Goal: Task Accomplishment & Management: Manage account settings

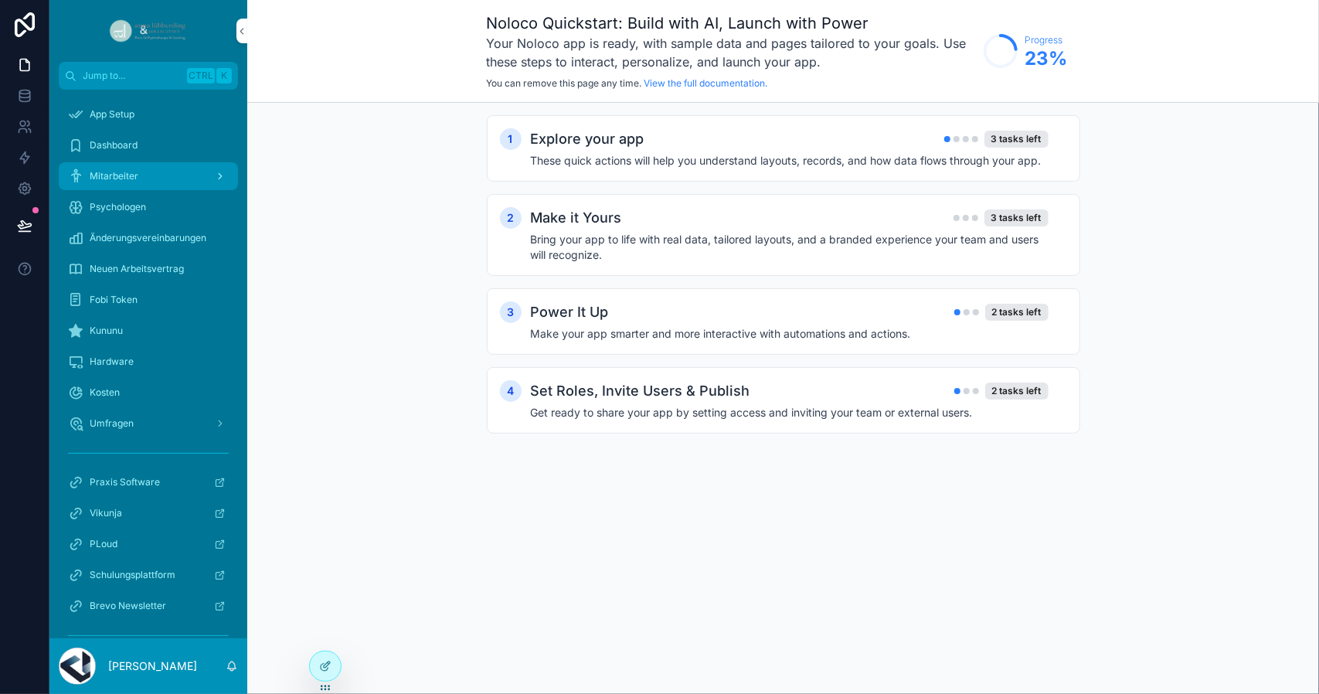
click at [137, 172] on div "Mitarbeiter" at bounding box center [148, 176] width 161 height 25
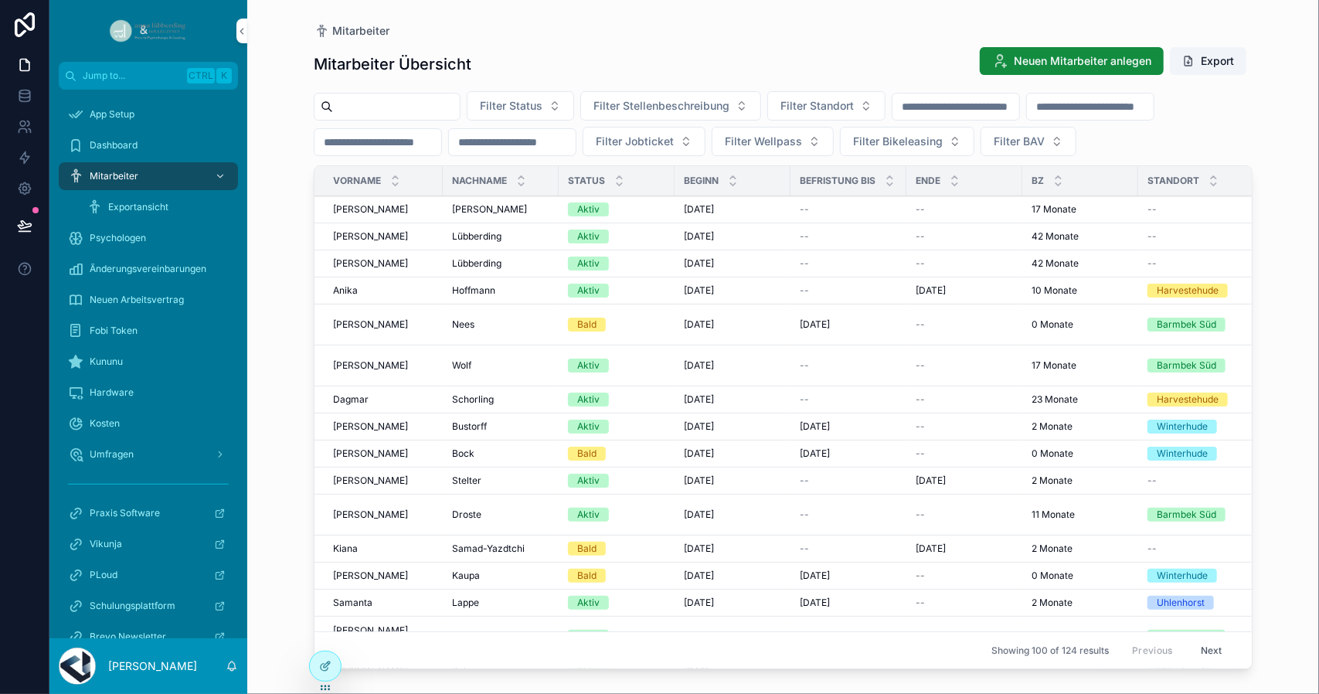
click at [527, 212] on span "[PERSON_NAME]" at bounding box center [489, 209] width 75 height 12
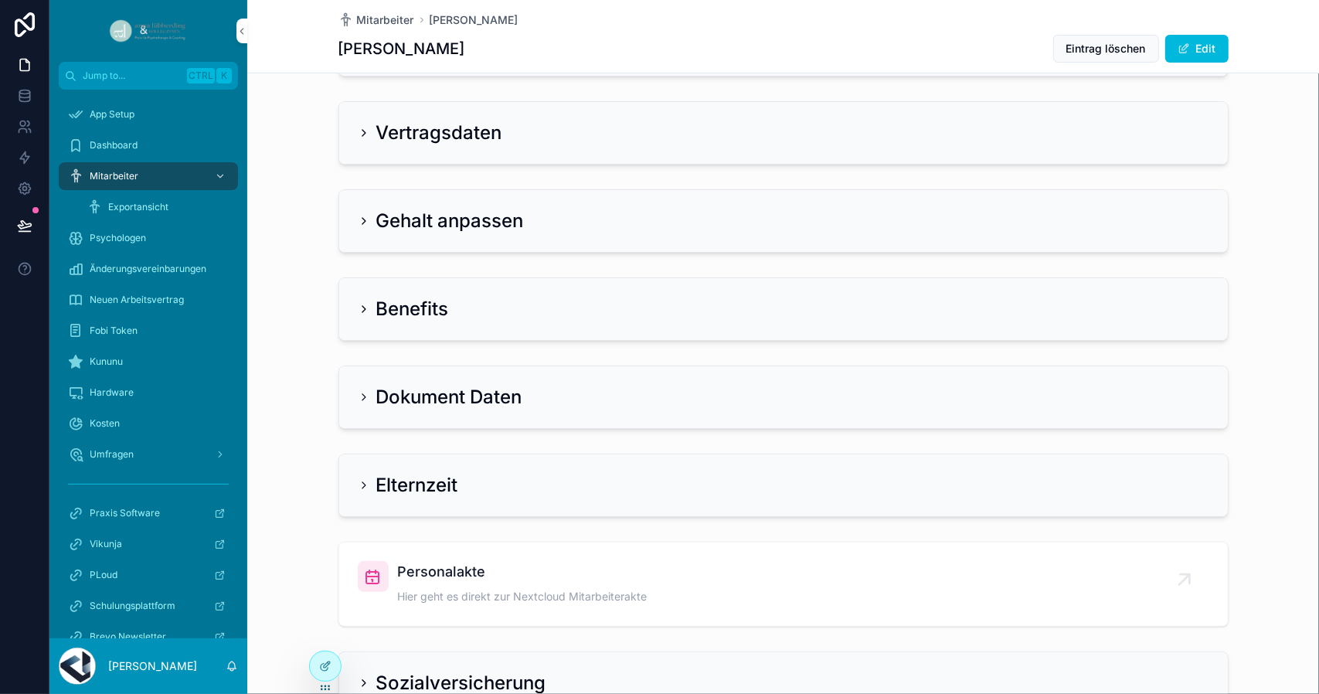
scroll to position [386, 0]
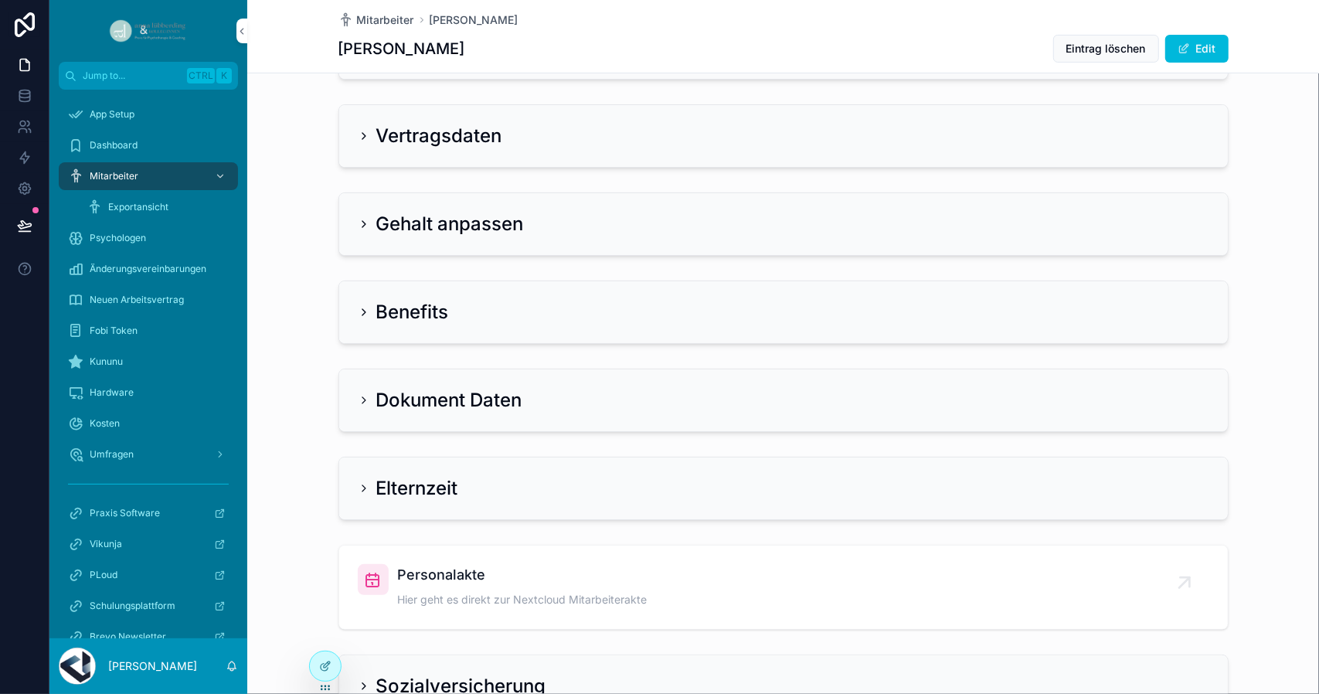
click at [346, 138] on div "Vertragsdaten" at bounding box center [783, 136] width 888 height 62
click at [362, 134] on icon "scrollable content" at bounding box center [363, 136] width 3 height 6
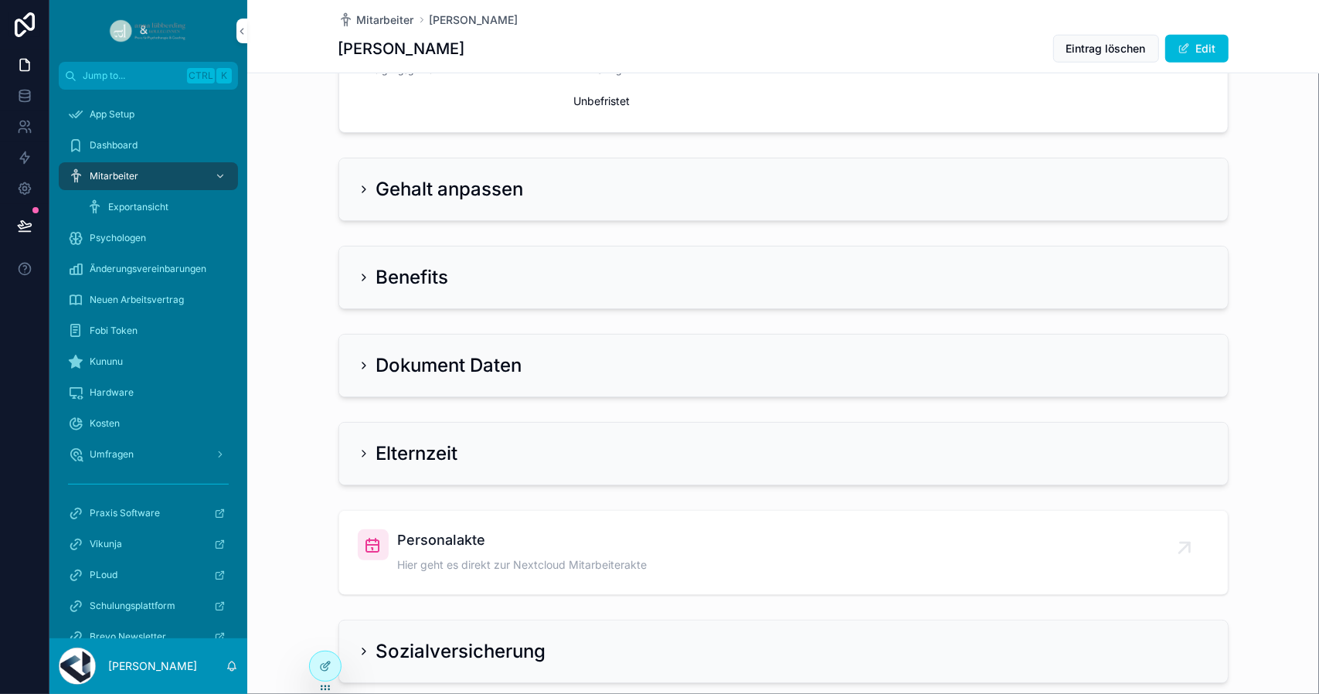
scroll to position [850, 0]
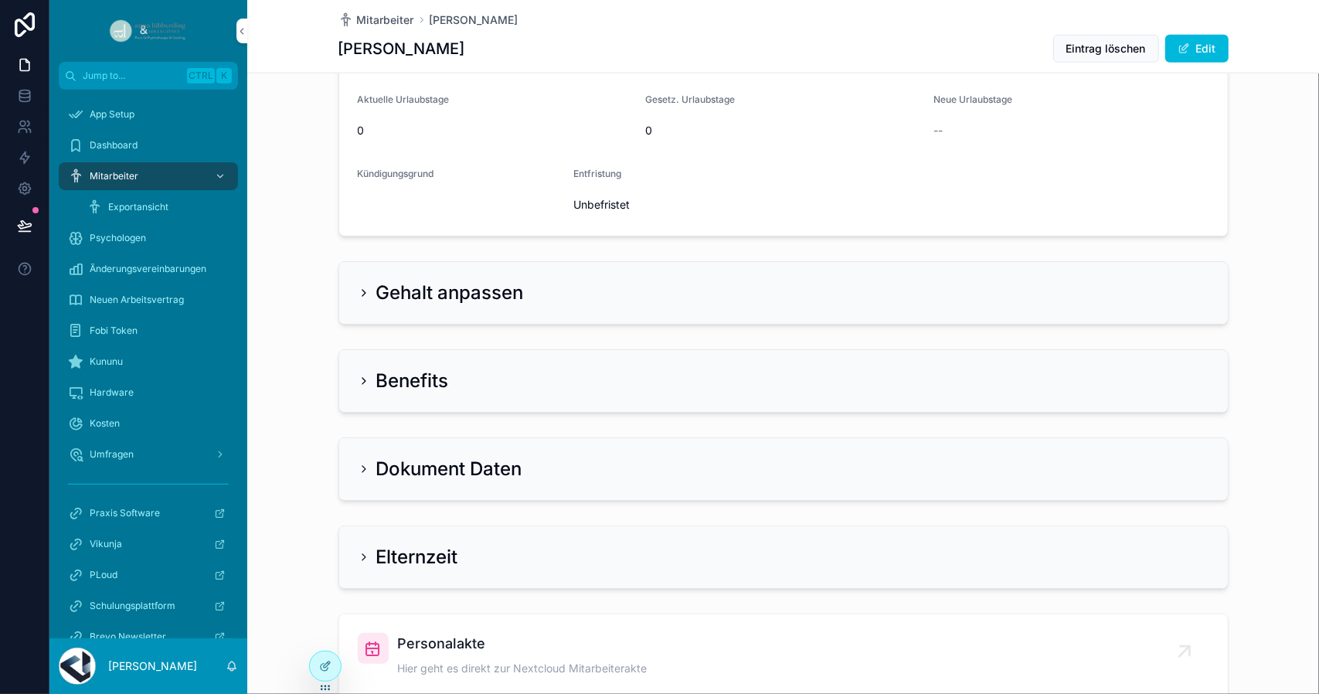
click at [358, 463] on icon "scrollable content" at bounding box center [364, 469] width 12 height 12
click at [360, 467] on icon "scrollable content" at bounding box center [364, 469] width 12 height 12
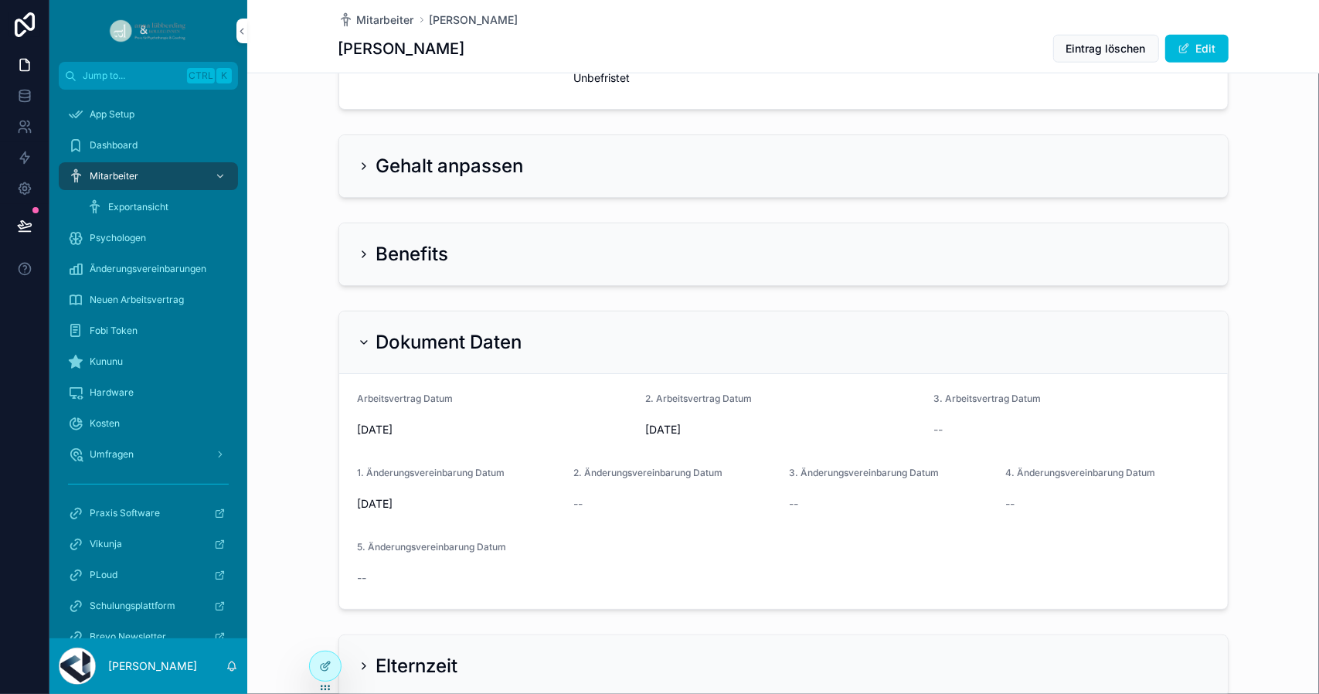
scroll to position [1159, 0]
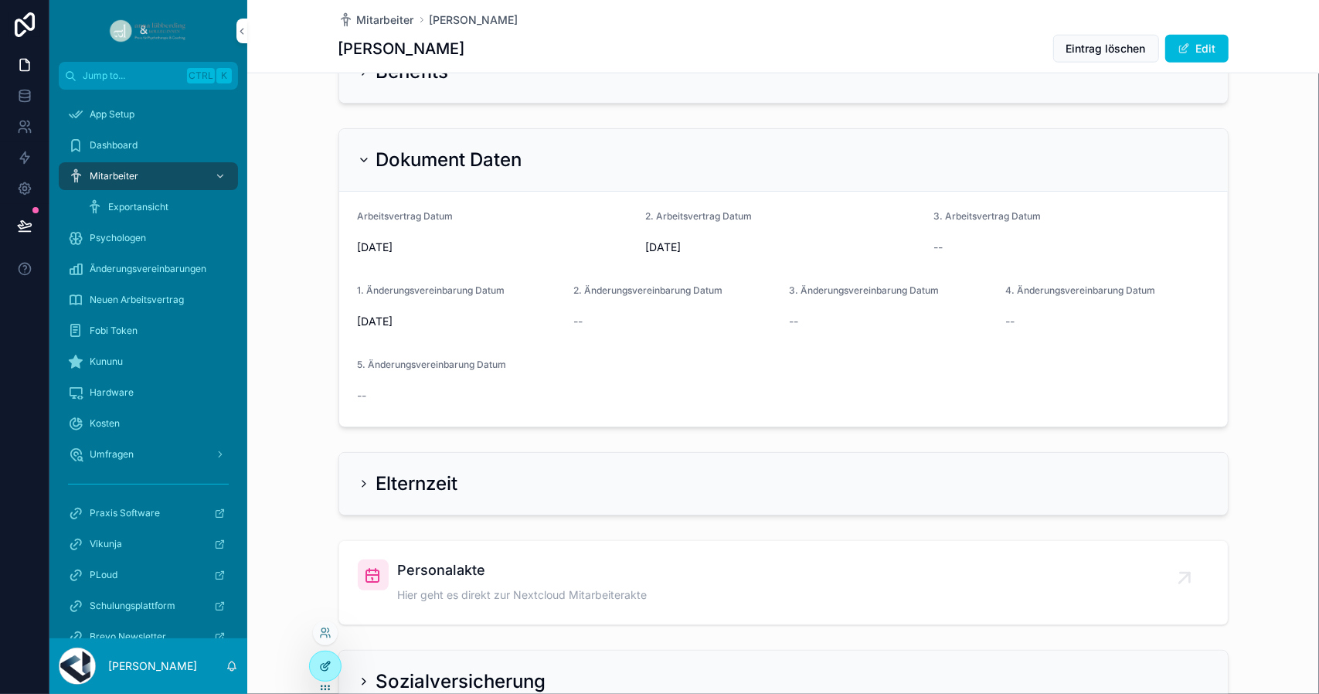
click at [325, 657] on div at bounding box center [325, 665] width 31 height 29
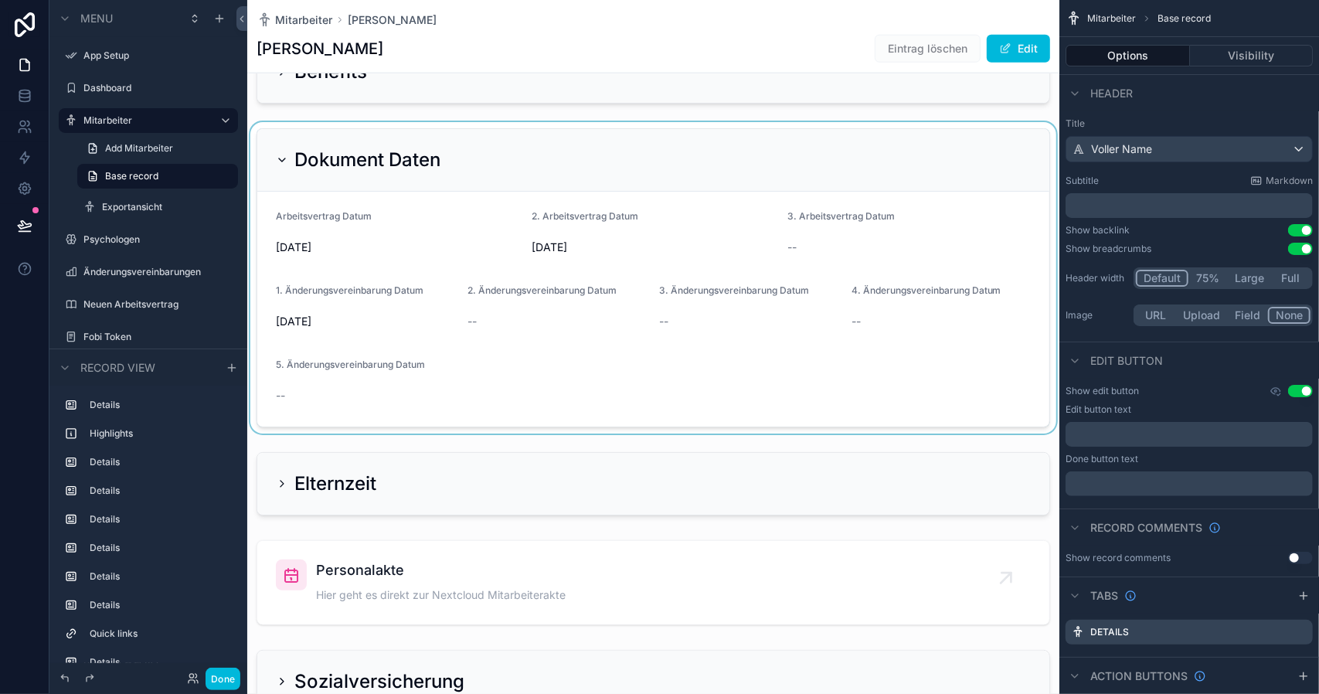
click at [858, 332] on div "scrollable content" at bounding box center [653, 277] width 812 height 311
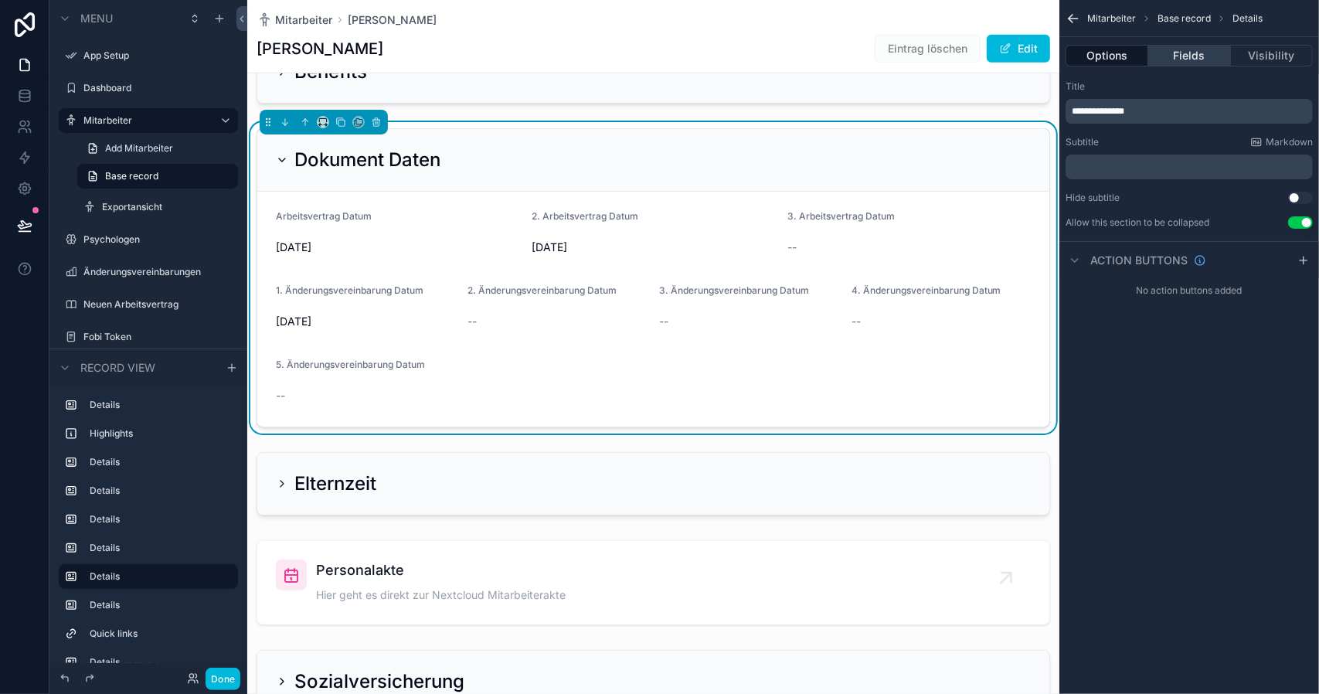
click at [1199, 56] on button "Fields" at bounding box center [1189, 56] width 82 height 22
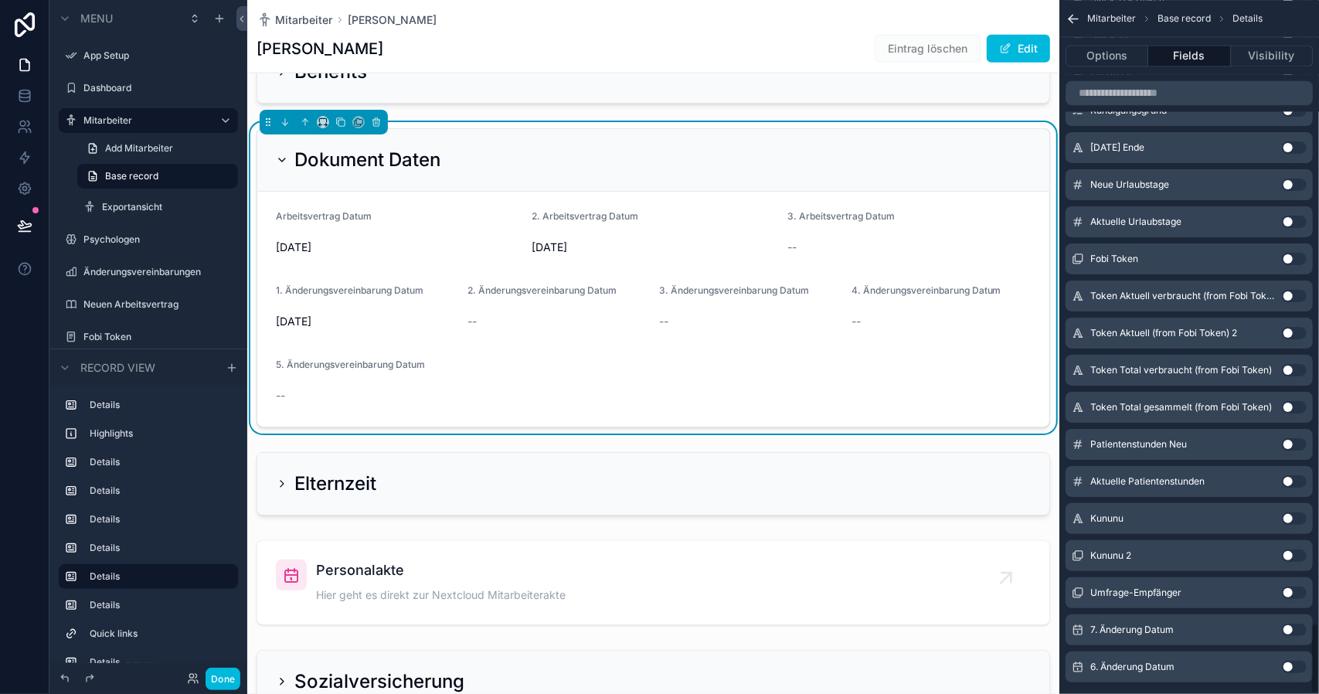
scroll to position [6015, 0]
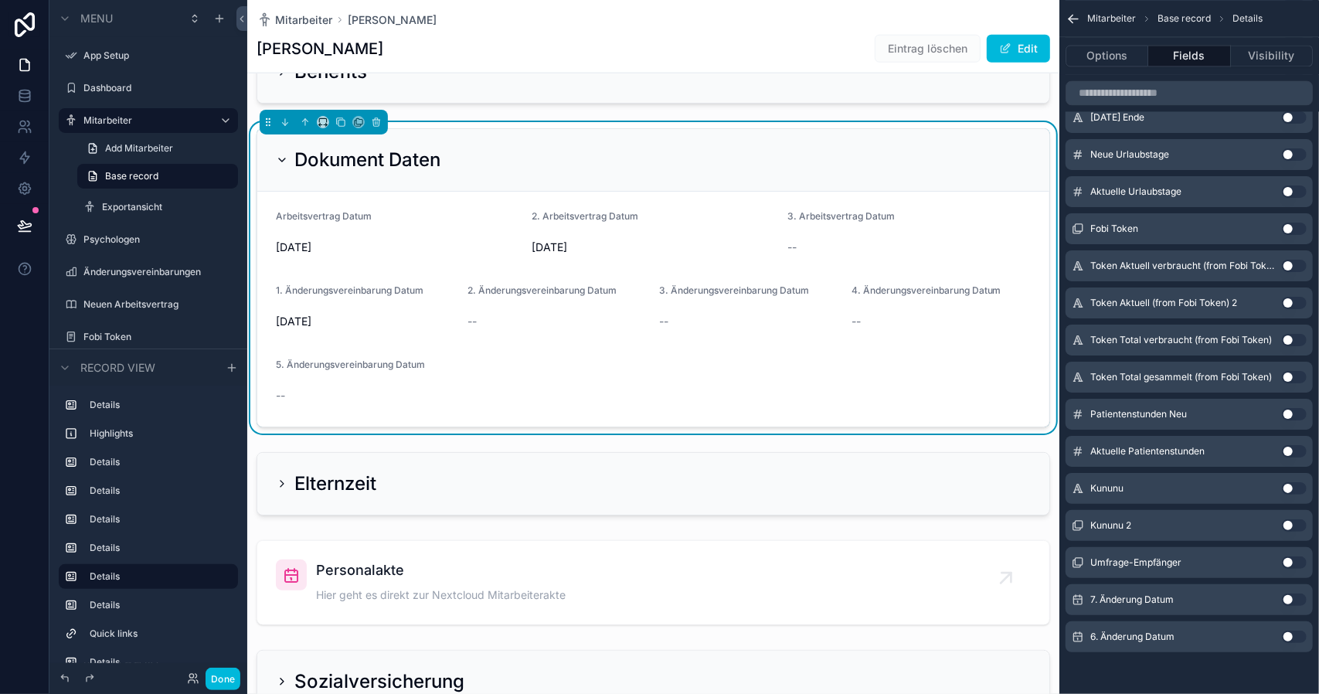
drag, startPoint x: 1298, startPoint y: 639, endPoint x: 1296, endPoint y: 630, distance: 8.6
click at [1298, 638] on button "Use setting" at bounding box center [1294, 636] width 25 height 12
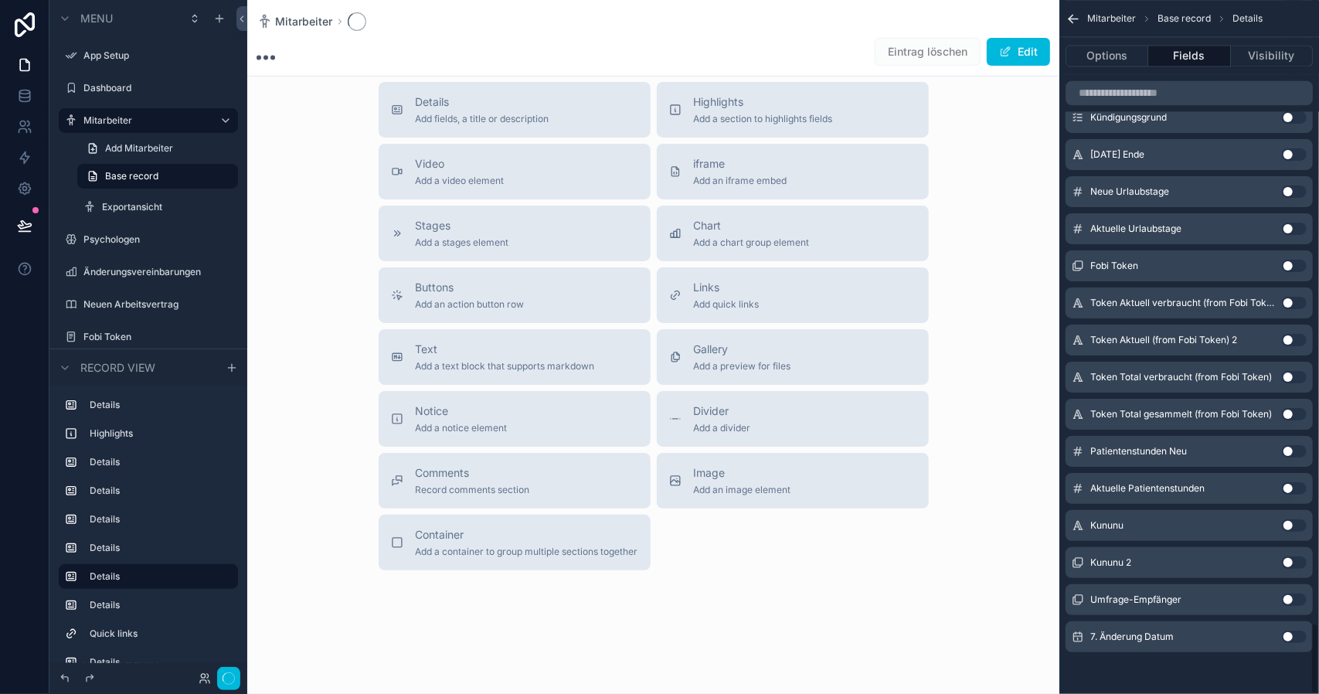
scroll to position [343, 0]
click at [1293, 636] on button "Use setting" at bounding box center [1294, 636] width 25 height 12
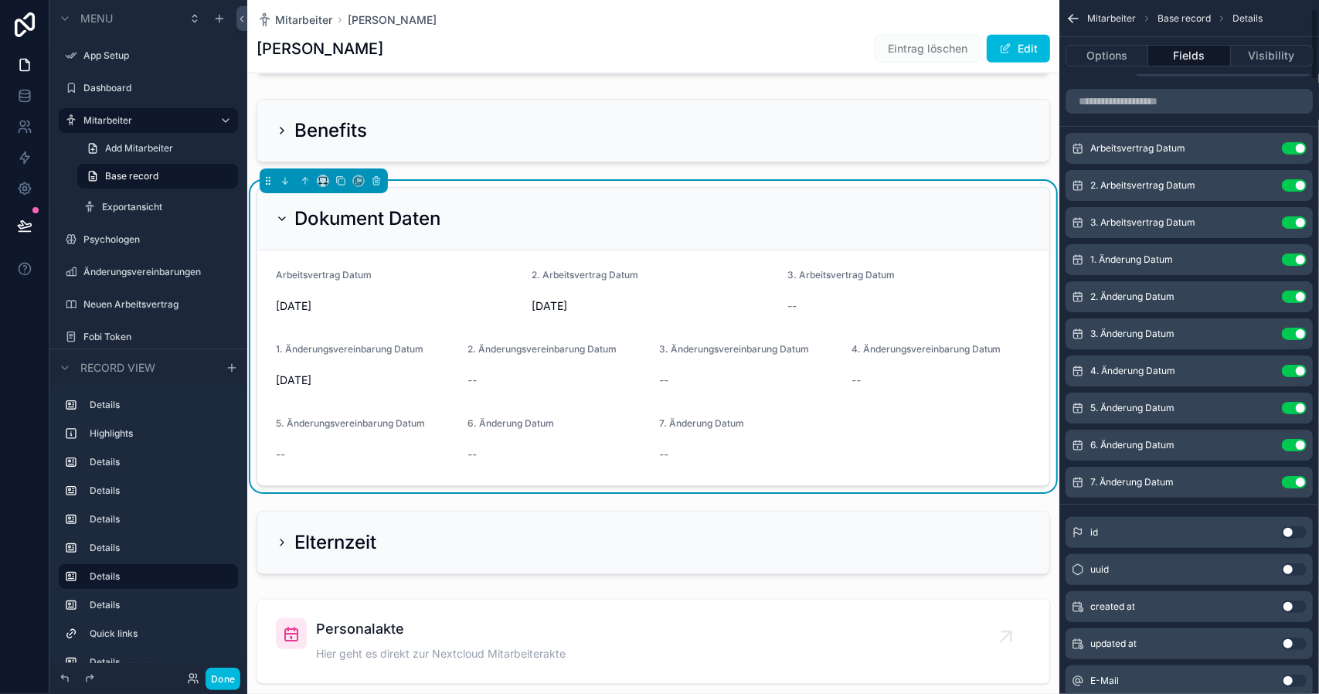
scroll to position [0, 0]
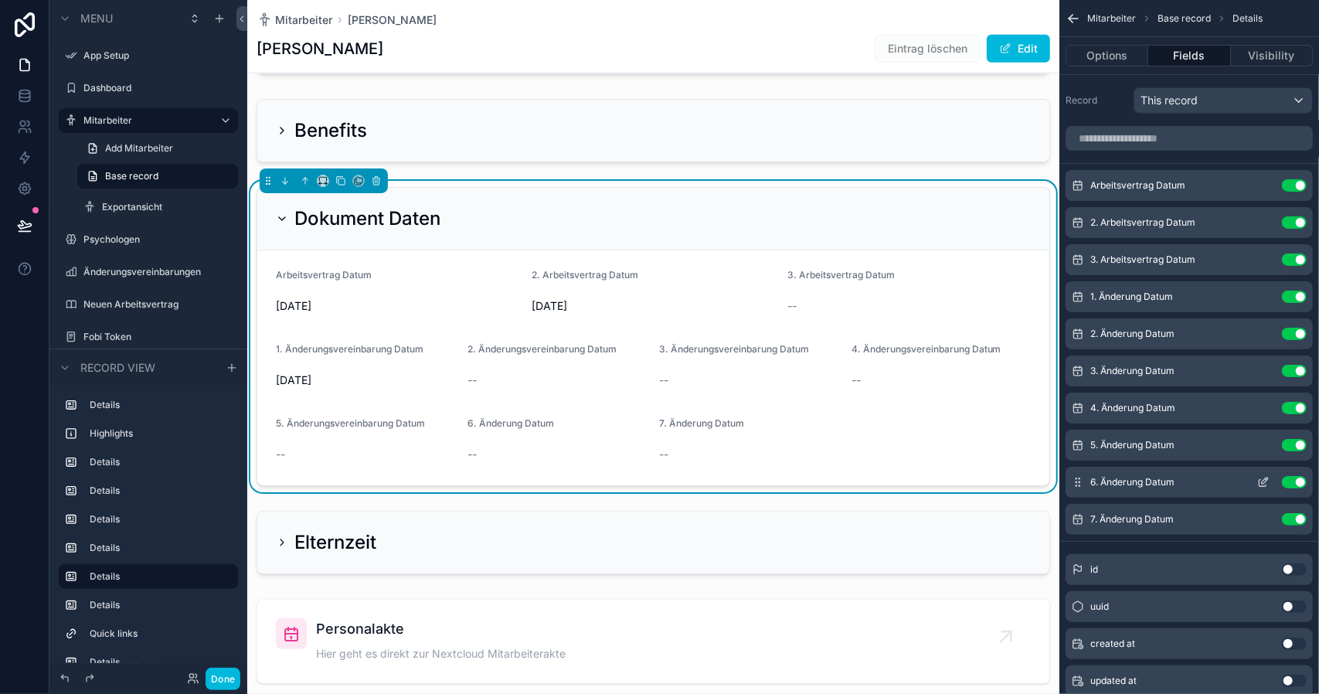
click at [1262, 478] on icon "scrollable content" at bounding box center [1263, 482] width 12 height 12
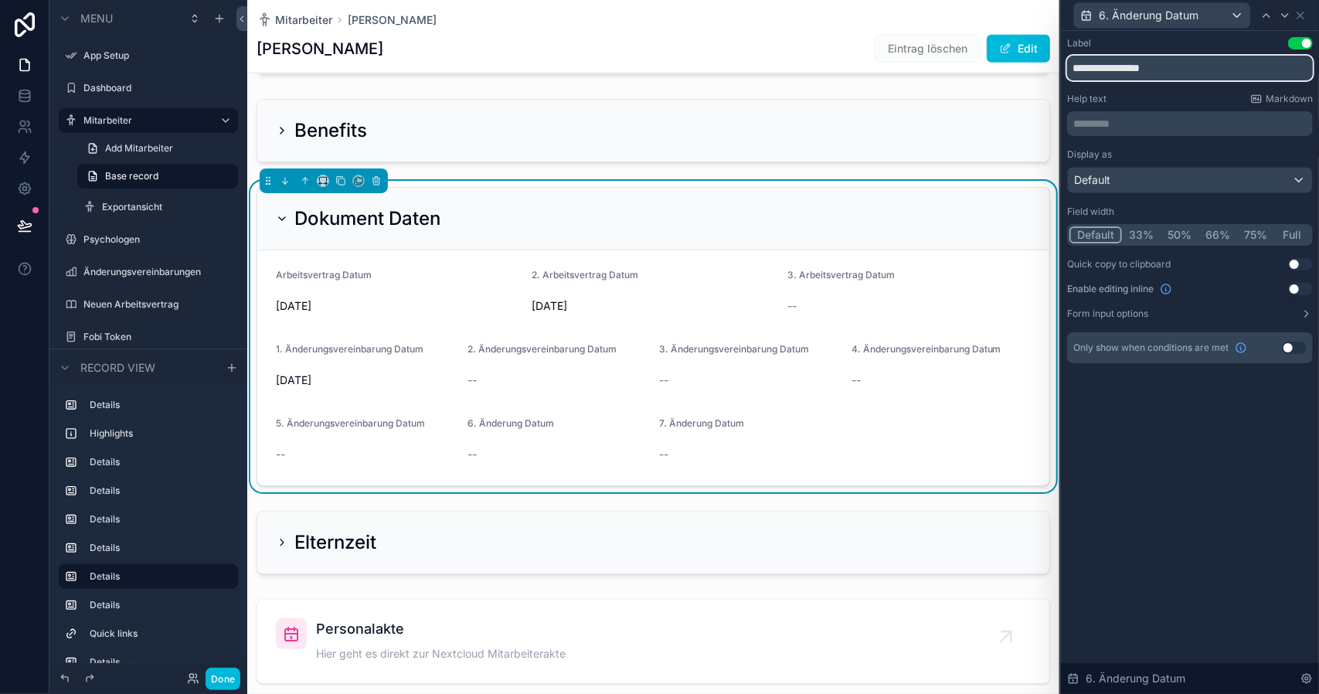
click at [1134, 67] on input "**********" at bounding box center [1190, 68] width 246 height 25
click at [1120, 72] on input "**********" at bounding box center [1190, 68] width 246 height 25
type input "**********"
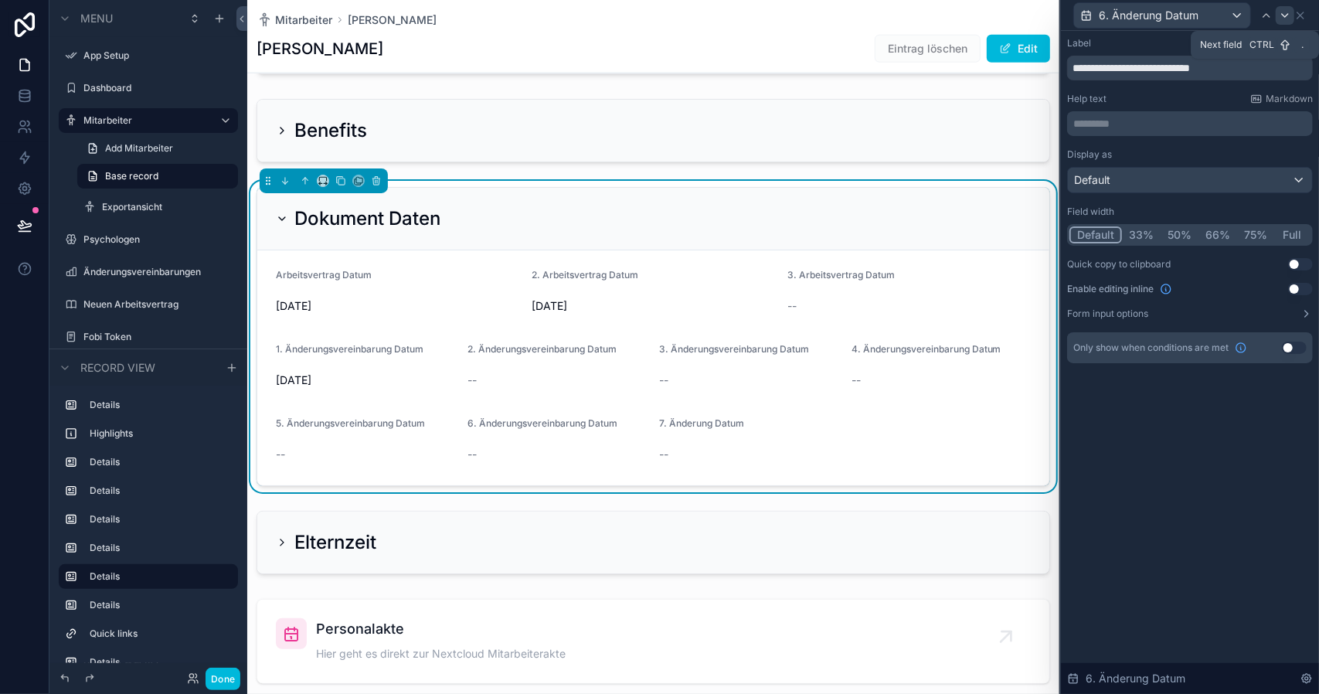
click at [1284, 15] on icon at bounding box center [1285, 15] width 6 height 3
click at [1112, 60] on input "**********" at bounding box center [1190, 68] width 246 height 25
paste input "**********"
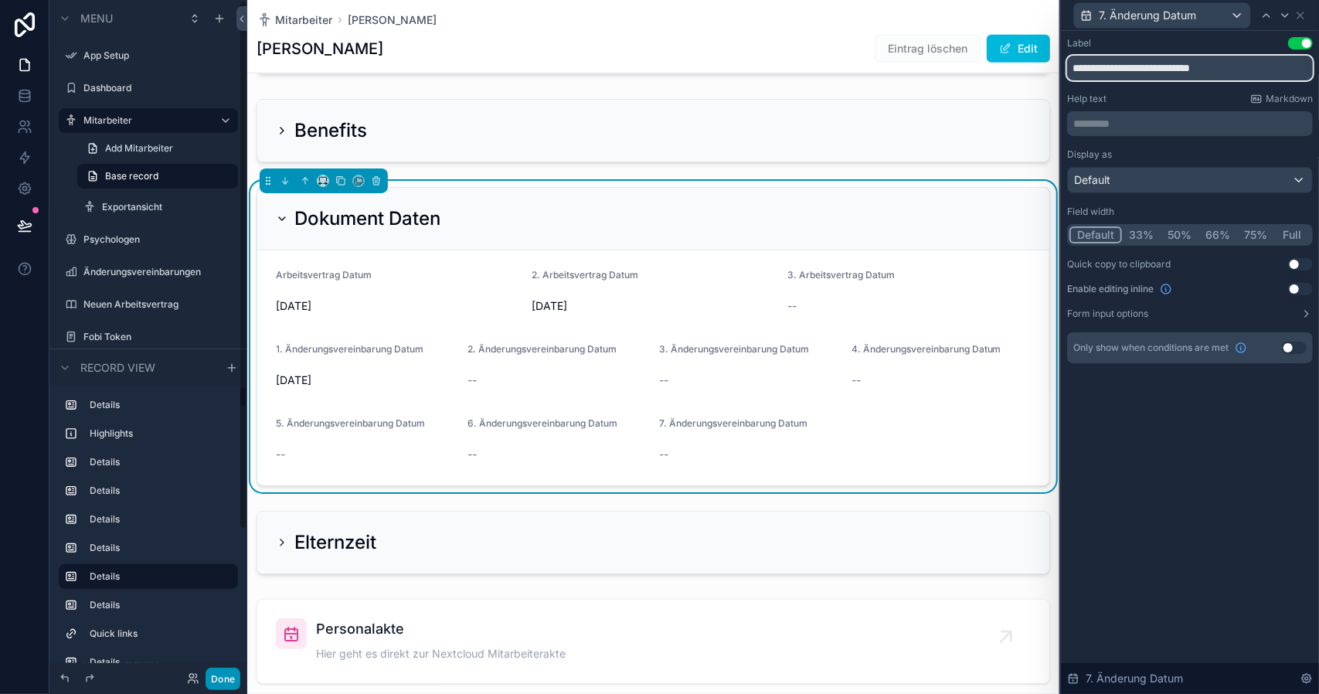
type input "**********"
click at [221, 678] on button "Done" at bounding box center [223, 679] width 35 height 22
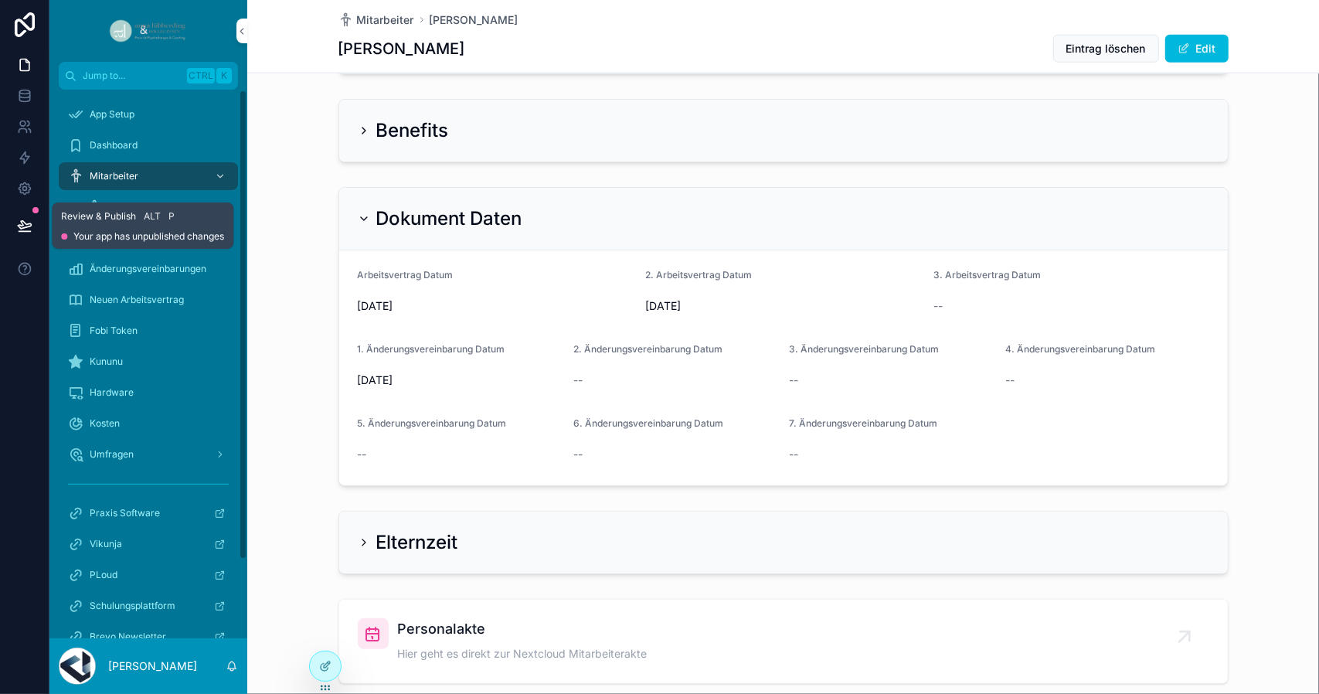
click at [23, 213] on button at bounding box center [25, 225] width 34 height 43
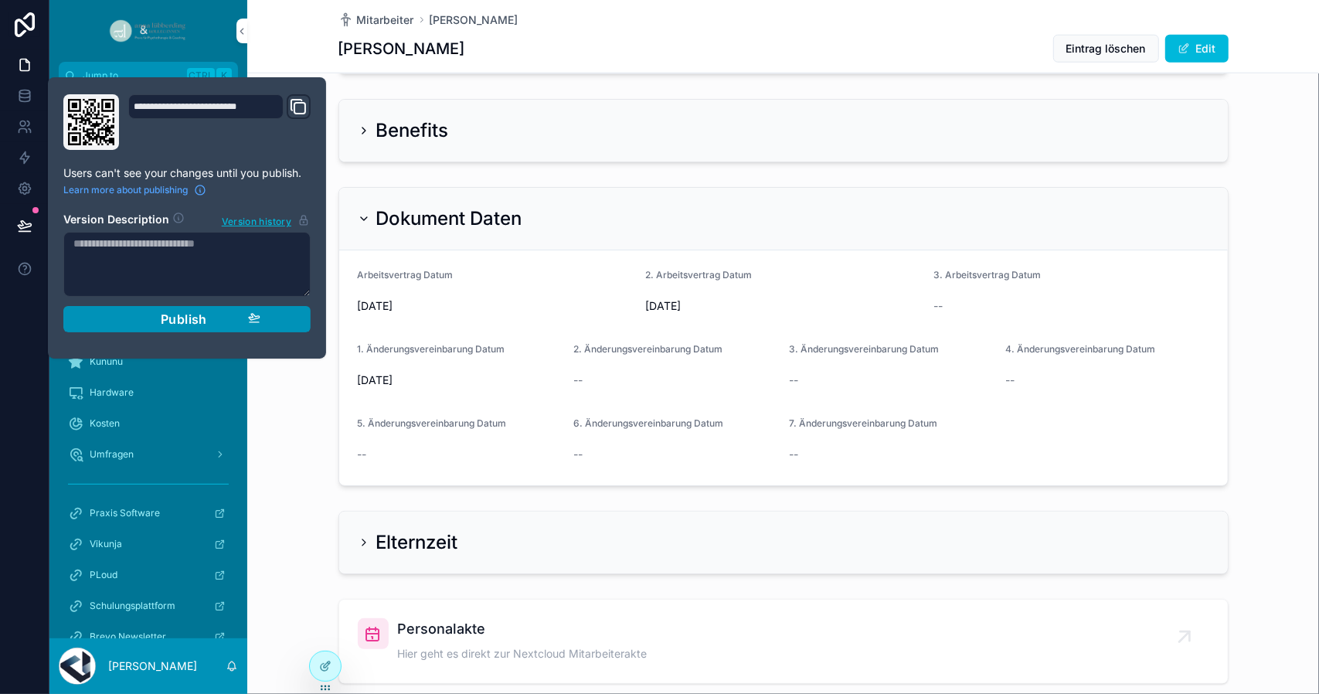
click at [162, 317] on span "Publish" at bounding box center [184, 318] width 46 height 15
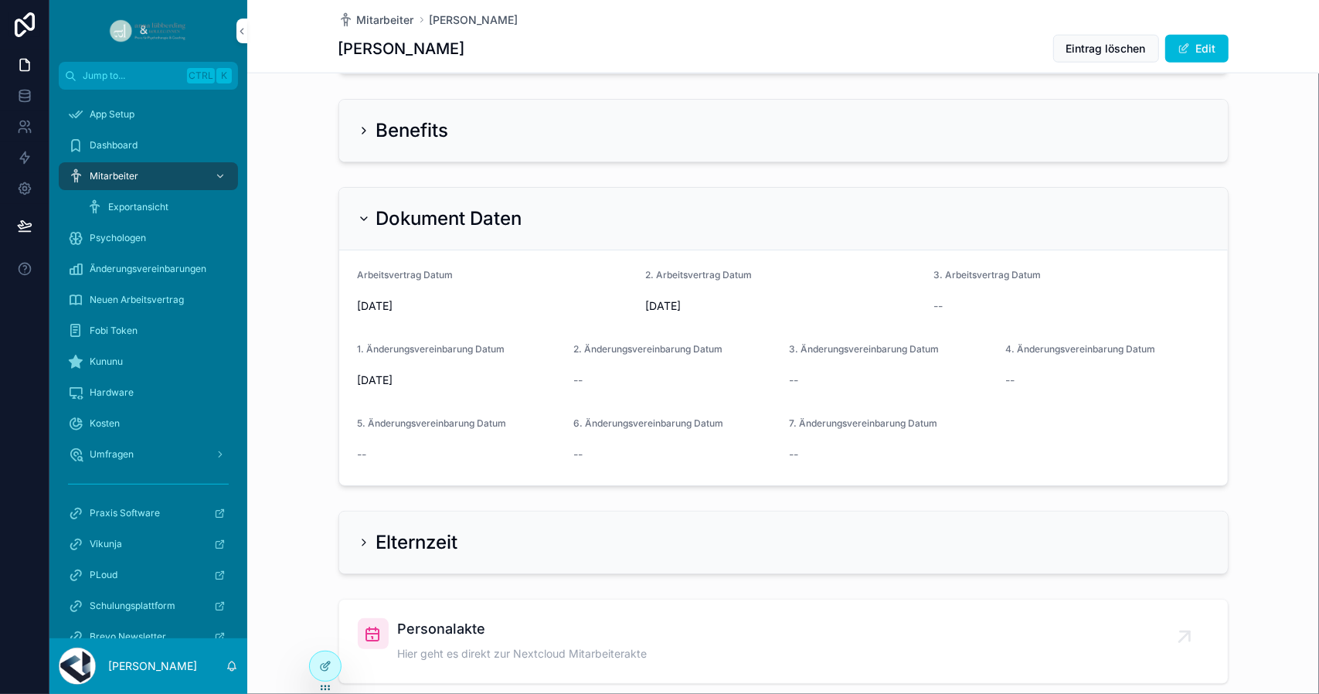
click at [815, 45] on div "[PERSON_NAME] Orellana Eintrag löschen Edit" at bounding box center [783, 48] width 890 height 29
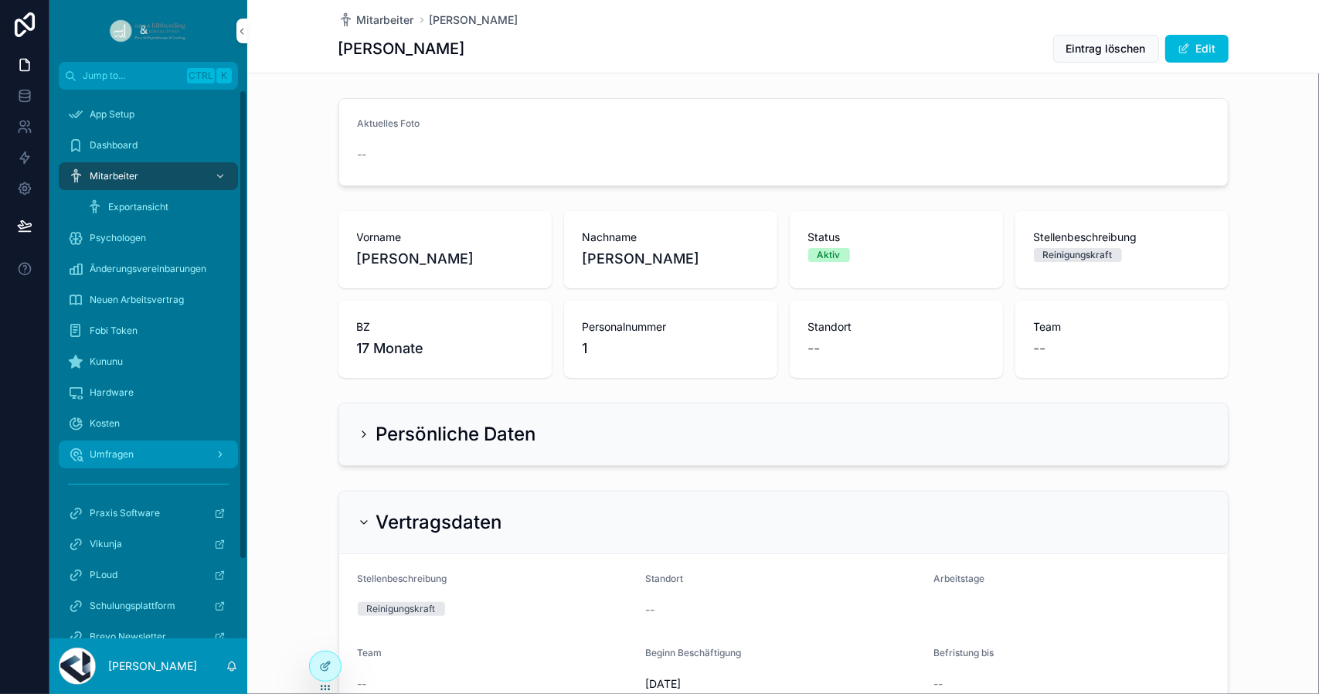
click at [107, 453] on span "Umfragen" at bounding box center [112, 454] width 44 height 12
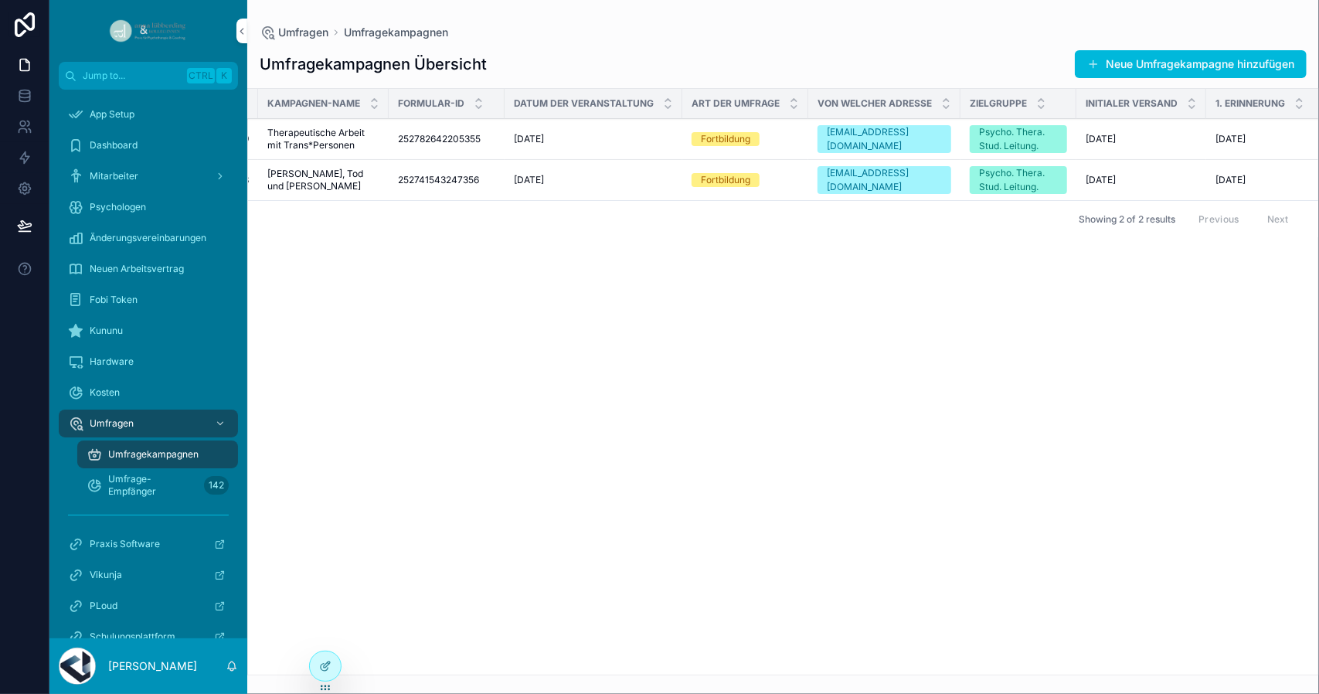
scroll to position [0, 104]
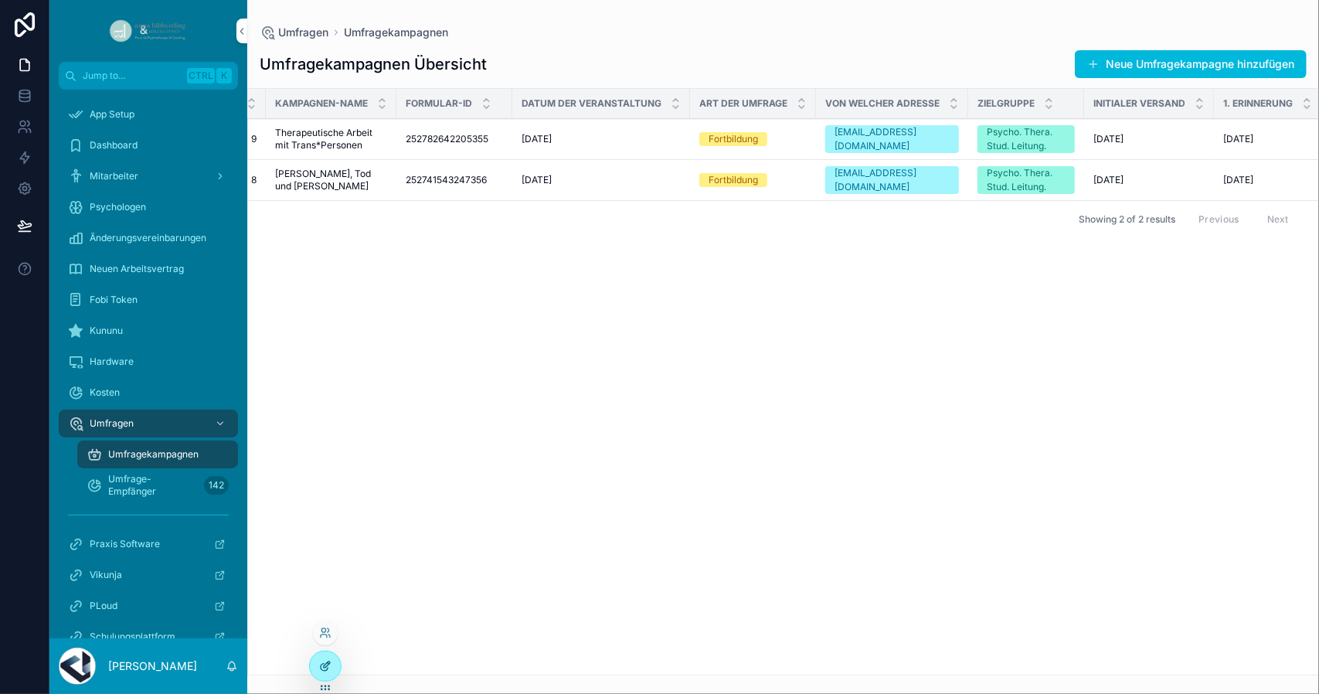
click at [328, 668] on icon at bounding box center [325, 666] width 12 height 12
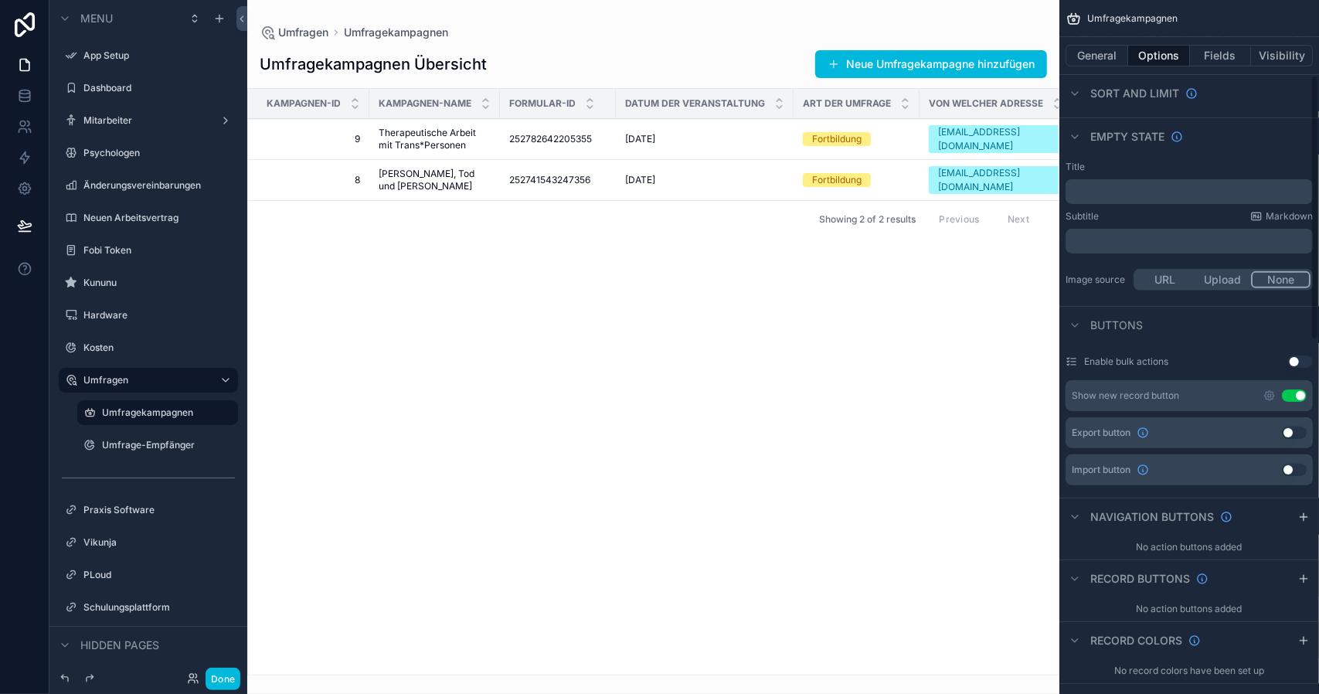
scroll to position [0, 0]
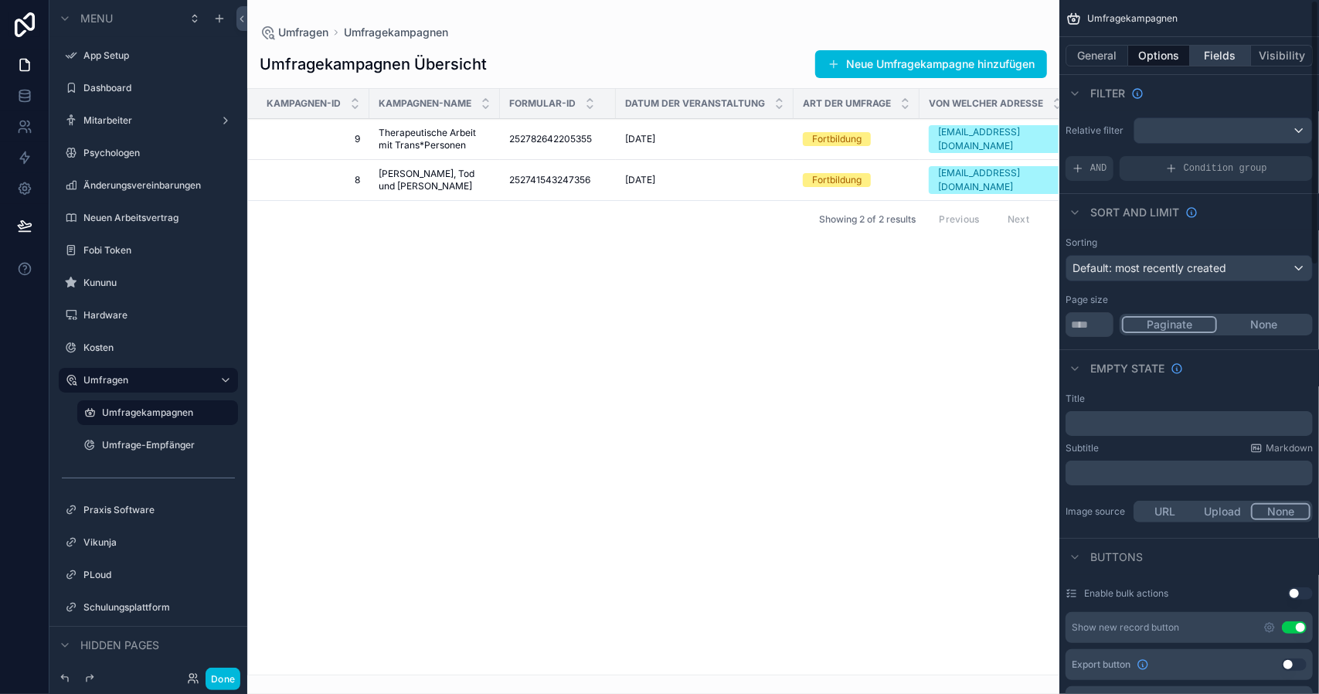
click at [1214, 50] on button "Fields" at bounding box center [1221, 56] width 62 height 22
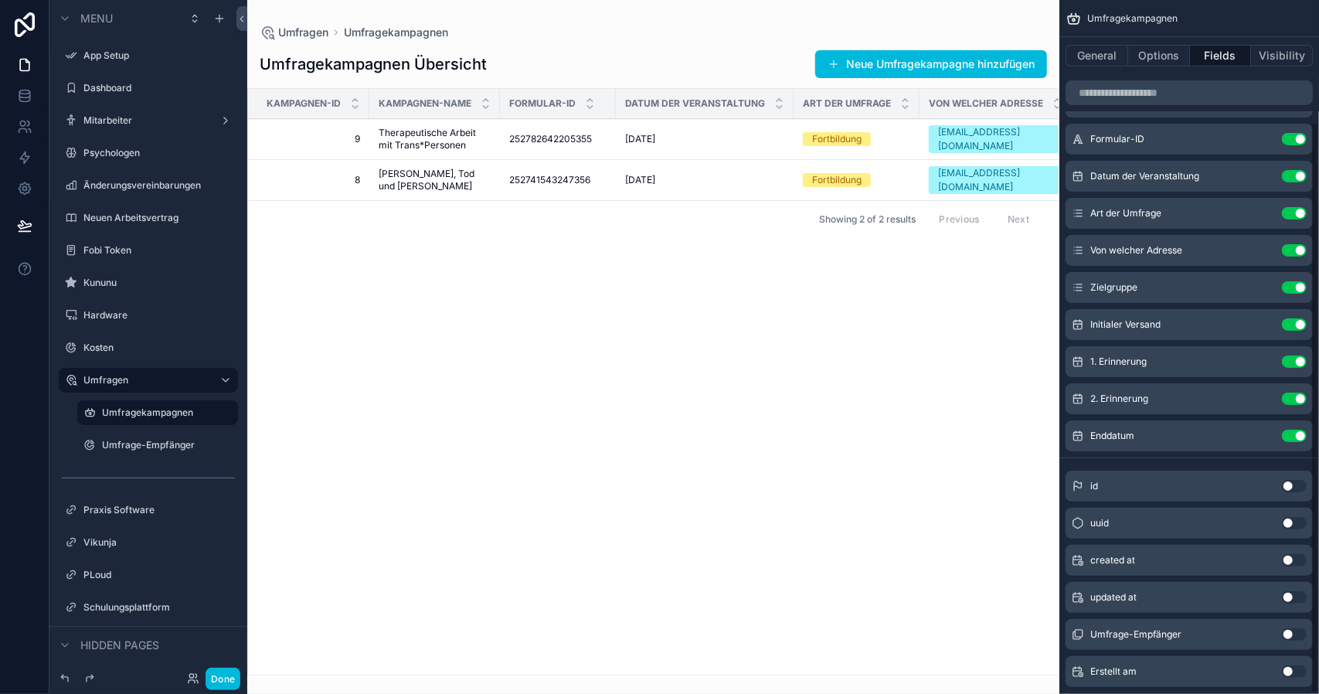
scroll to position [148, 0]
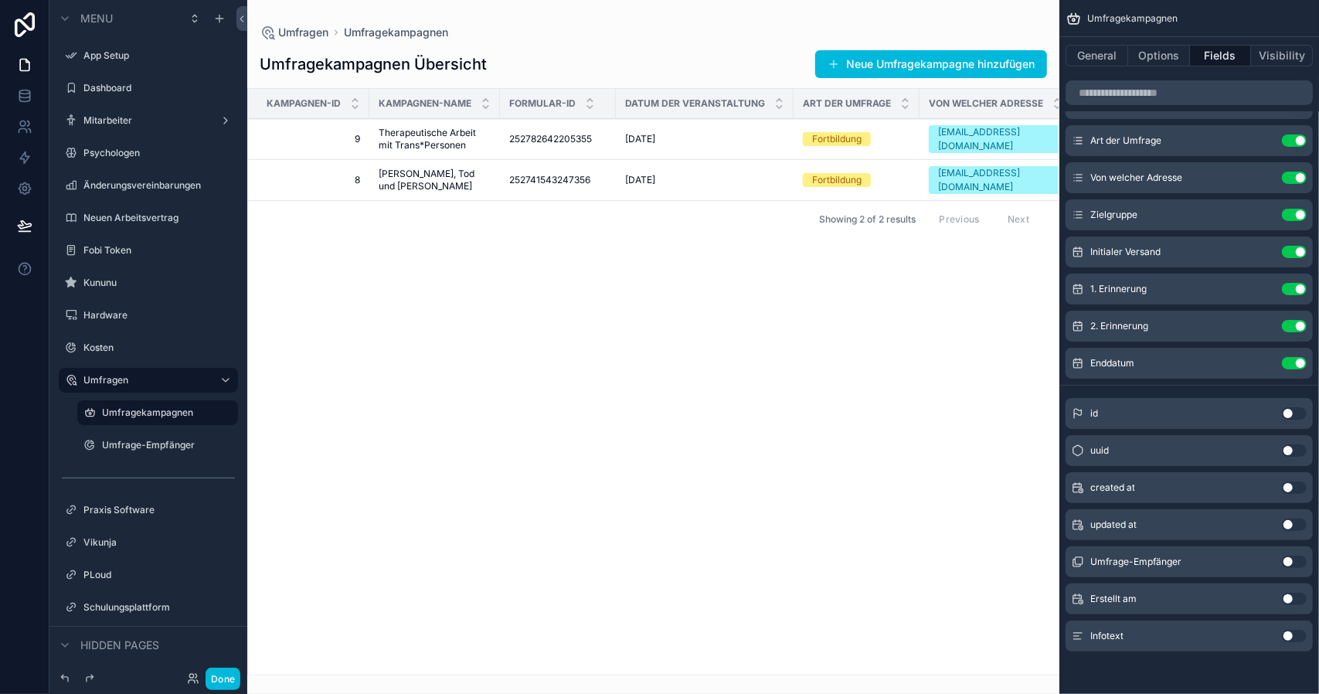
click at [1293, 634] on button "Use setting" at bounding box center [1294, 636] width 25 height 12
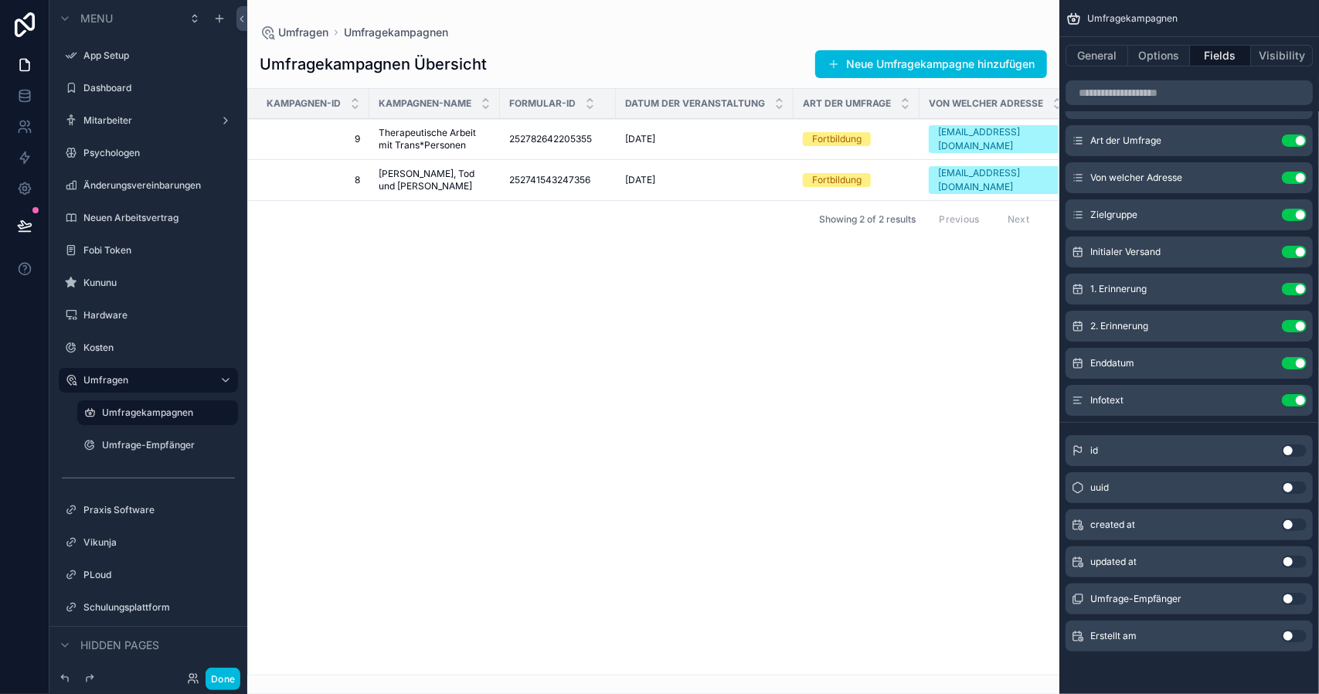
drag, startPoint x: 583, startPoint y: 665, endPoint x: 922, endPoint y: 663, distance: 339.9
click at [922, 663] on div "scrollable content" at bounding box center [653, 347] width 812 height 694
click at [697, 661] on div "Kampagnen-ID Kampagnen-Name Formular-ID Datum der Veranstaltung Art der Umfrage…" at bounding box center [653, 382] width 810 height 586
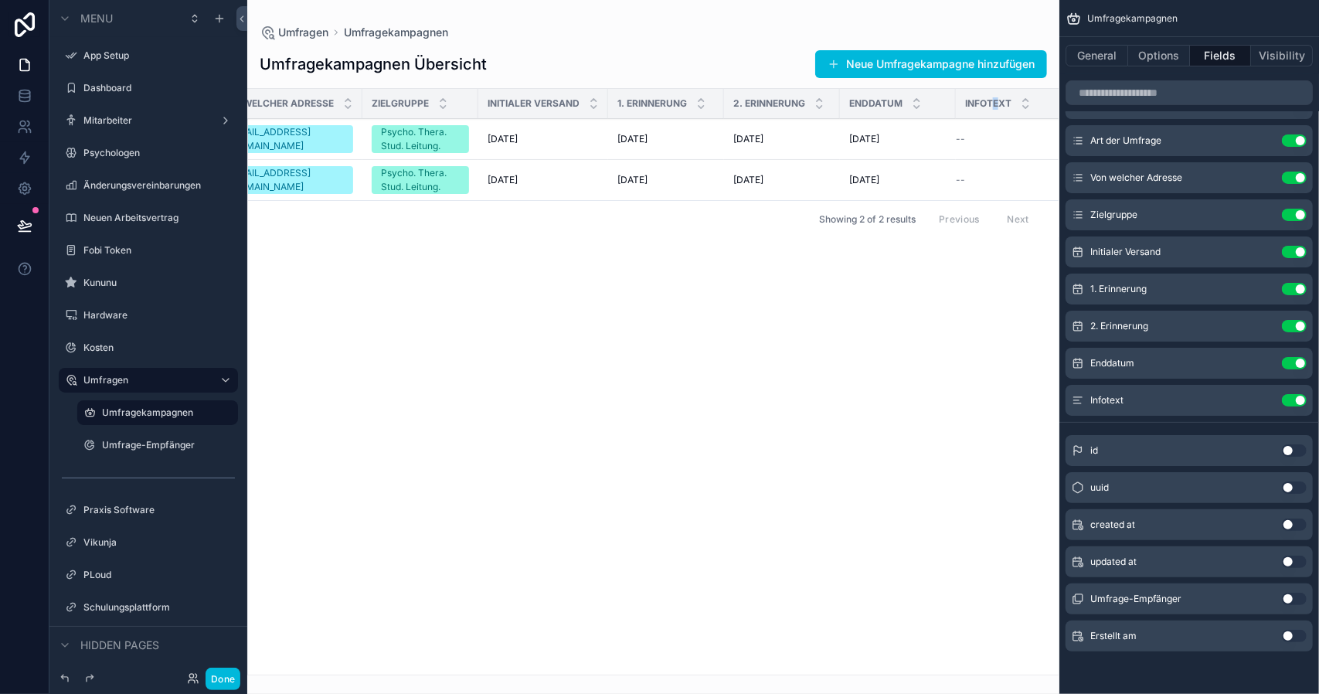
drag, startPoint x: 994, startPoint y: 101, endPoint x: 1000, endPoint y: 97, distance: 8.0
click at [1000, 97] on span "Infotext" at bounding box center [988, 103] width 46 height 12
click at [966, 65] on button "Neue Umfragekampagne hinzufügen" at bounding box center [931, 64] width 232 height 28
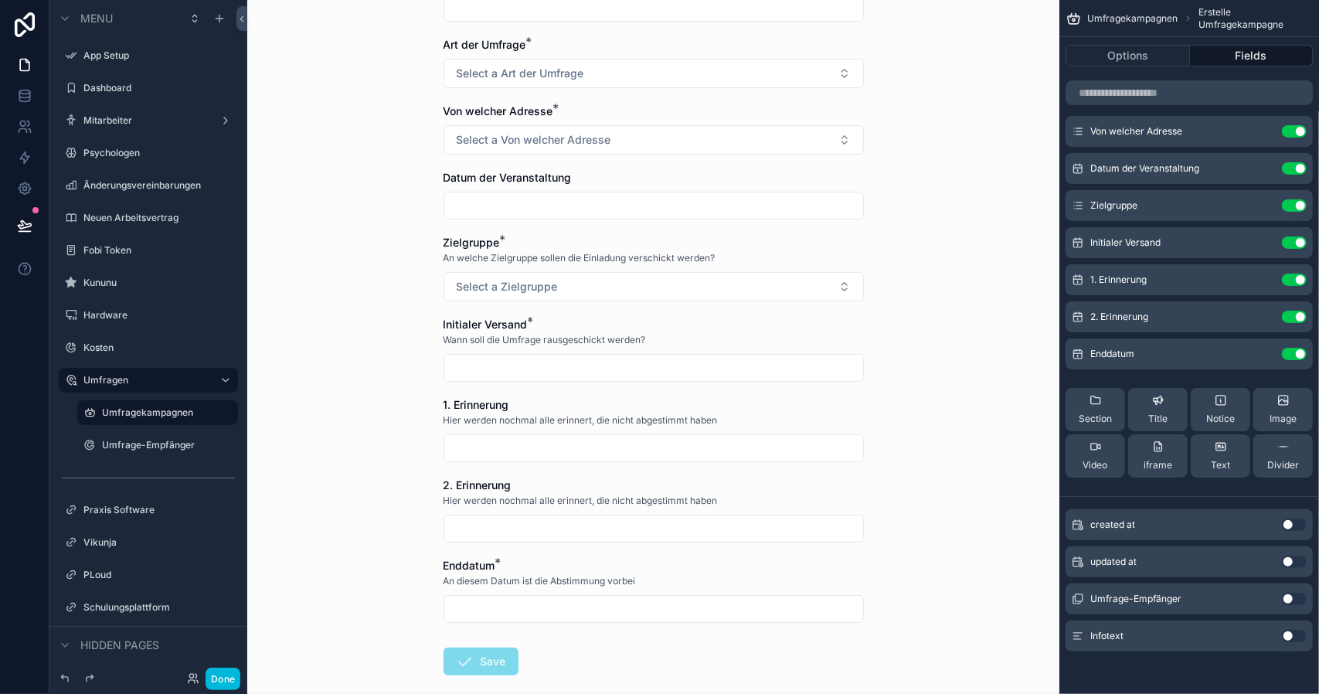
scroll to position [295, 0]
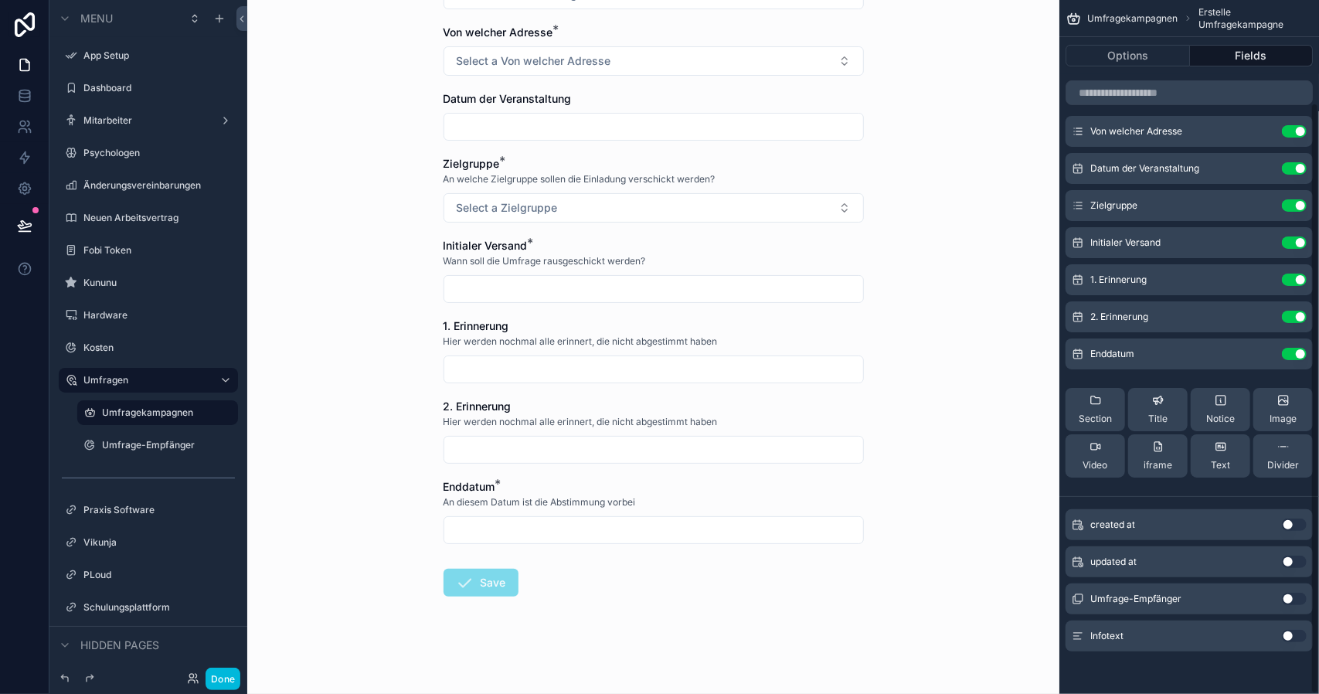
click at [1299, 639] on button "Use setting" at bounding box center [1294, 636] width 25 height 12
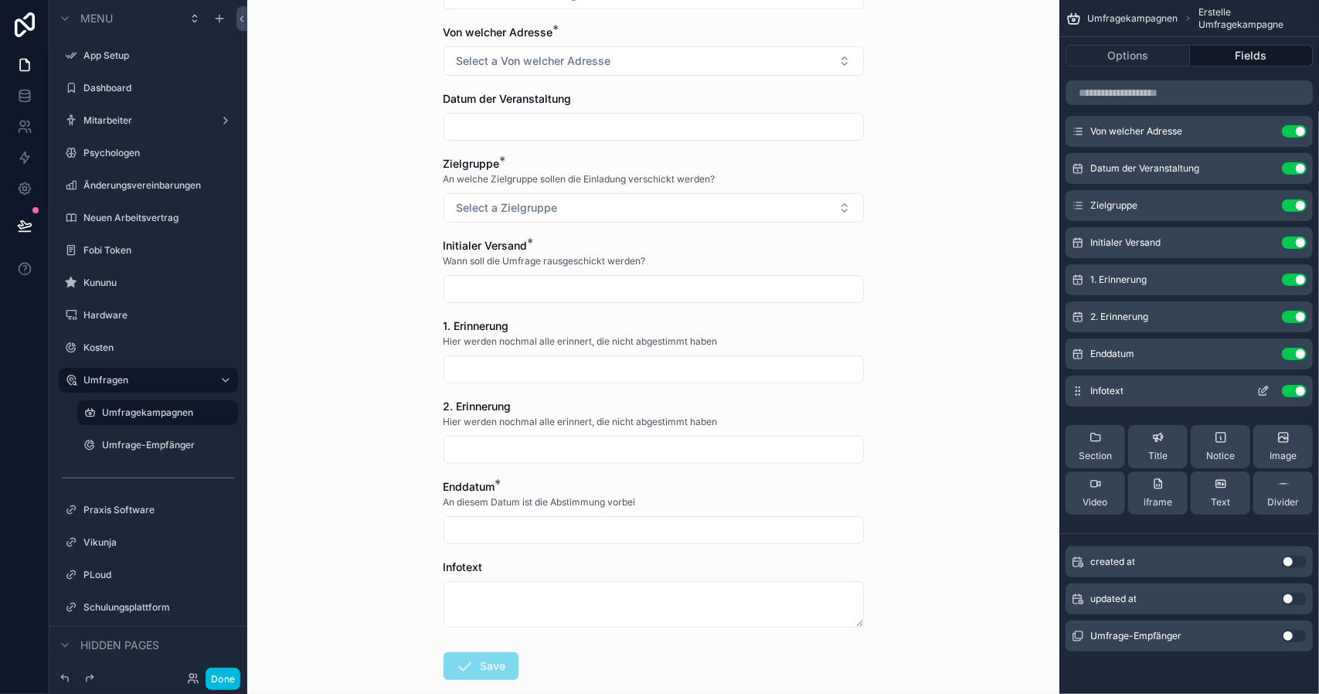
click at [1261, 390] on icon "scrollable content" at bounding box center [1263, 391] width 12 height 12
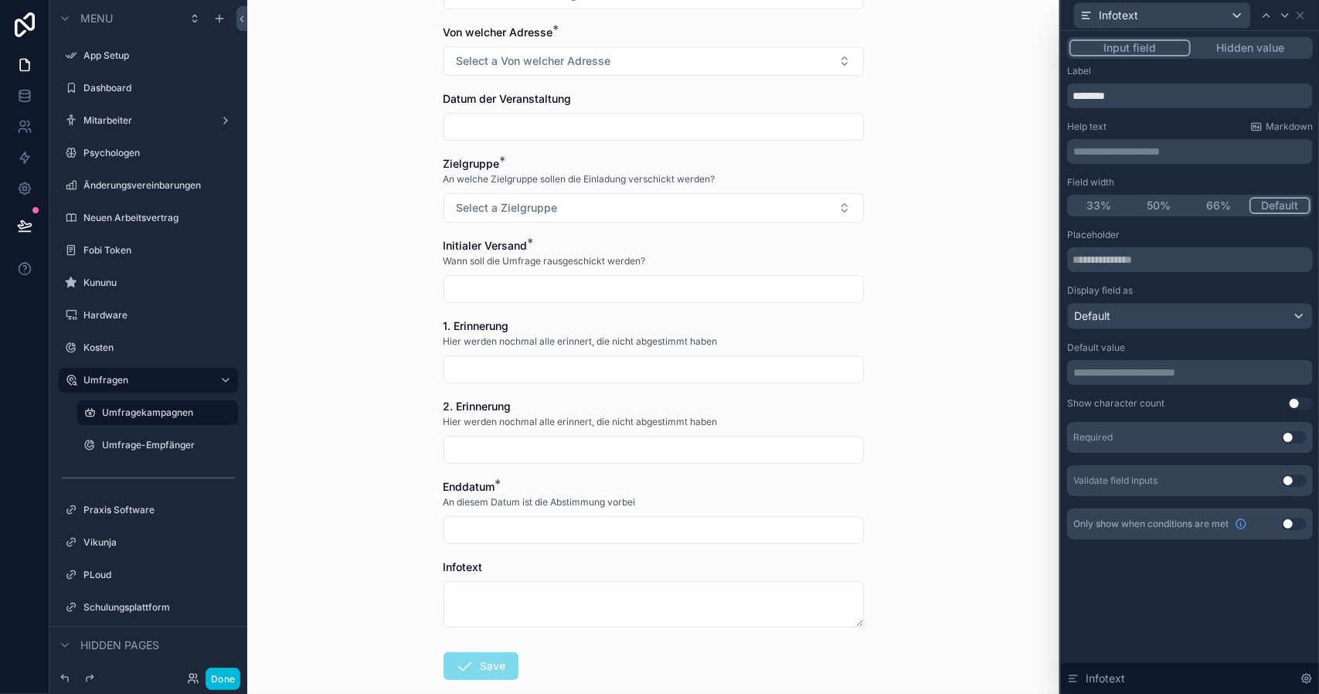
click at [1125, 160] on div "**********" at bounding box center [1190, 151] width 246 height 25
click at [1140, 137] on div "**********" at bounding box center [1190, 142] width 246 height 43
click at [1153, 151] on p "**********" at bounding box center [1191, 151] width 236 height 15
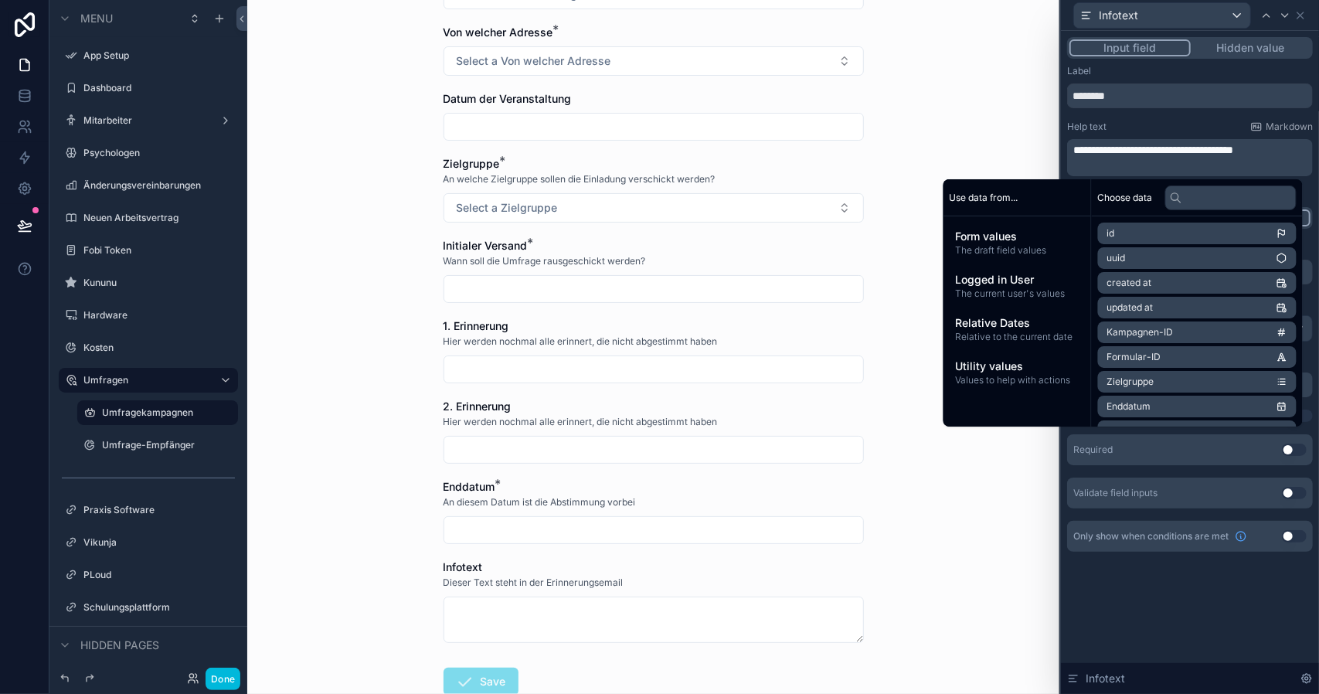
scroll to position [0, 0]
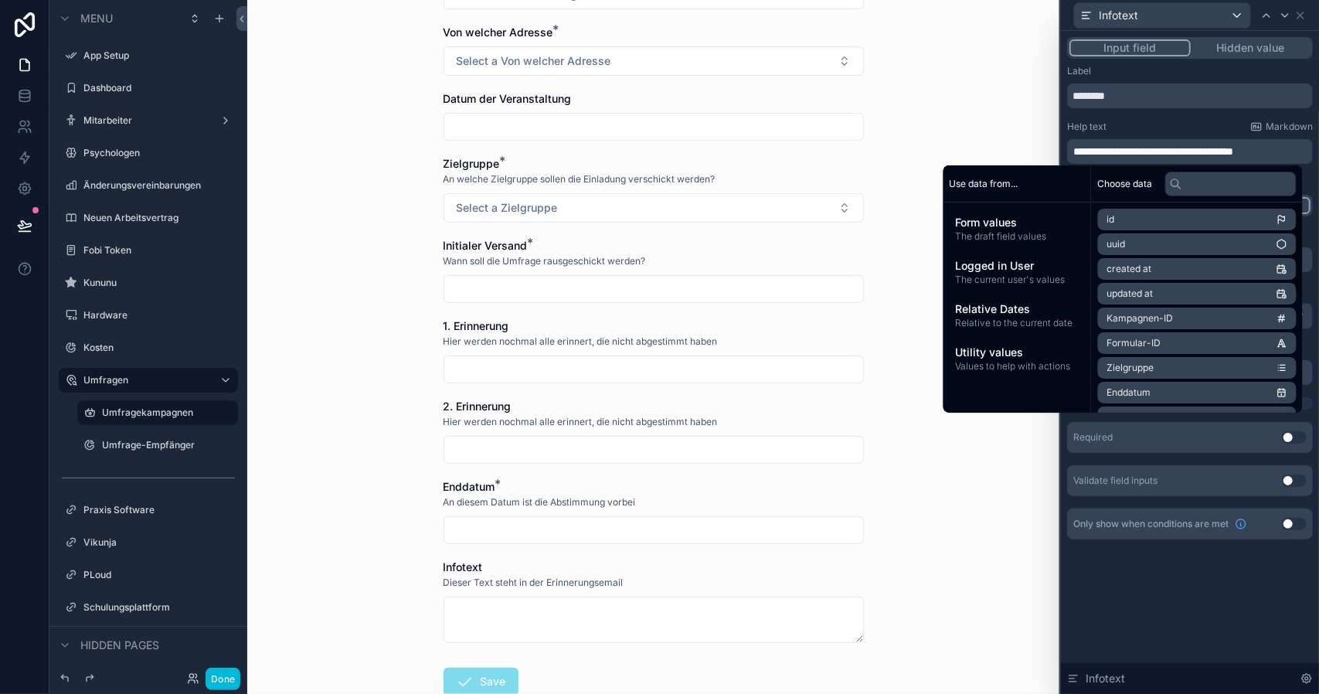
click at [1164, 587] on div "**********" at bounding box center [1190, 362] width 258 height 663
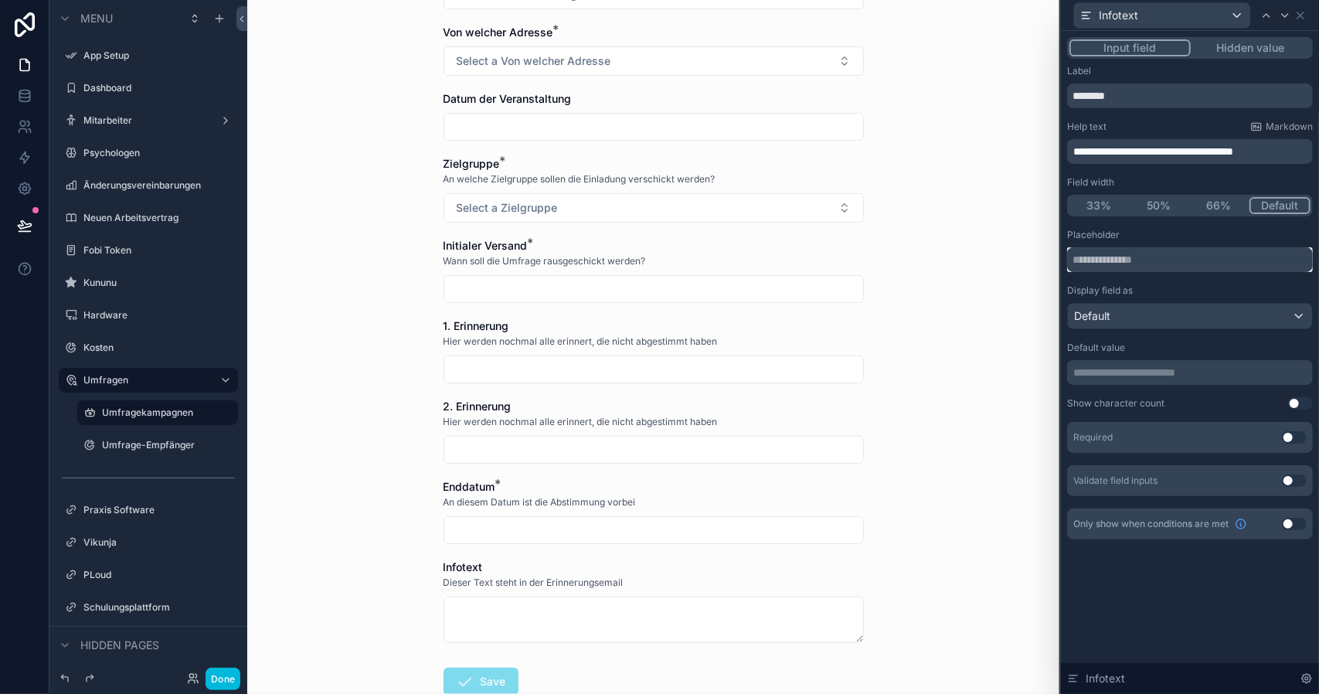
click at [1109, 265] on input "text" at bounding box center [1190, 259] width 246 height 25
click at [1169, 258] on input "**********" at bounding box center [1190, 259] width 246 height 25
type input "**********"
click at [1124, 612] on div "**********" at bounding box center [1190, 362] width 258 height 663
click at [825, 494] on div "An diesem Datum ist die Abstimmung vorbei" at bounding box center [653, 501] width 420 height 15
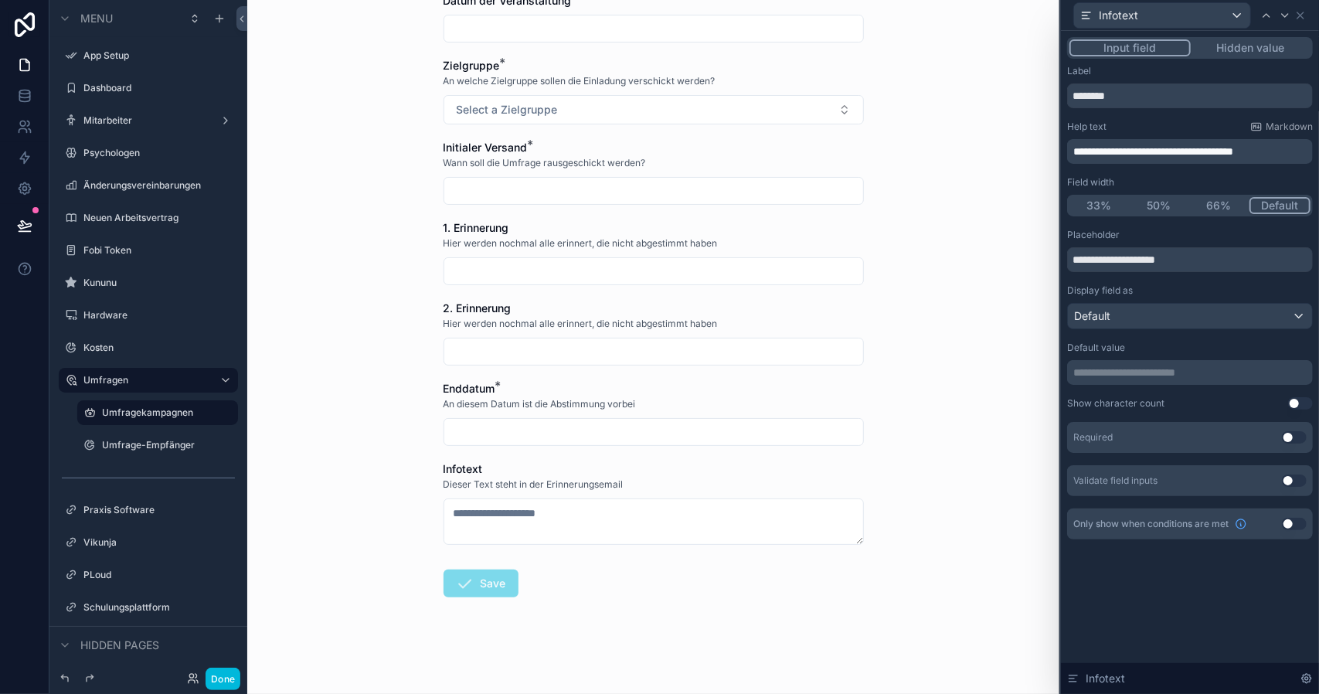
scroll to position [394, 0]
click at [1301, 13] on icon at bounding box center [1300, 15] width 12 height 12
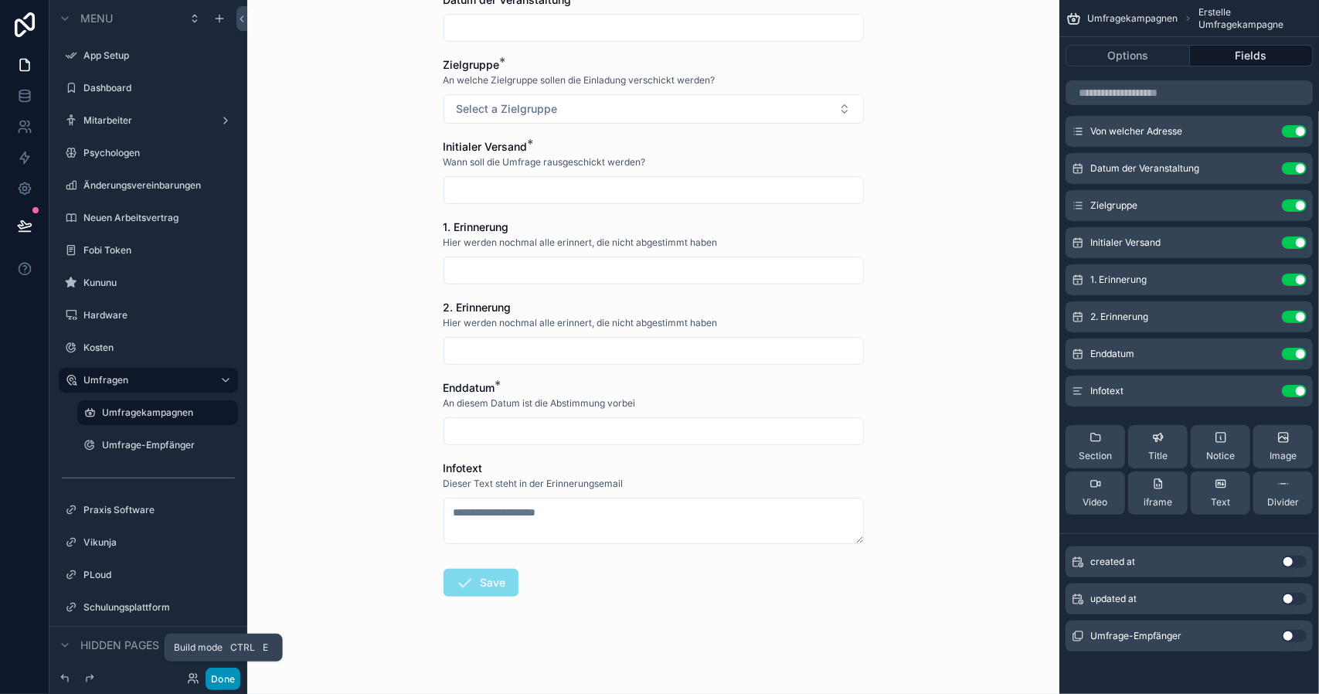
click at [208, 676] on button "Done" at bounding box center [223, 679] width 35 height 22
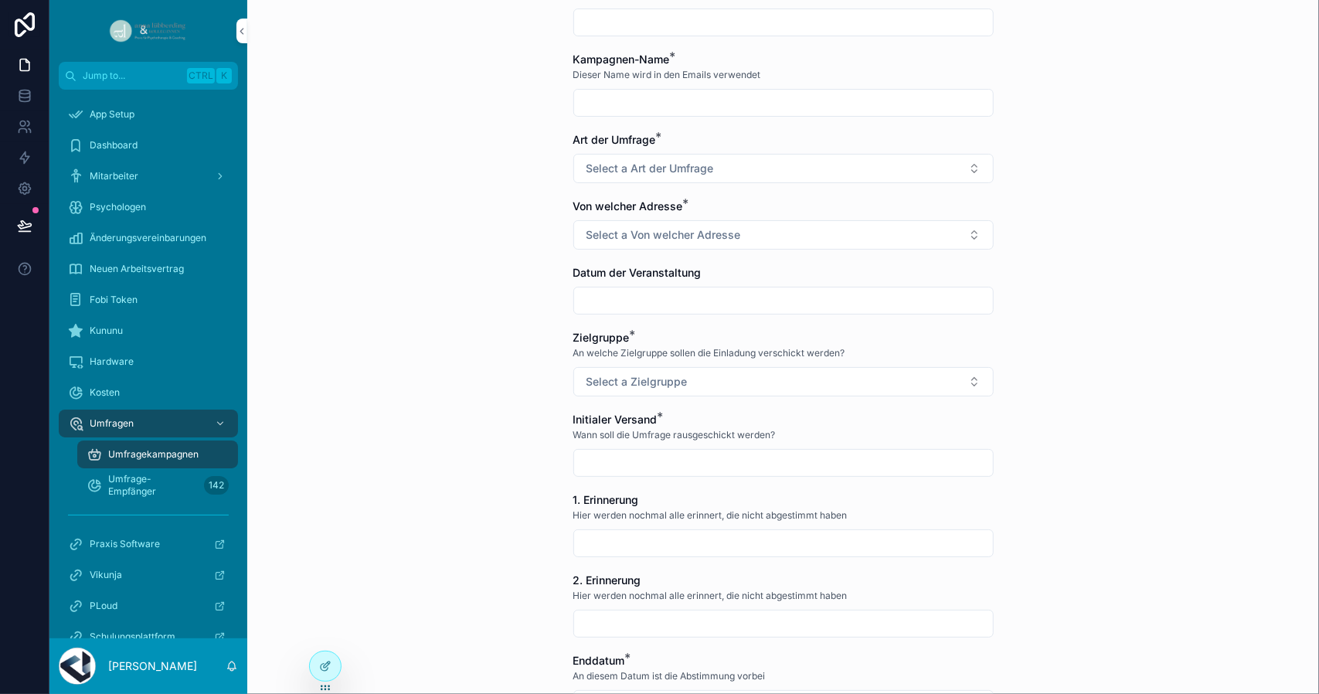
scroll to position [0, 0]
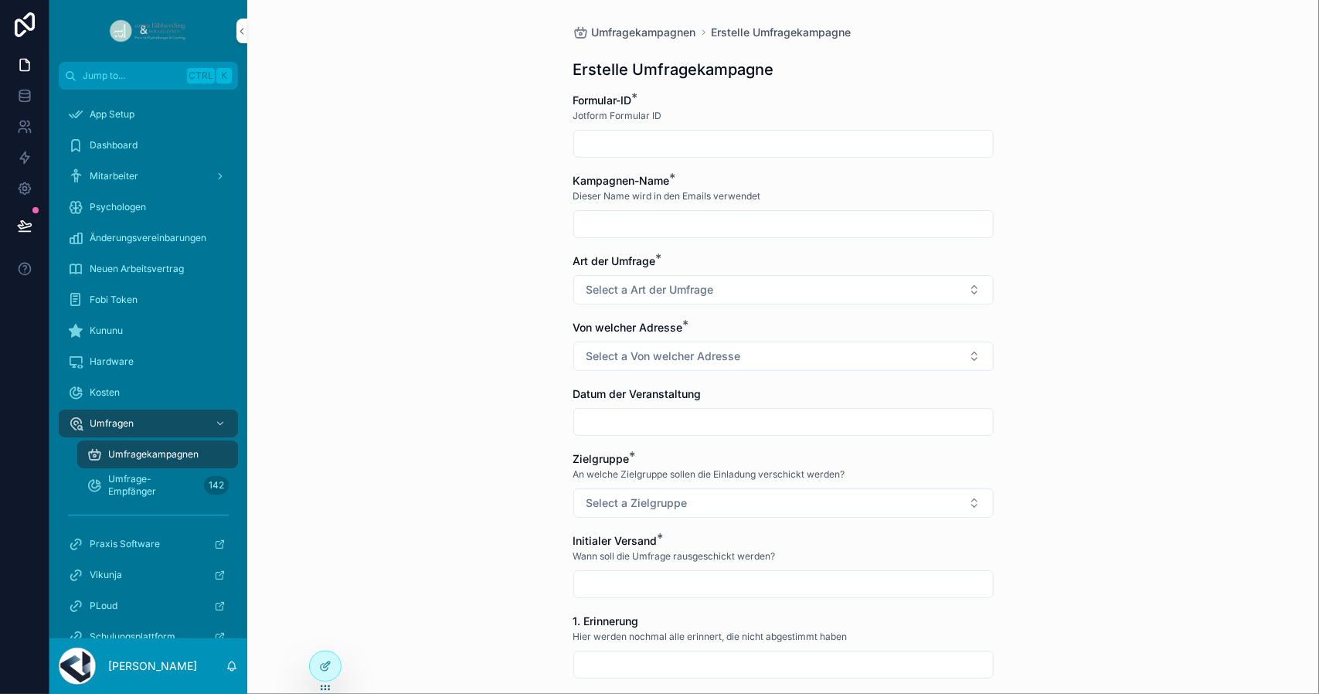
drag, startPoint x: 1233, startPoint y: 416, endPoint x: 1000, endPoint y: 270, distance: 274.6
click at [1233, 416] on div "Umfragekampagnen Erstelle Umfragekampagne Erstelle Umfragekampagne Formular-ID …" at bounding box center [783, 347] width 1072 height 694
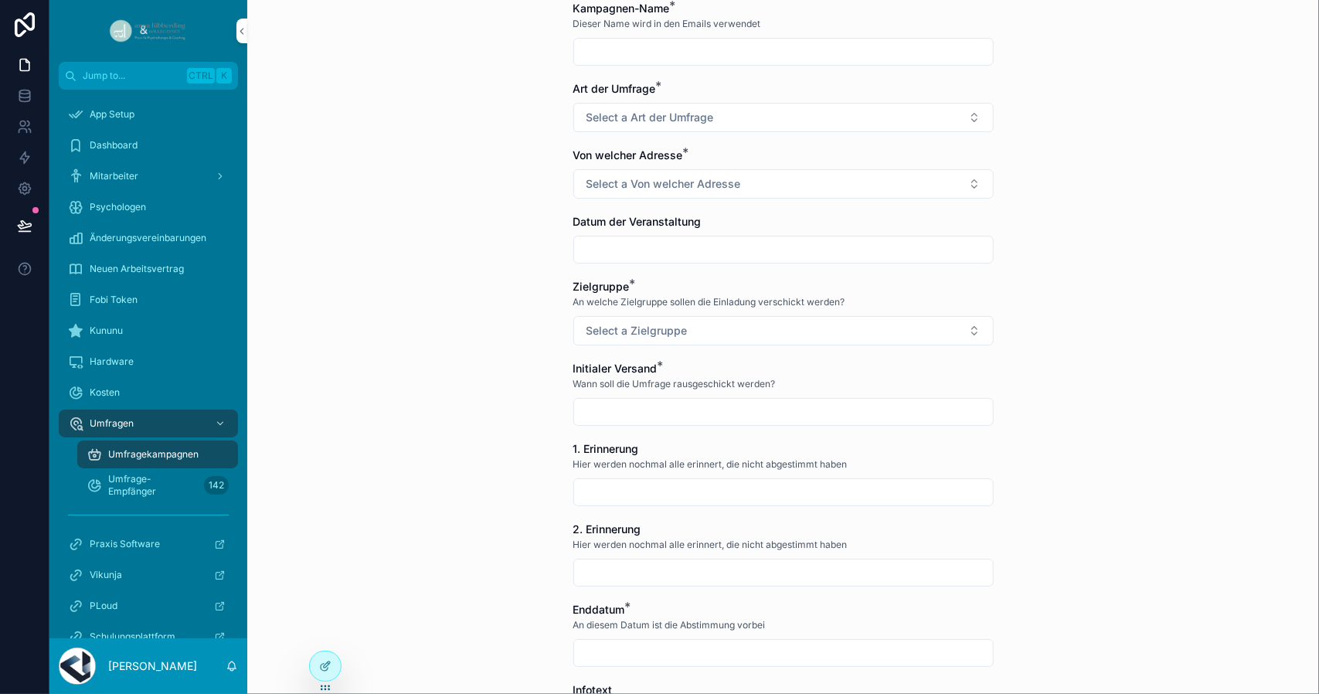
scroll to position [386, 0]
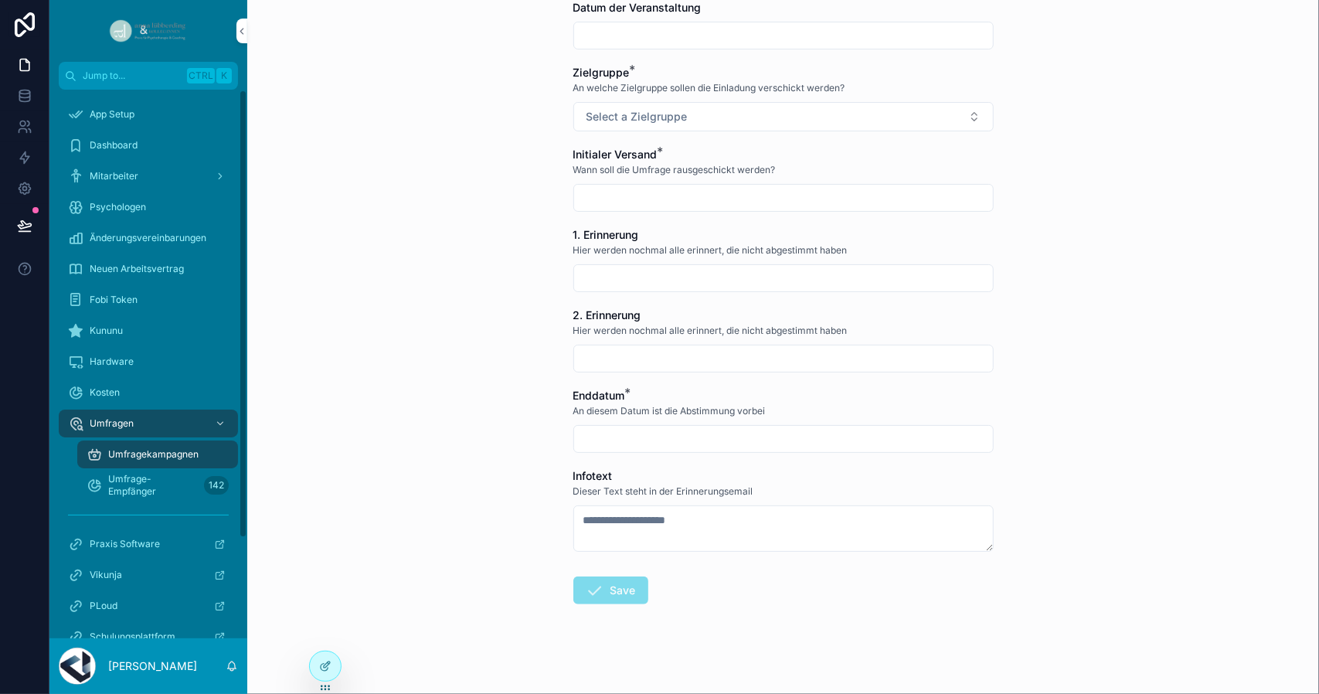
click at [125, 453] on span "Umfragekampagnen" at bounding box center [153, 454] width 90 height 12
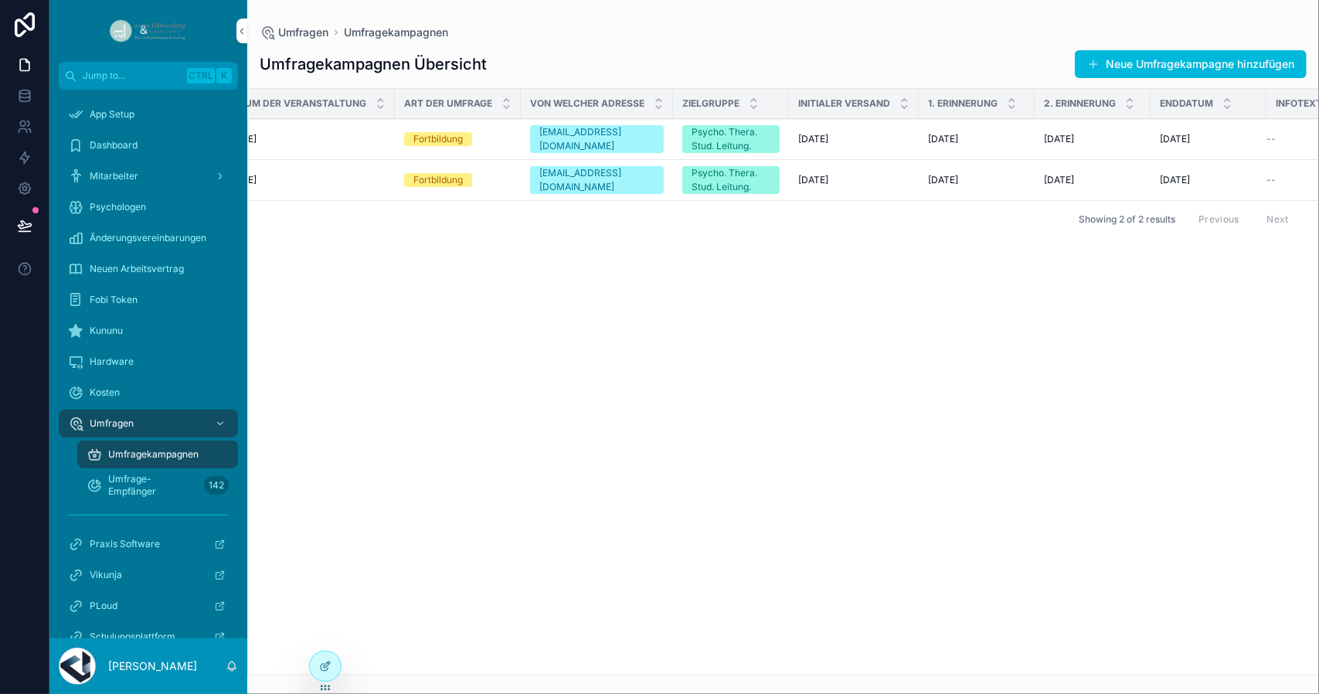
scroll to position [0, 462]
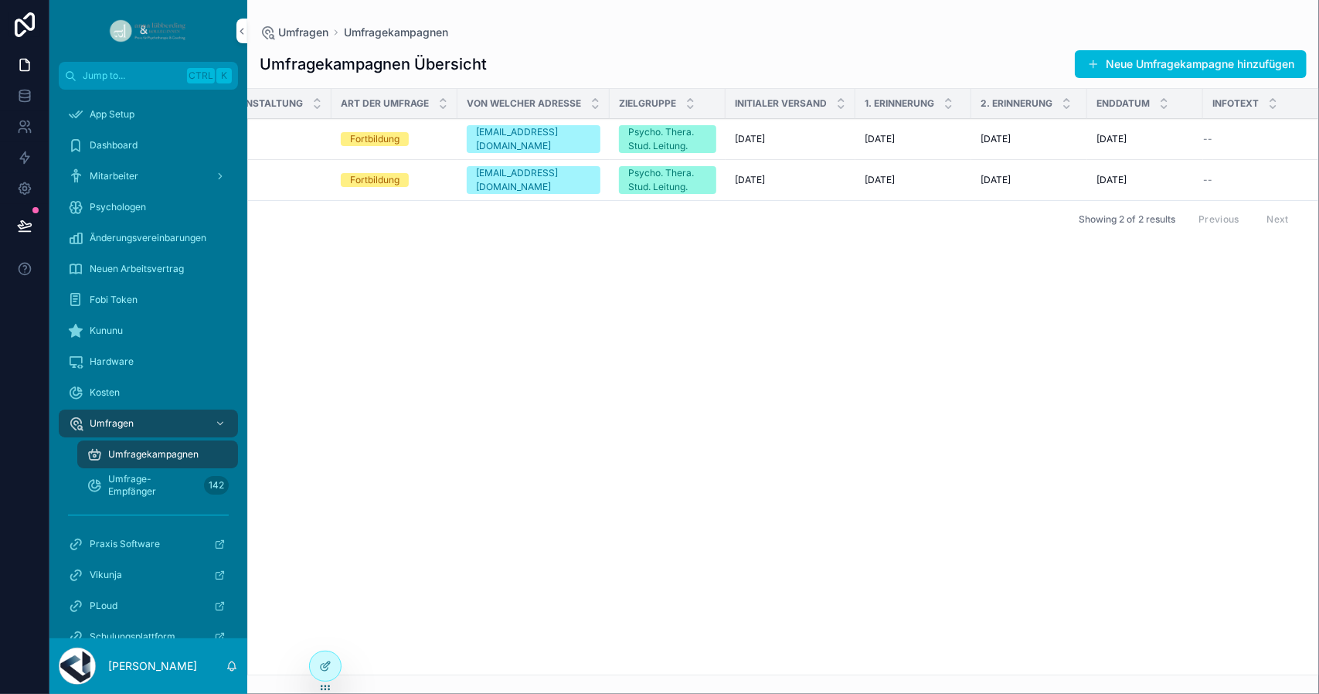
click at [1237, 123] on td "--" at bounding box center [1261, 139] width 116 height 41
click at [277, 131] on td "[DATE] [DATE]" at bounding box center [243, 139] width 178 height 41
click at [482, 135] on div "[EMAIL_ADDRESS][DOMAIN_NAME]" at bounding box center [533, 139] width 115 height 28
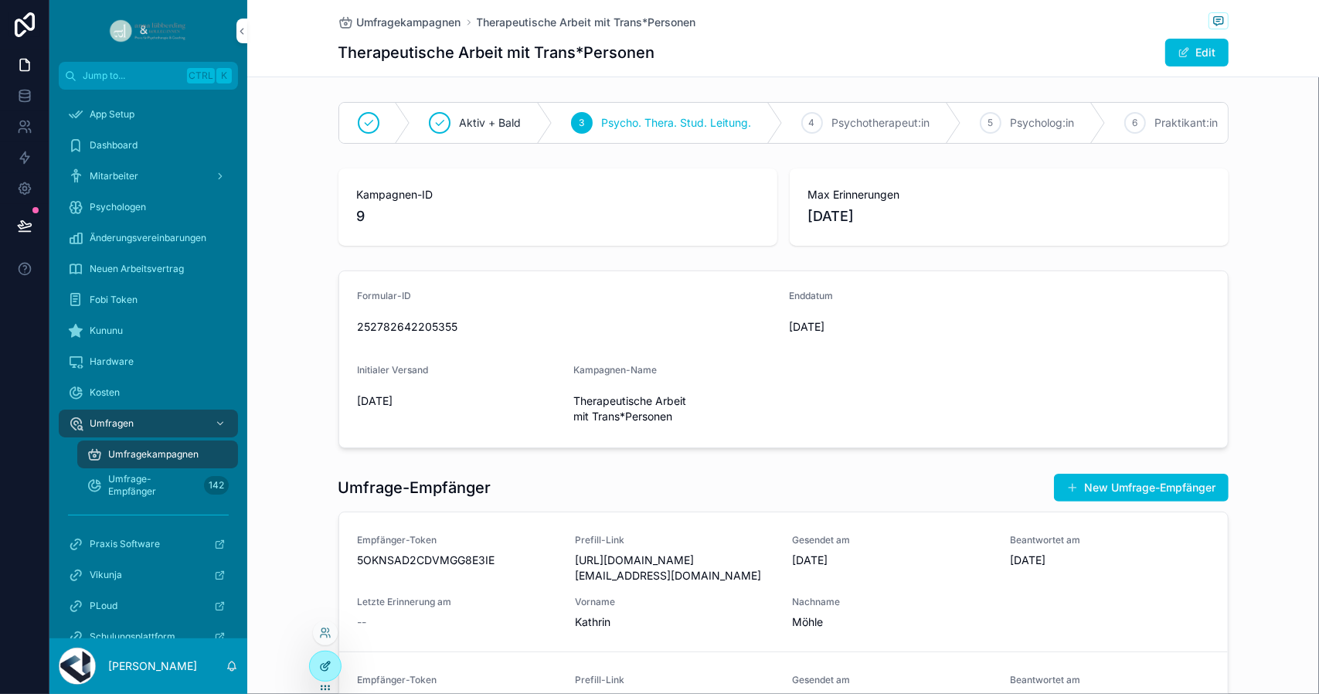
click at [312, 657] on div at bounding box center [325, 666] width 32 height 31
click at [314, 664] on div at bounding box center [325, 665] width 31 height 29
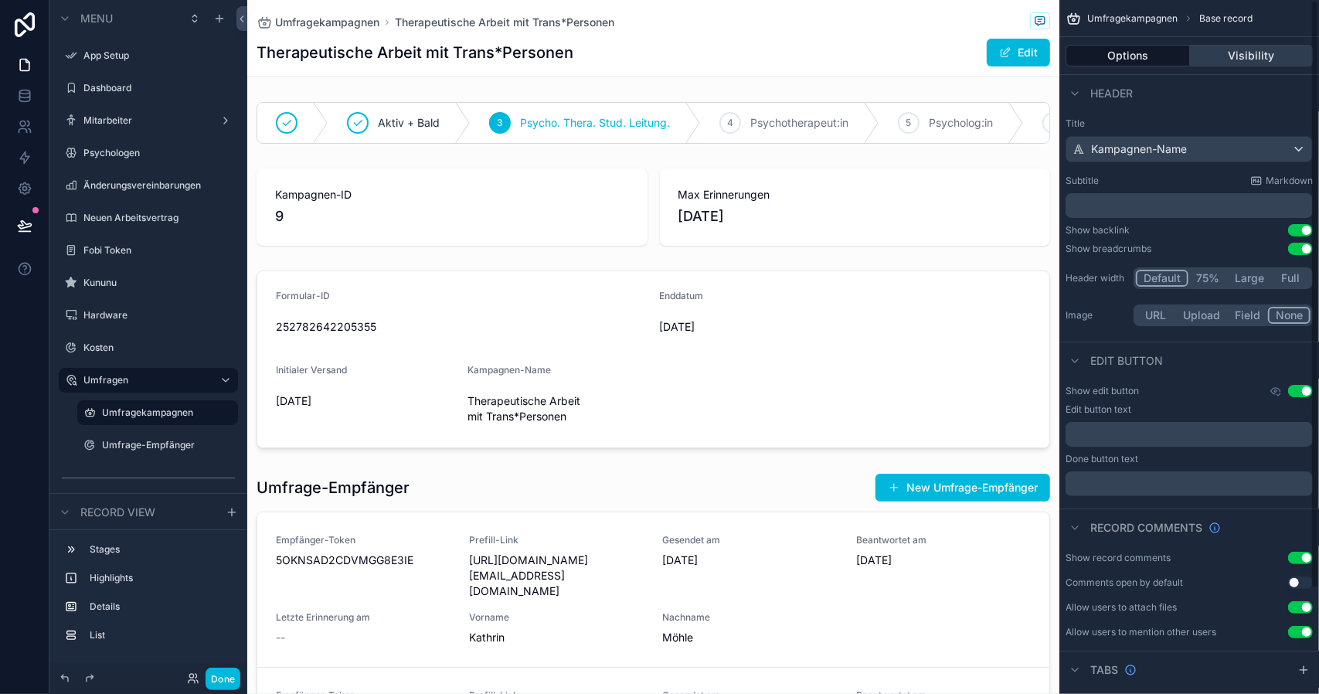
click at [1253, 59] on button "Visibility" at bounding box center [1252, 56] width 124 height 22
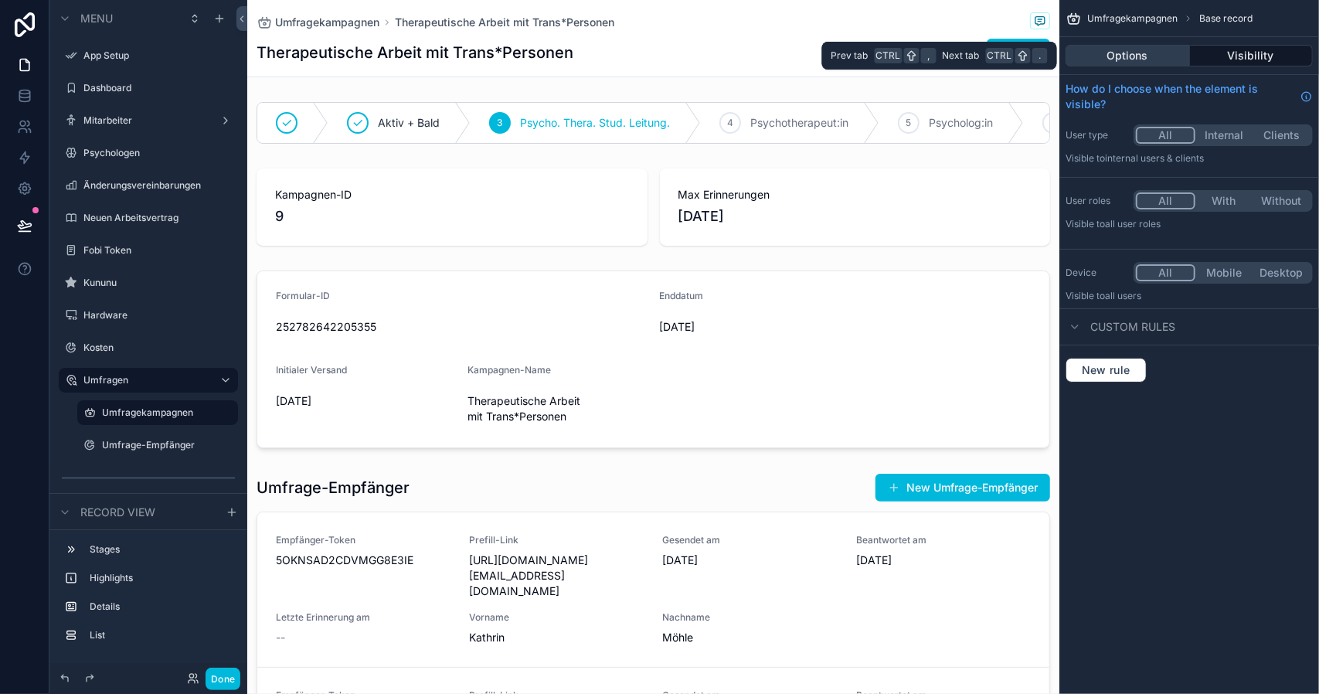
click at [1133, 50] on button "Options" at bounding box center [1127, 56] width 124 height 22
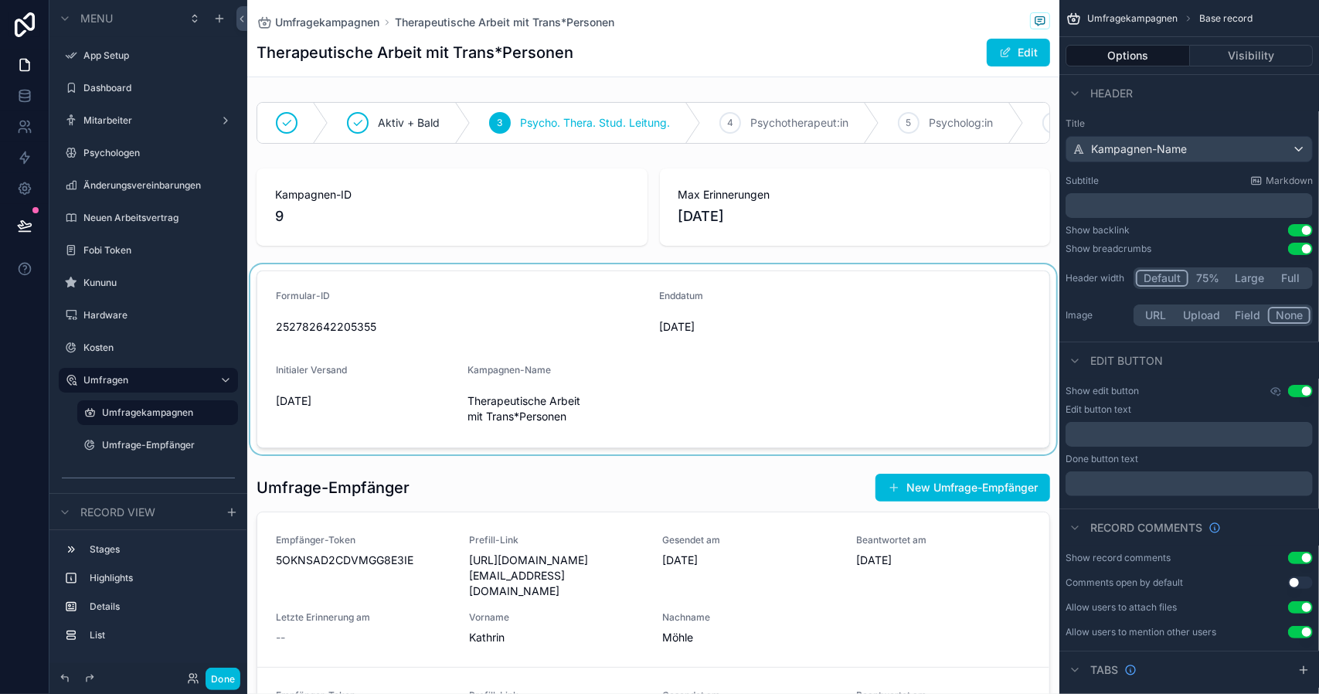
click at [722, 345] on div "scrollable content" at bounding box center [653, 359] width 812 height 190
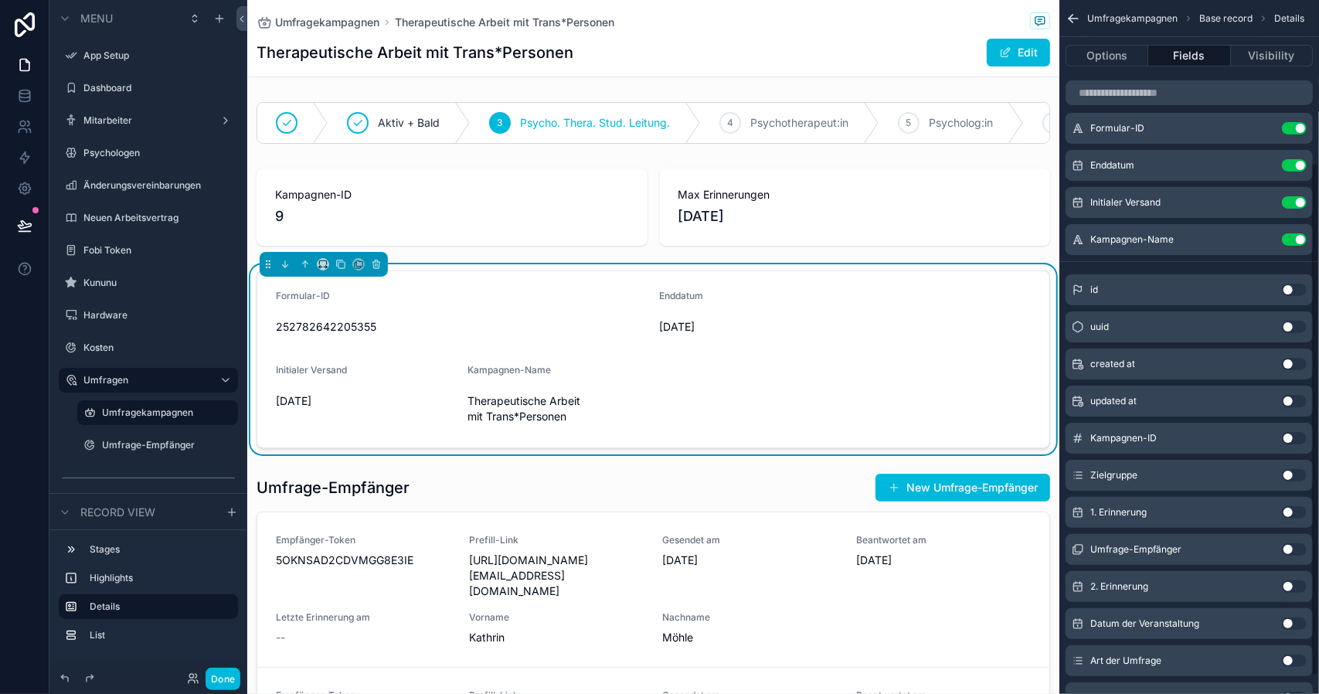
scroll to position [232, 0]
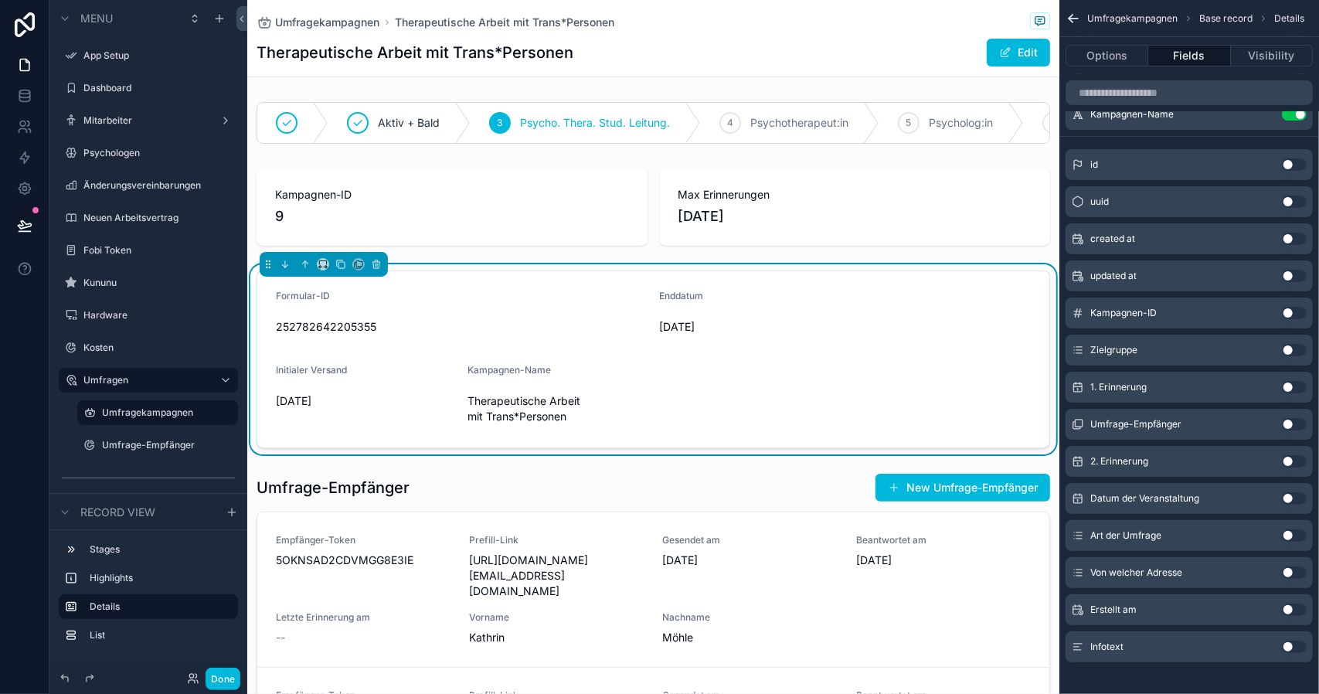
click at [1296, 382] on button "Use setting" at bounding box center [1294, 387] width 25 height 12
click at [1298, 457] on button "Use setting" at bounding box center [1294, 461] width 25 height 12
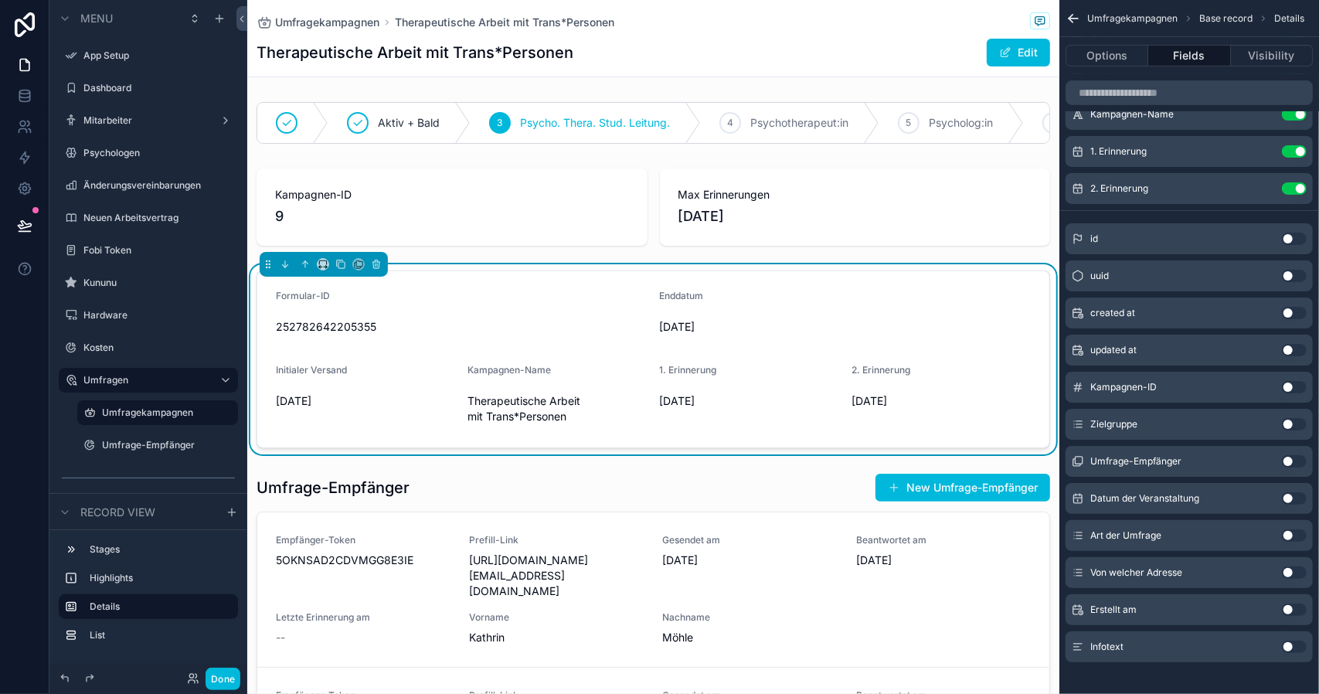
click at [1293, 532] on button "Use setting" at bounding box center [1294, 535] width 25 height 12
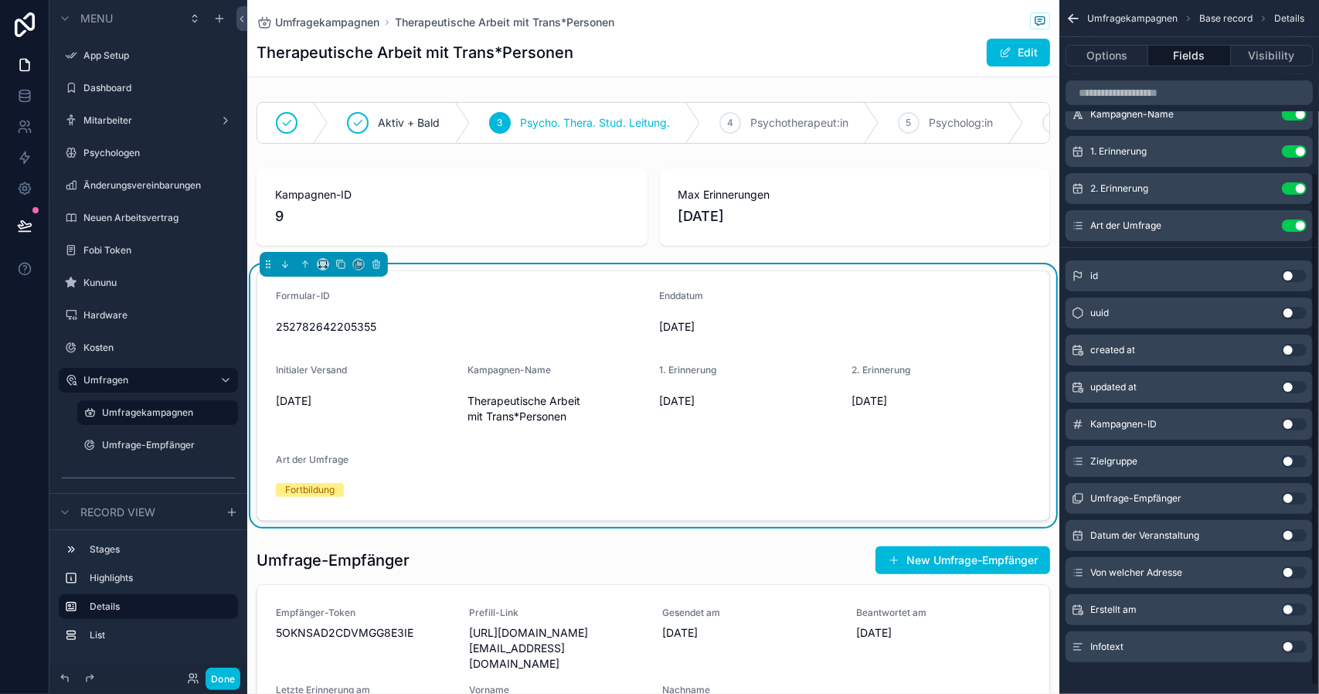
click at [1290, 571] on button "Use setting" at bounding box center [1294, 572] width 25 height 12
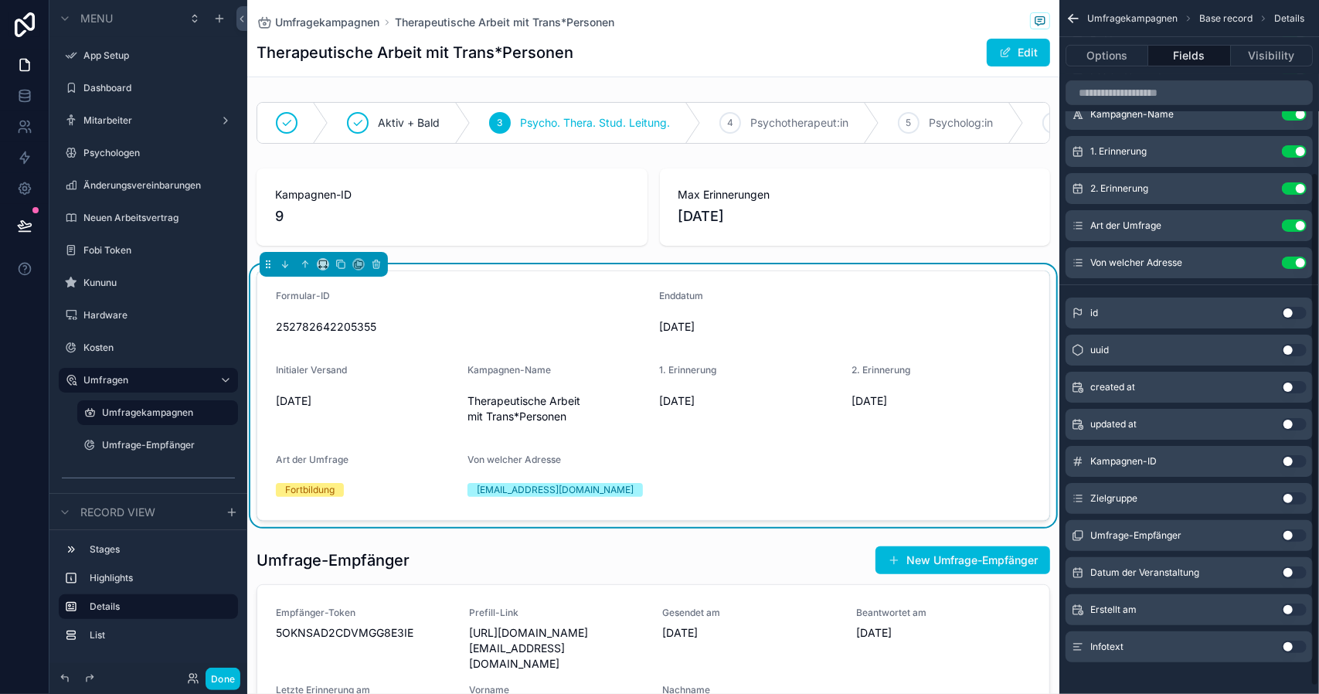
click at [1297, 642] on button "Use setting" at bounding box center [1294, 646] width 25 height 12
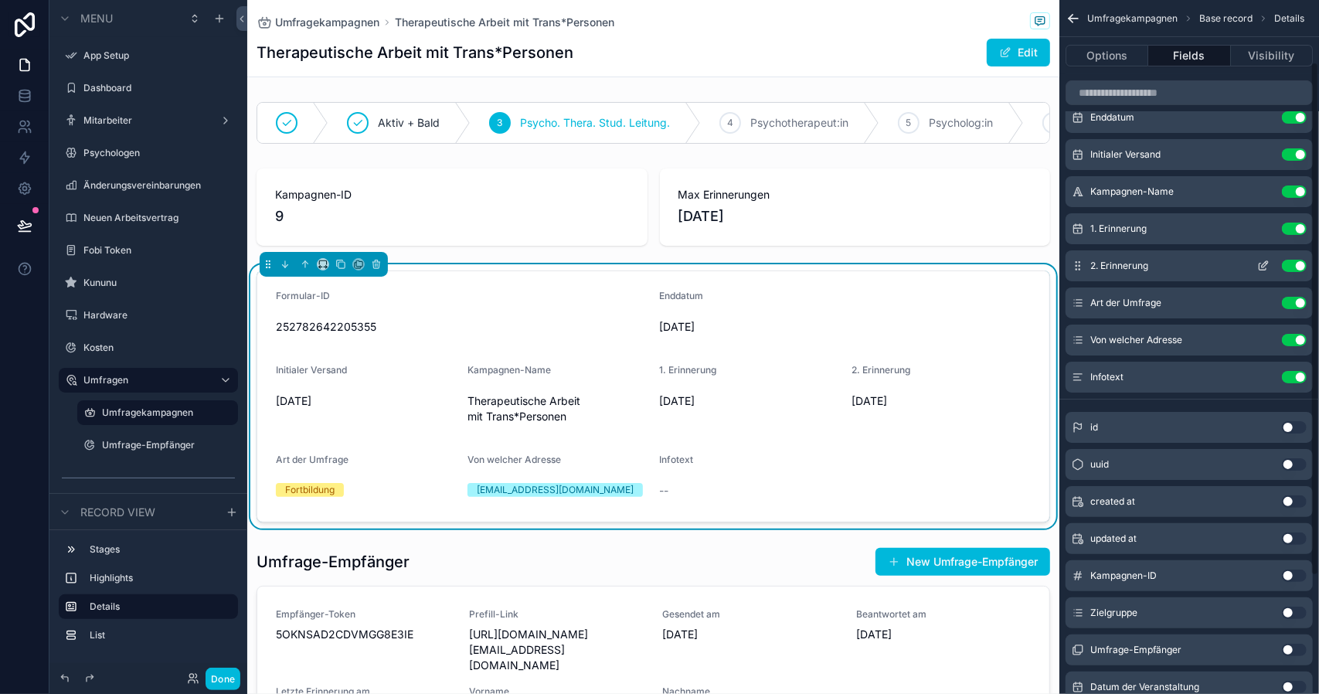
scroll to position [0, 0]
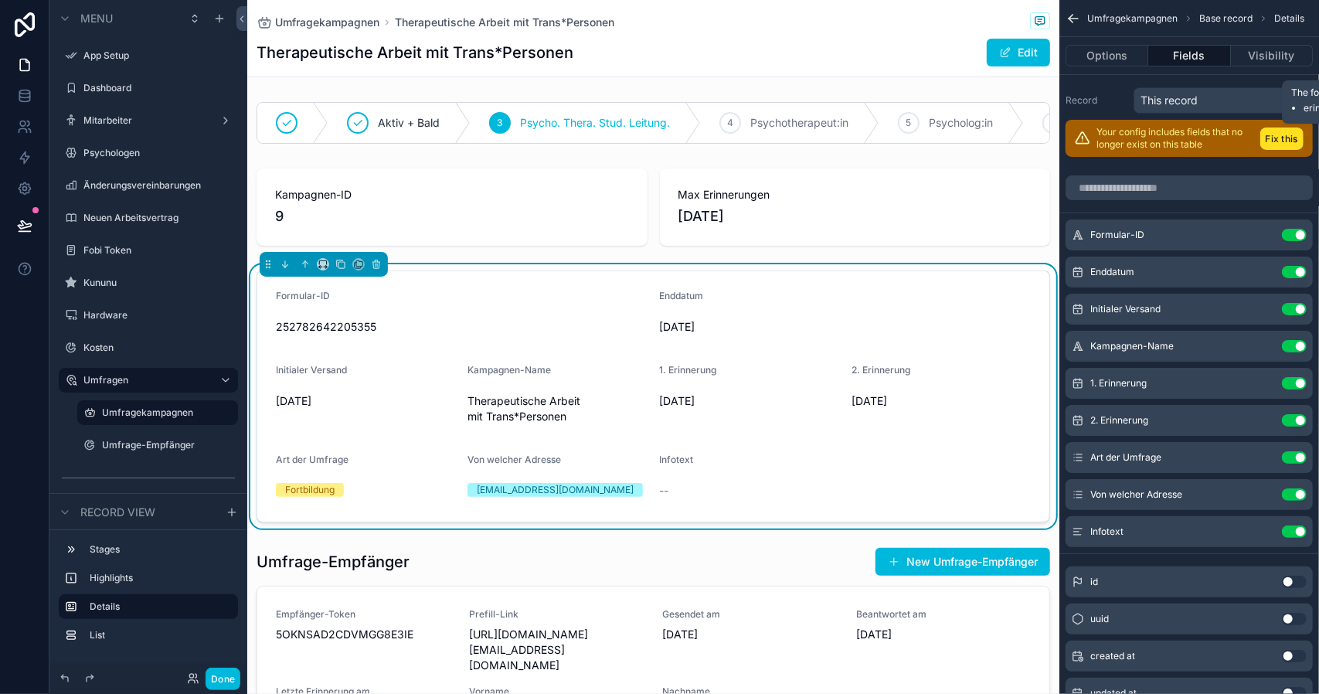
click at [1273, 138] on button "Fix this" at bounding box center [1281, 138] width 43 height 22
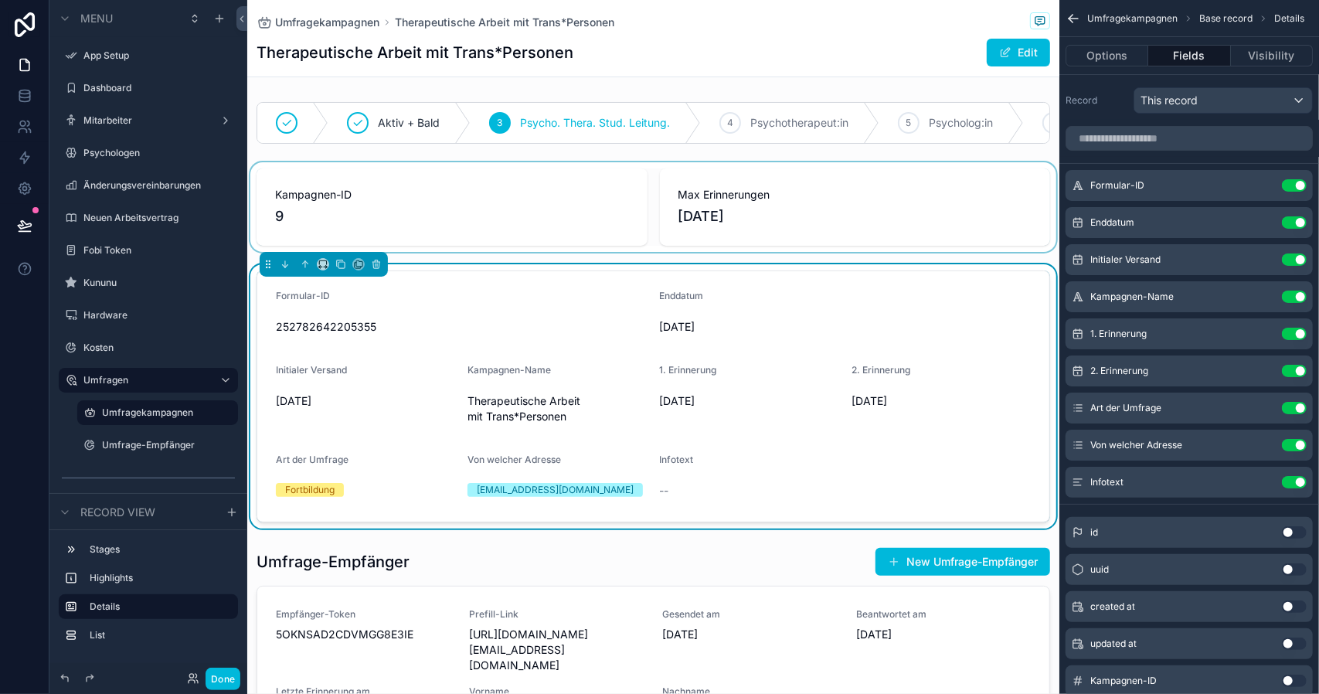
click at [814, 205] on div "scrollable content" at bounding box center [653, 207] width 812 height 90
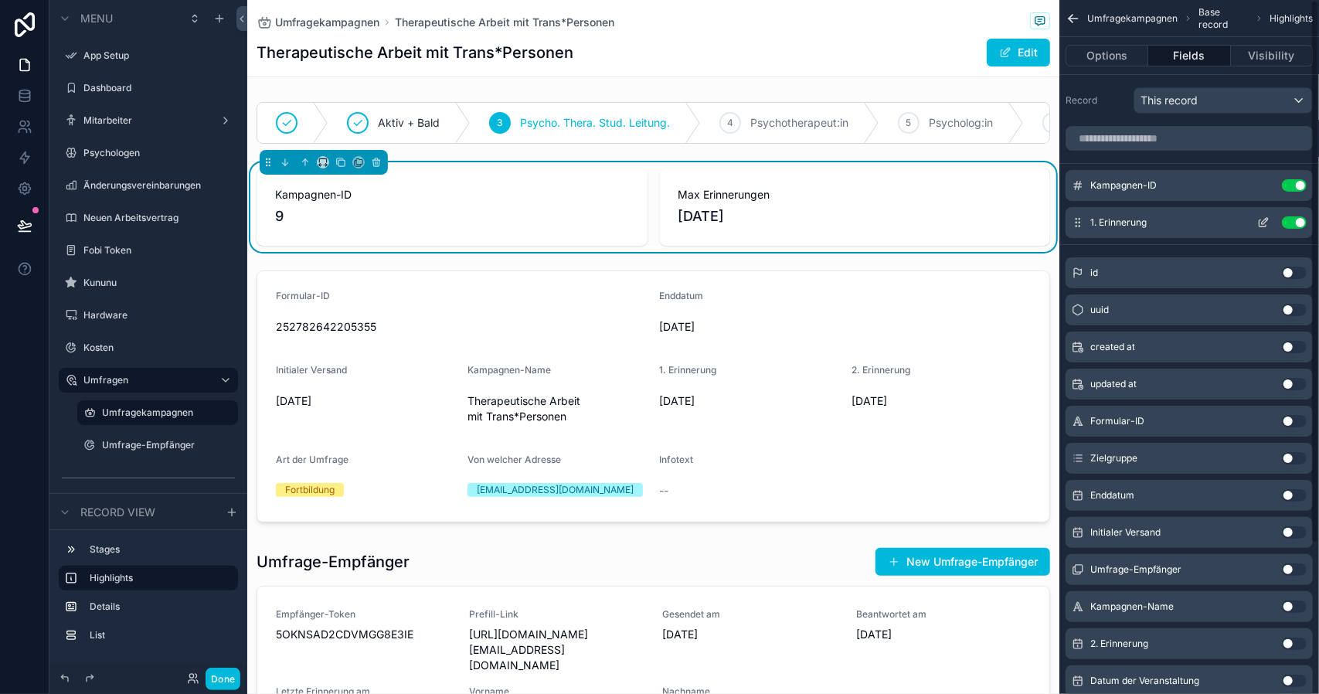
click at [1287, 217] on button "Use setting" at bounding box center [1294, 222] width 25 height 12
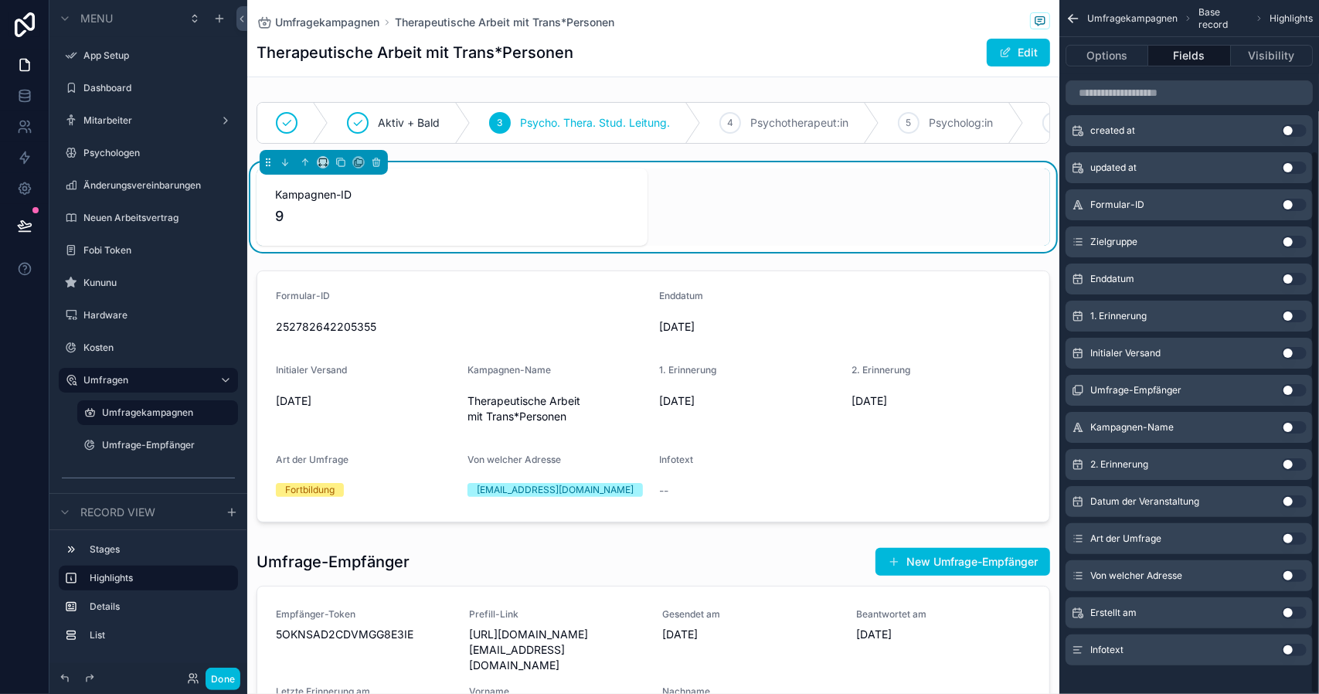
scroll to position [192, 0]
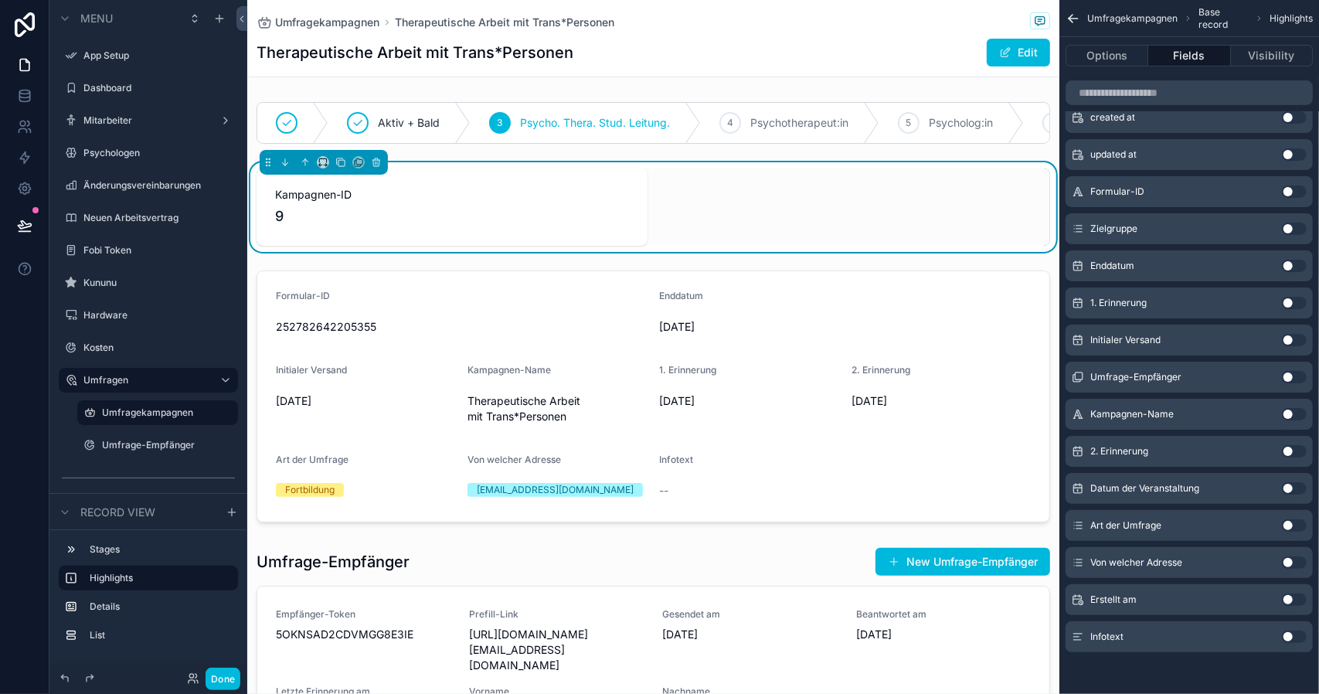
click at [1295, 408] on button "Use setting" at bounding box center [1294, 414] width 25 height 12
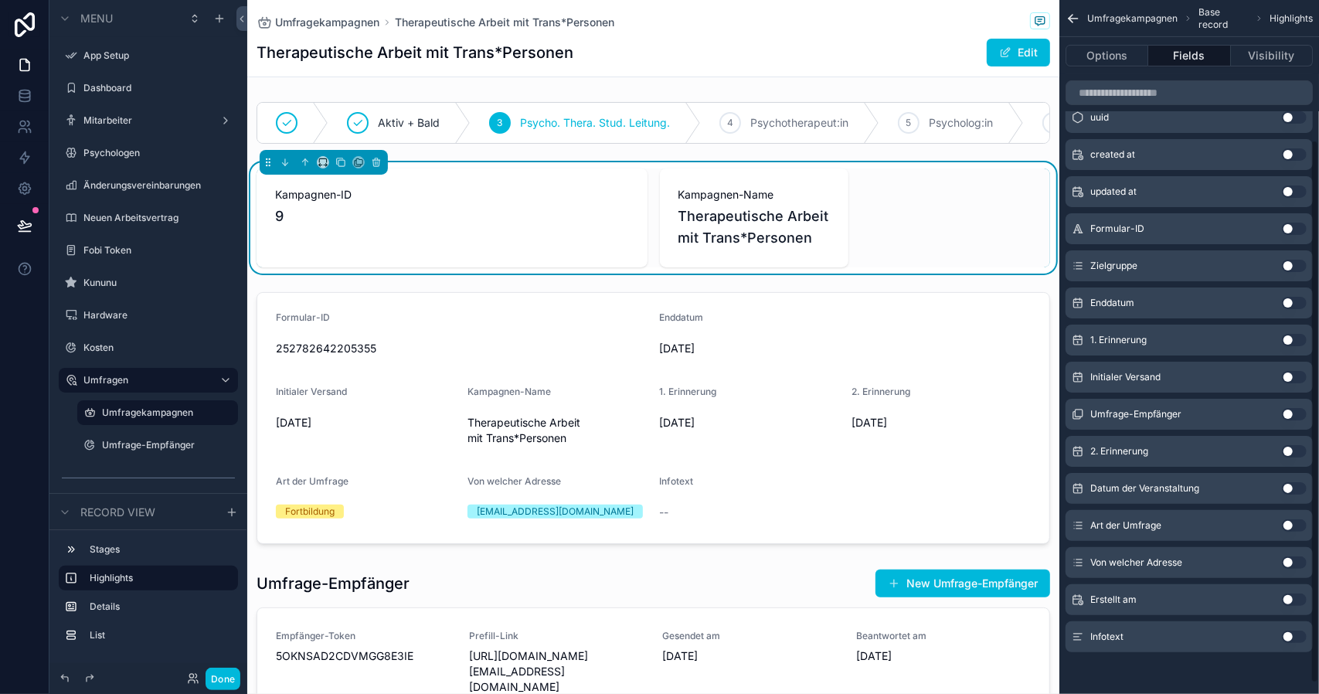
scroll to position [0, 0]
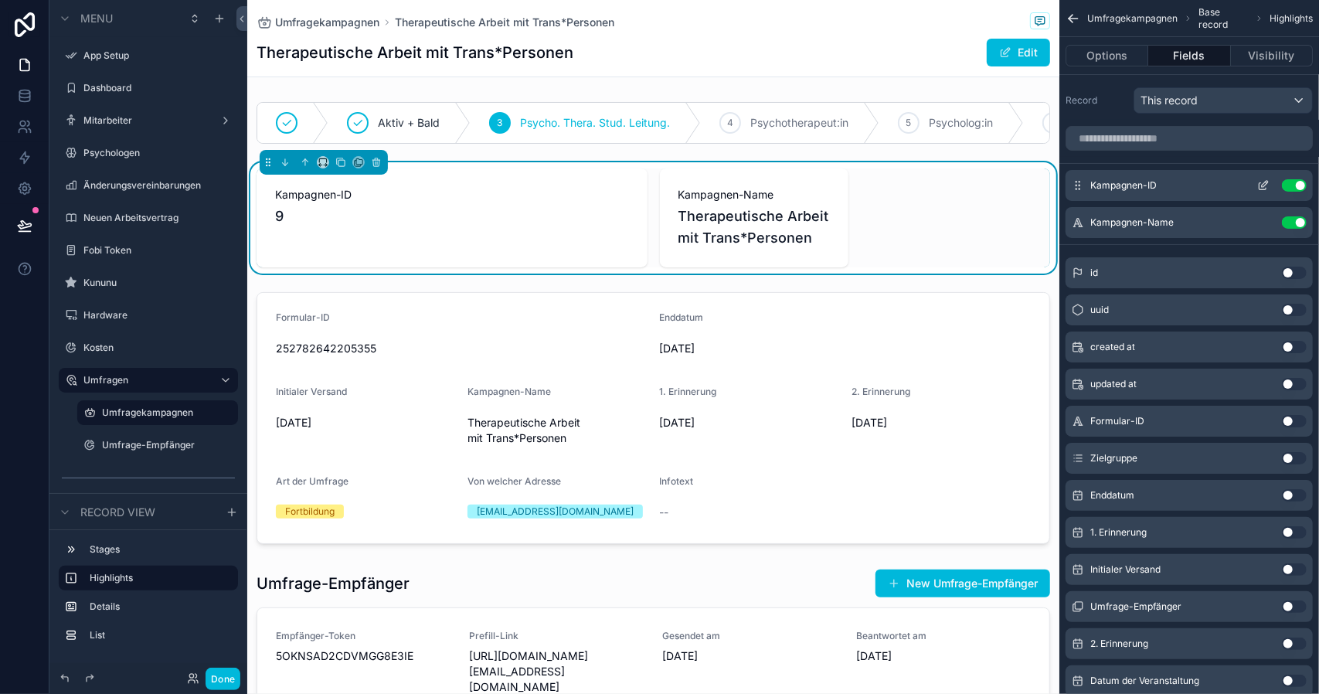
click at [1267, 182] on icon "scrollable content" at bounding box center [1265, 184] width 6 height 6
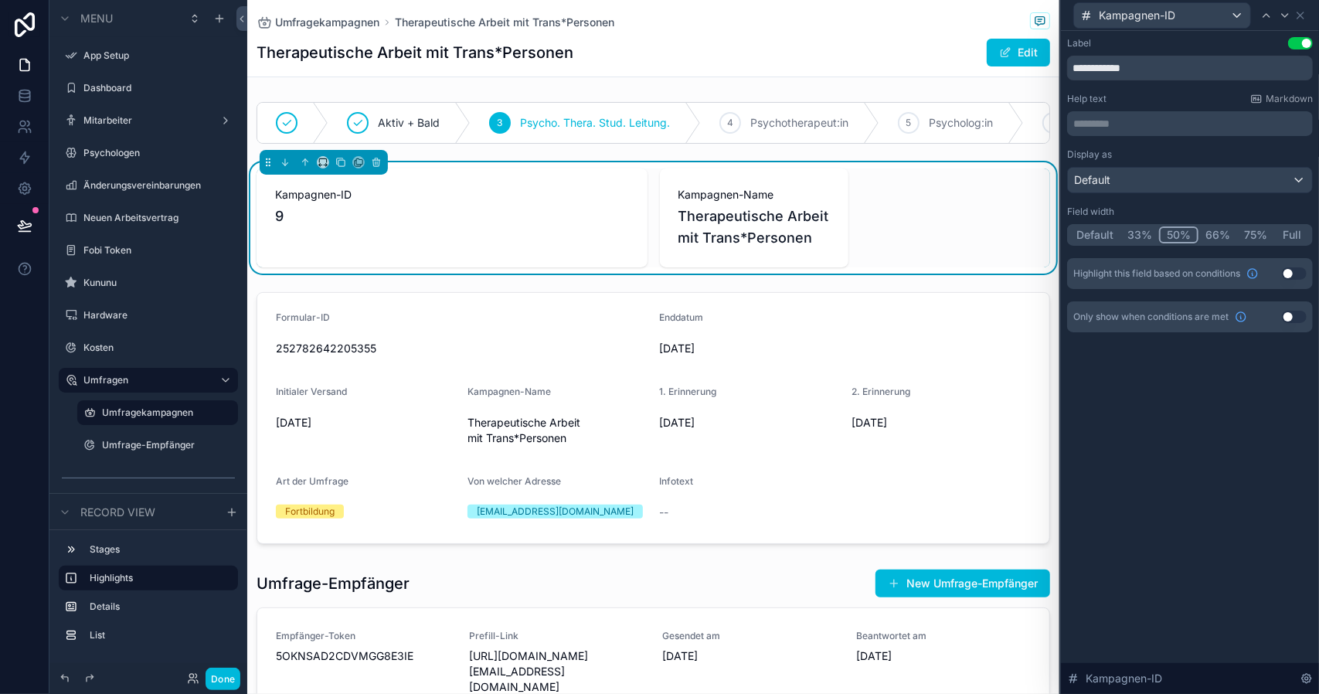
click at [1136, 234] on button "33%" at bounding box center [1139, 234] width 39 height 17
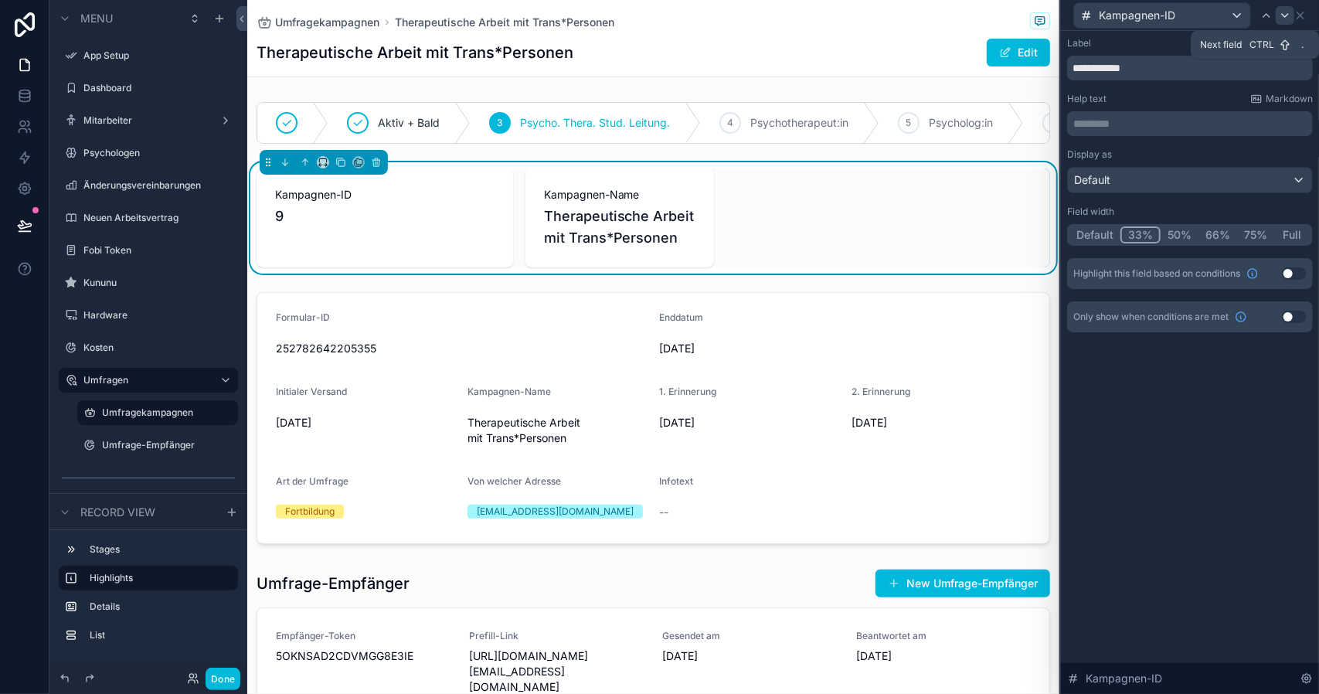
click at [1289, 13] on icon at bounding box center [1285, 15] width 12 height 12
click at [1216, 235] on button "66%" at bounding box center [1217, 234] width 39 height 17
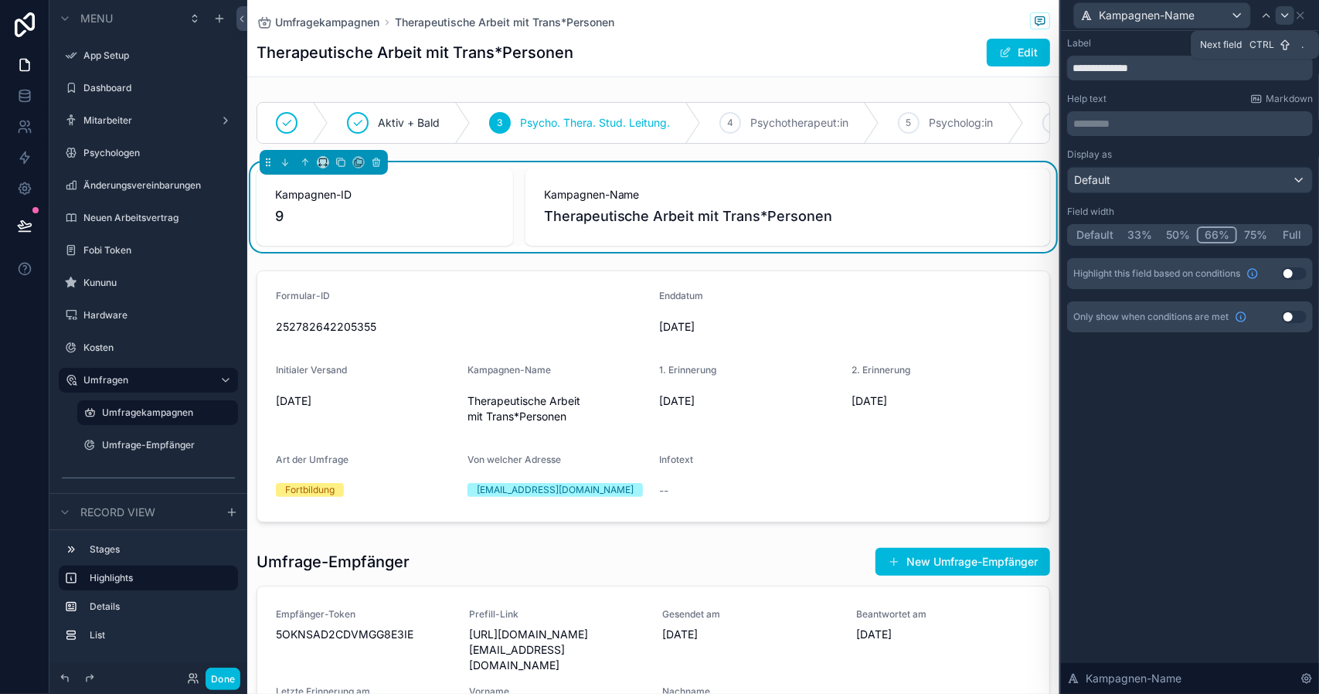
click at [1287, 12] on icon at bounding box center [1285, 15] width 12 height 12
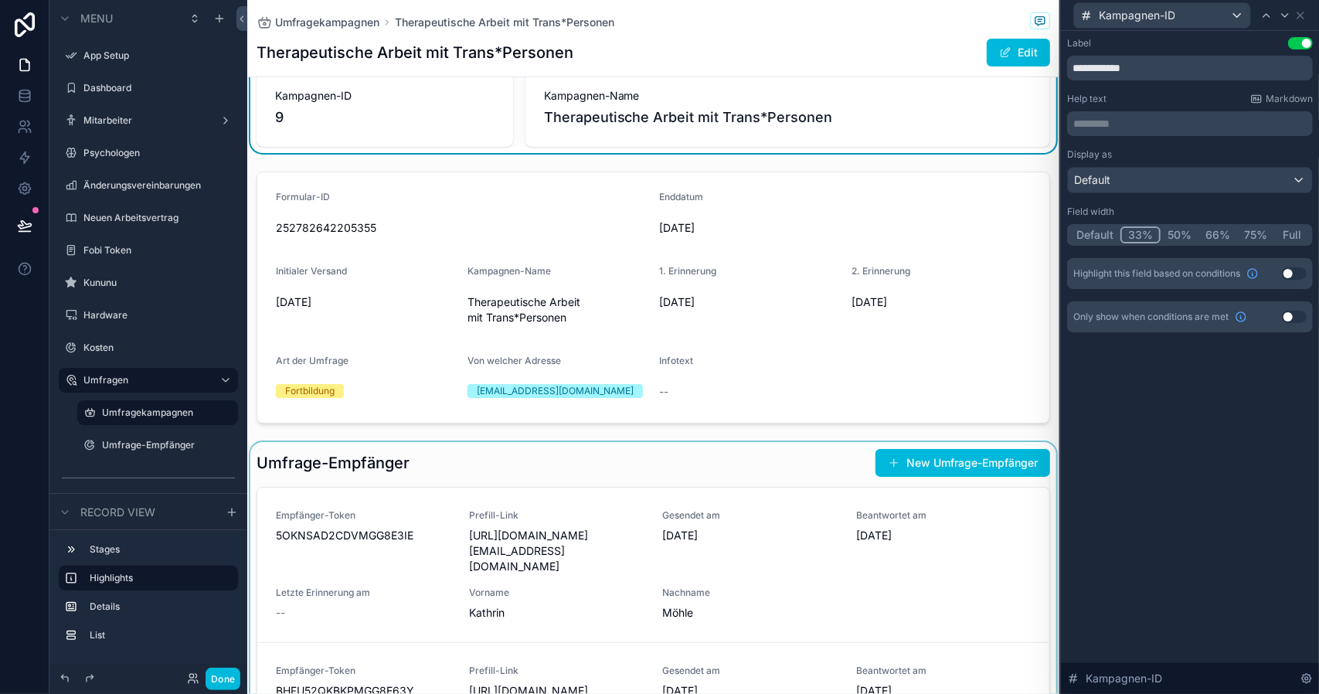
scroll to position [155, 0]
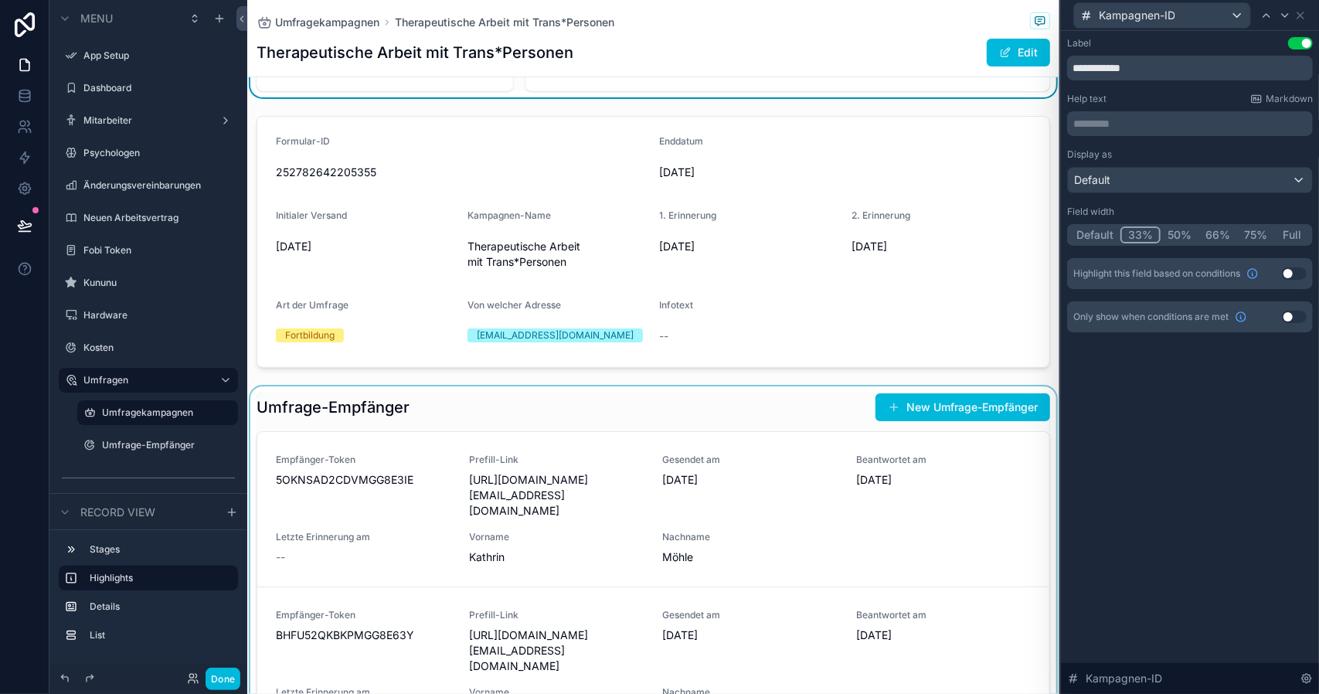
click at [357, 404] on div "scrollable content" at bounding box center [653, 675] width 812 height 578
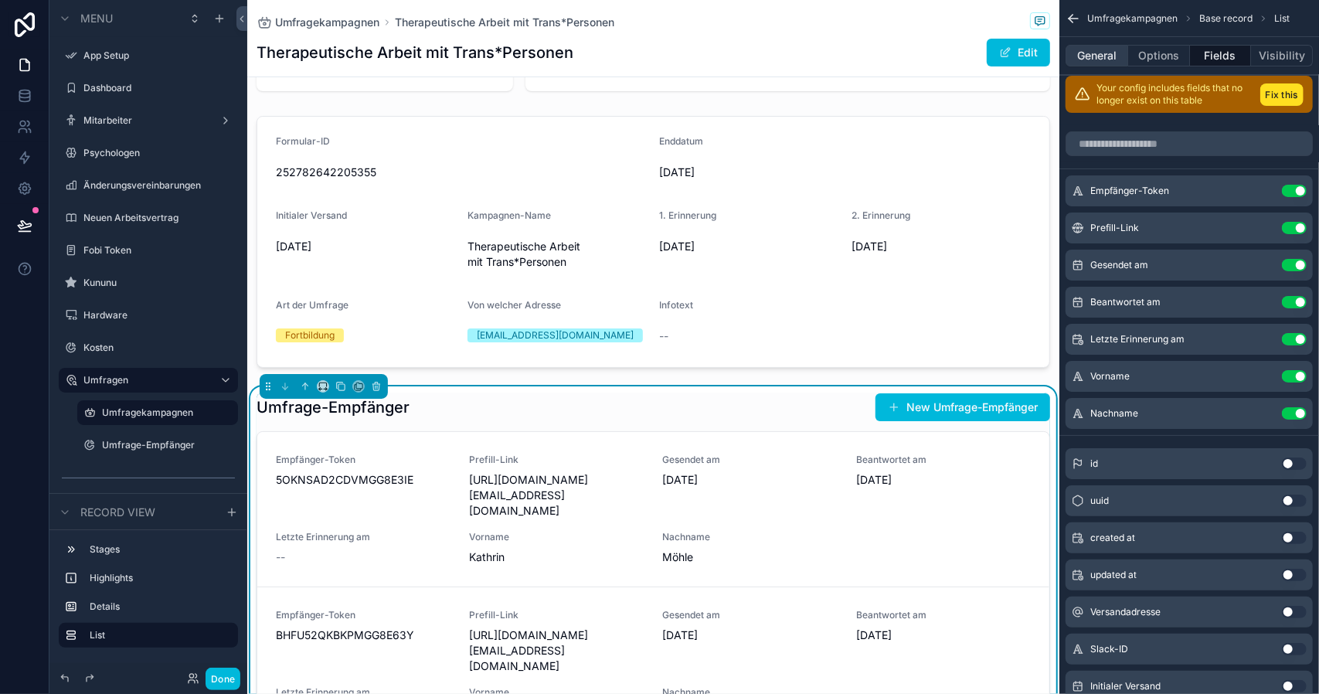
click at [1125, 47] on button "General" at bounding box center [1096, 56] width 63 height 22
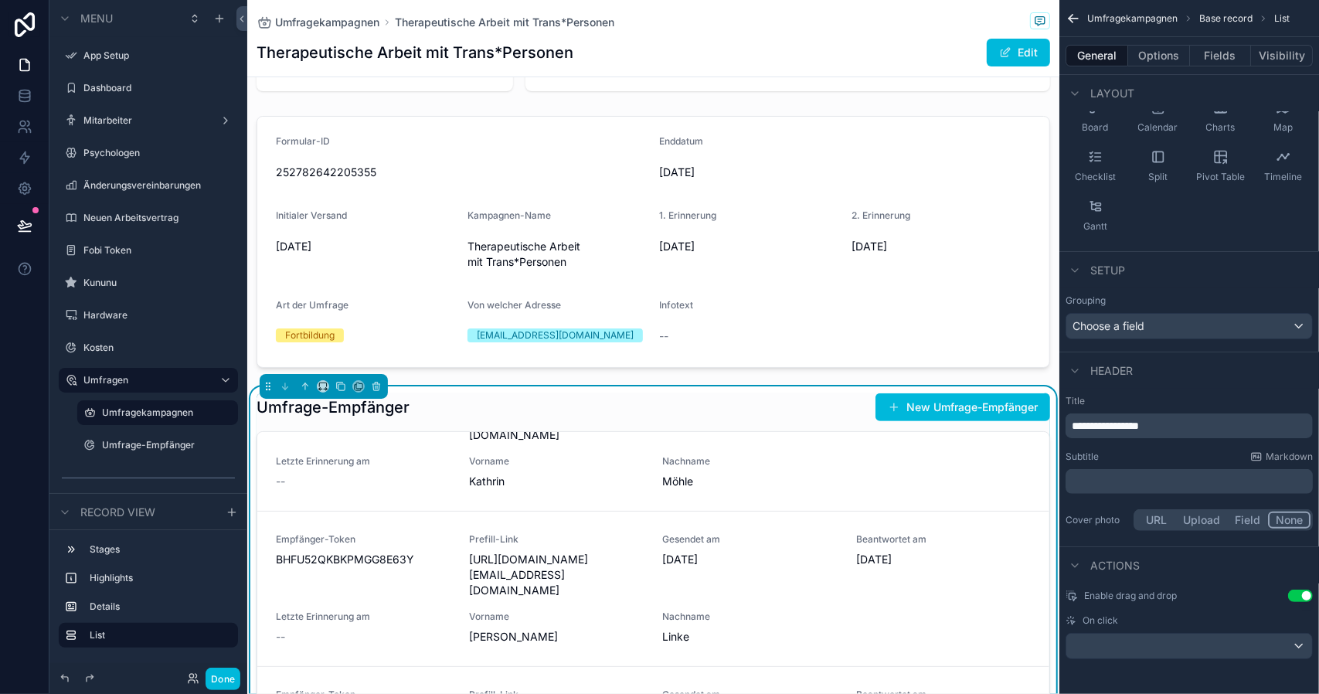
scroll to position [0, 0]
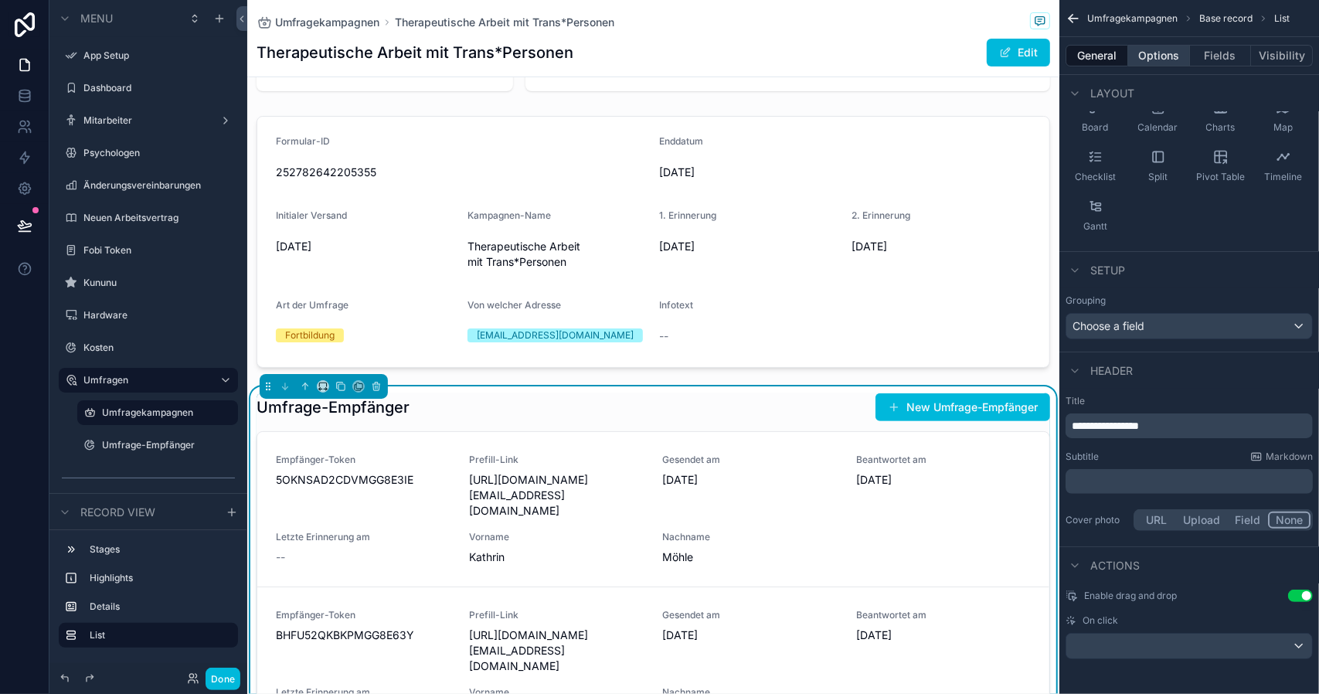
click at [1157, 46] on button "Options" at bounding box center [1159, 56] width 62 height 22
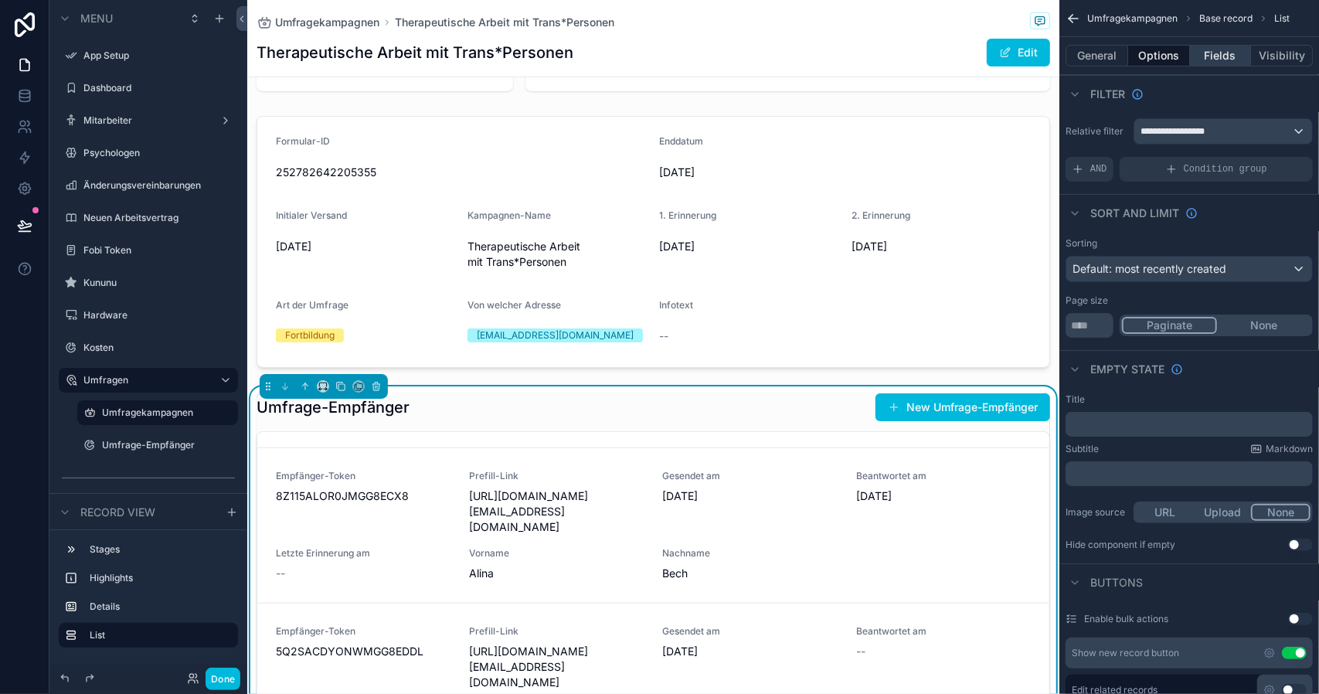
click at [1210, 61] on button "Fields" at bounding box center [1221, 56] width 62 height 22
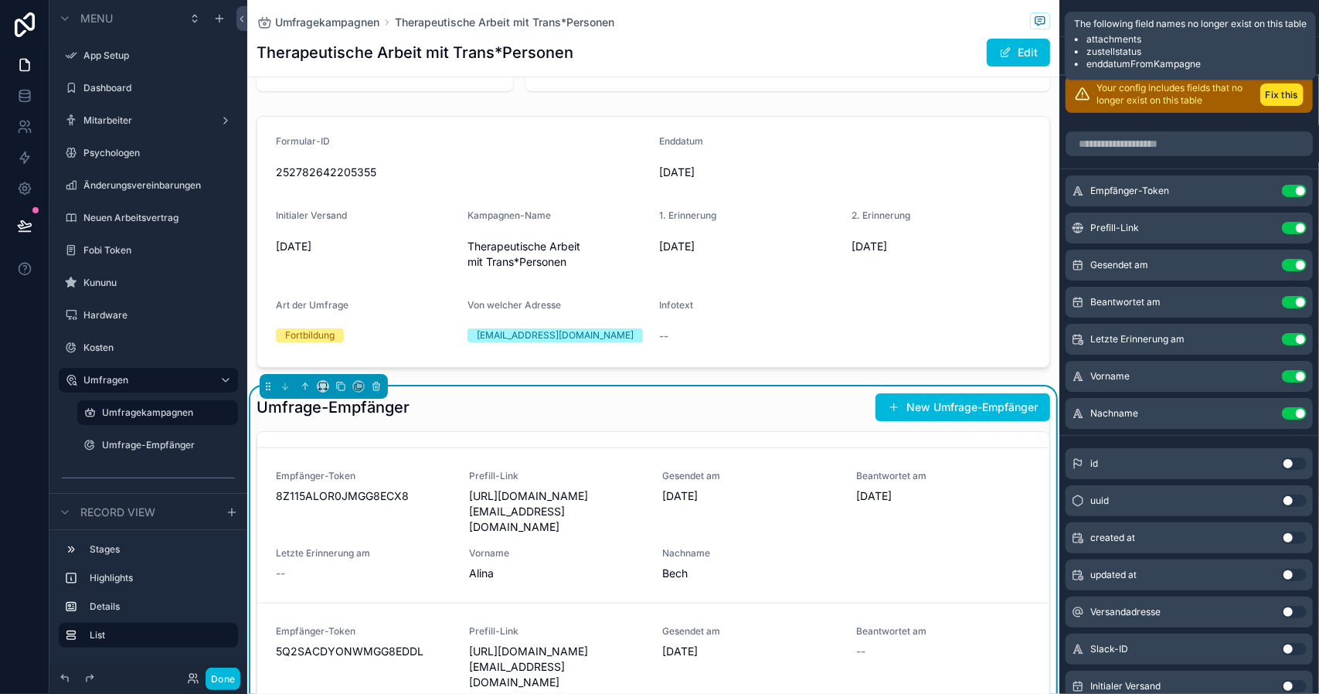
click at [1272, 87] on button "Fix this" at bounding box center [1281, 94] width 43 height 22
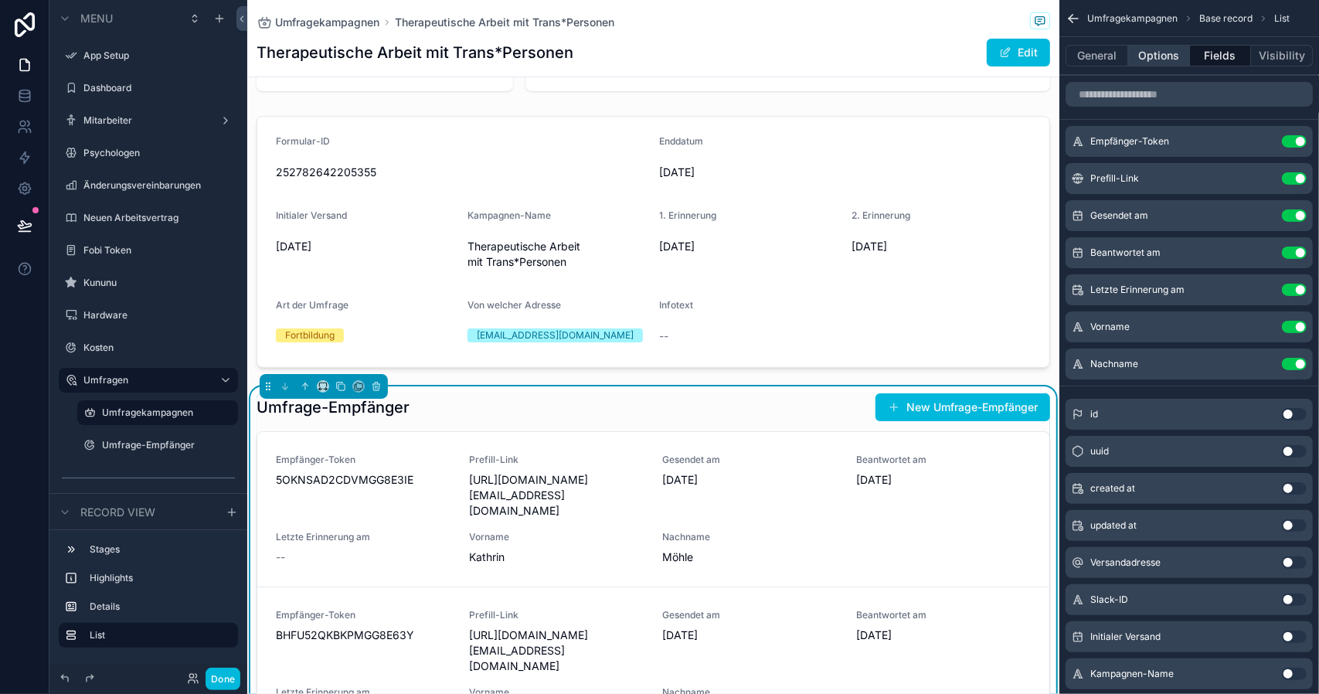
click at [1145, 60] on button "Options" at bounding box center [1159, 56] width 62 height 22
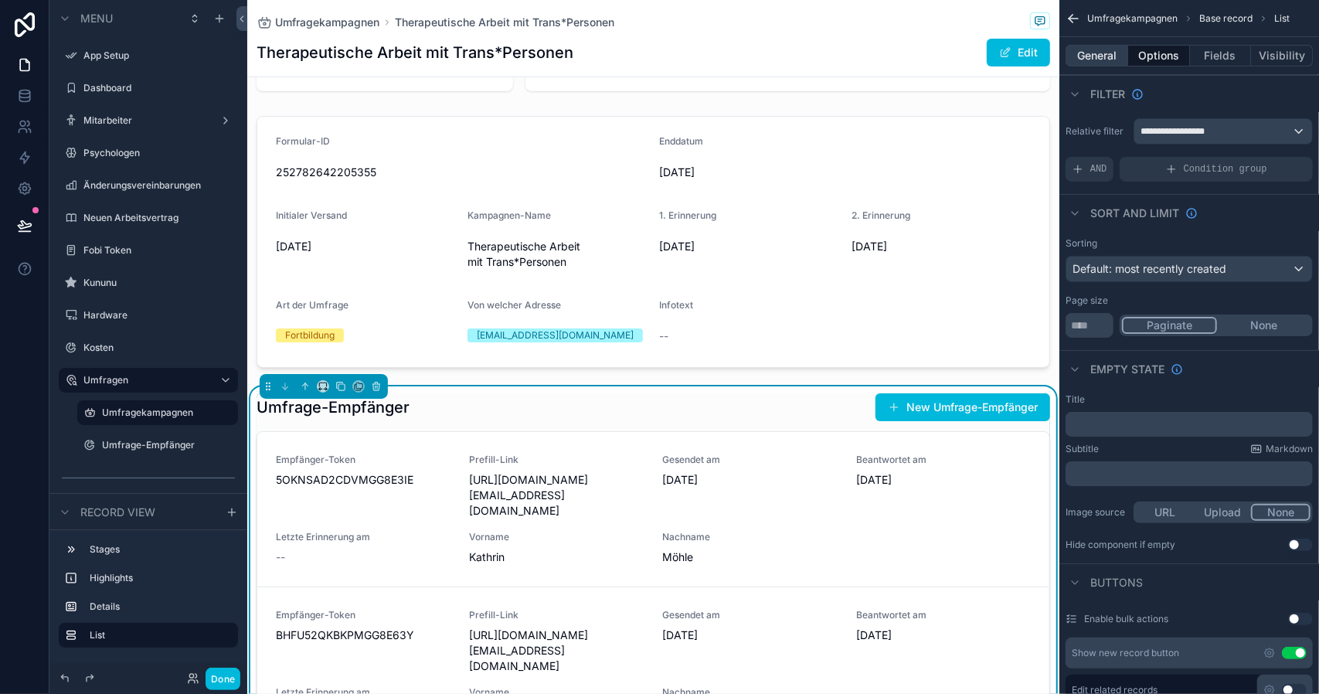
click at [1092, 46] on button "General" at bounding box center [1096, 56] width 63 height 22
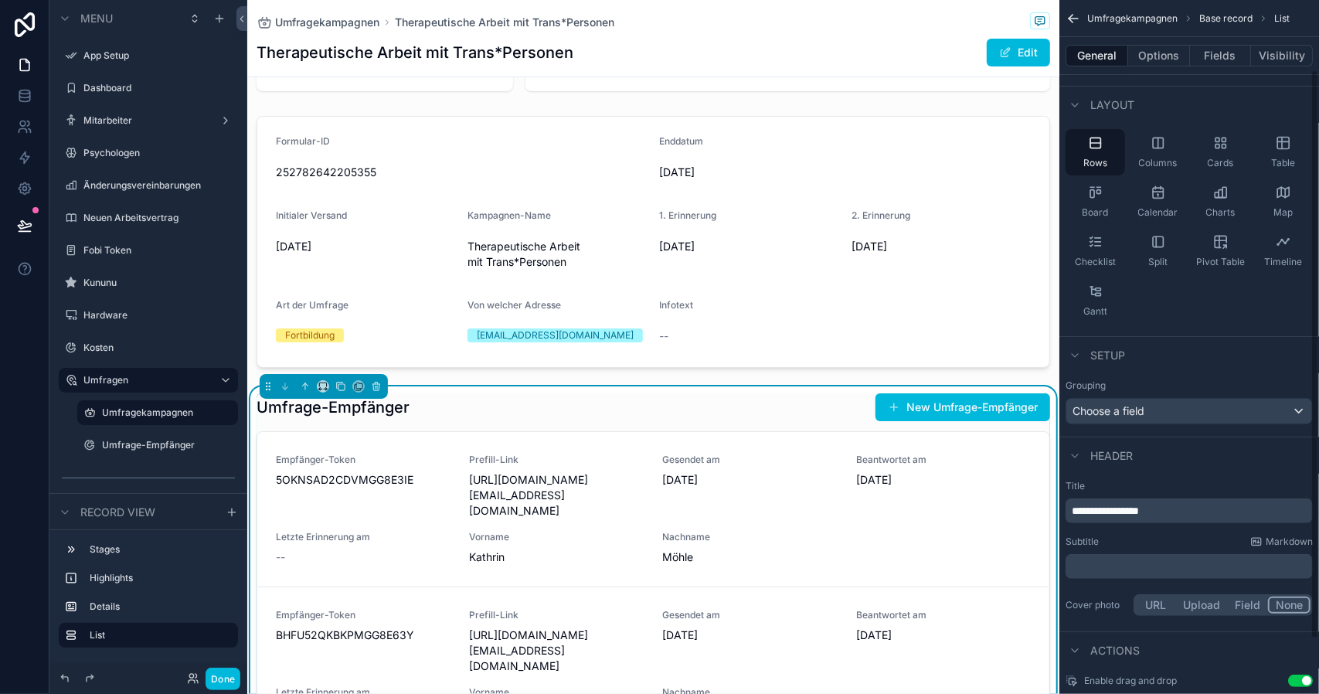
scroll to position [150, 0]
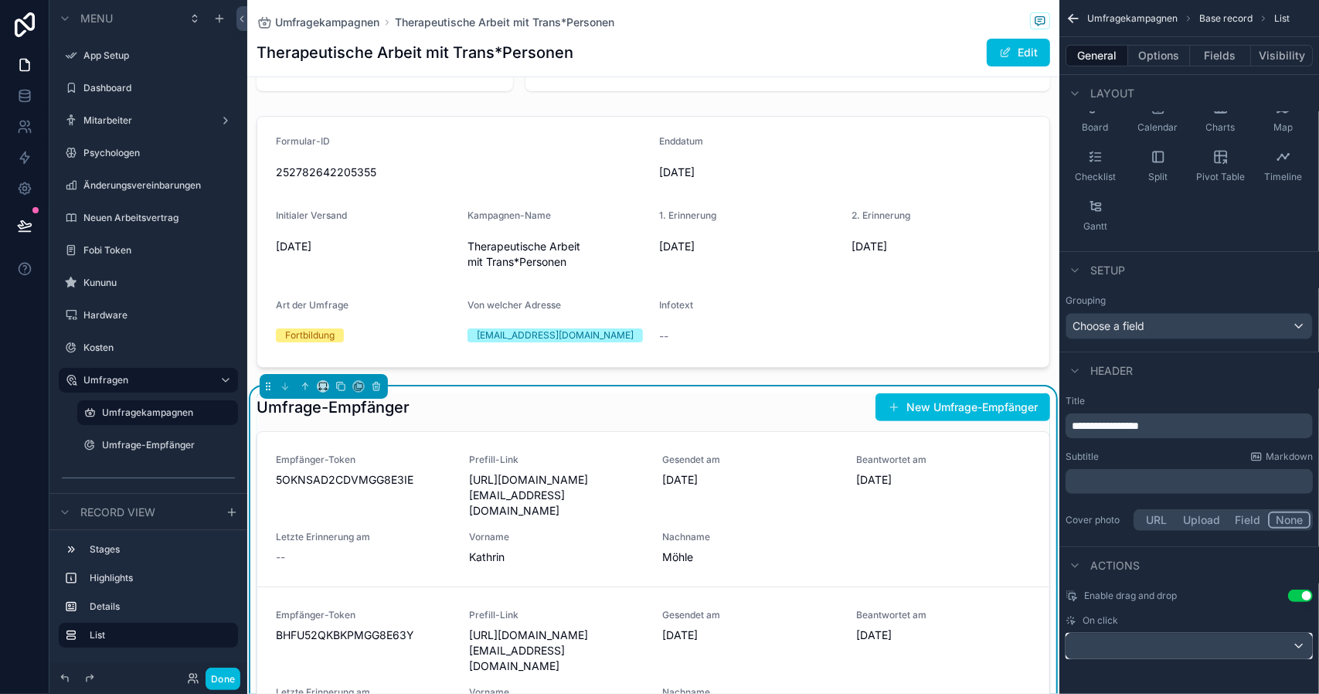
click at [1141, 644] on div "scrollable content" at bounding box center [1189, 646] width 246 height 25
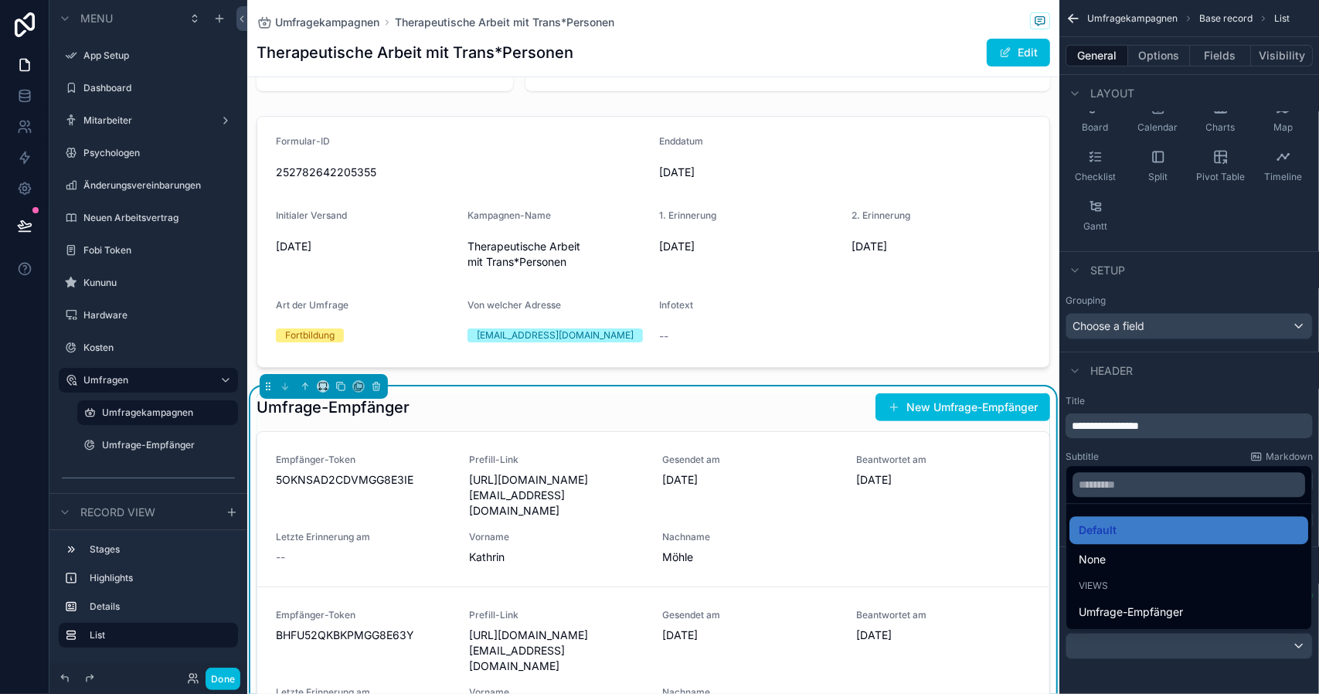
click at [1141, 644] on div "scrollable content" at bounding box center [659, 347] width 1319 height 694
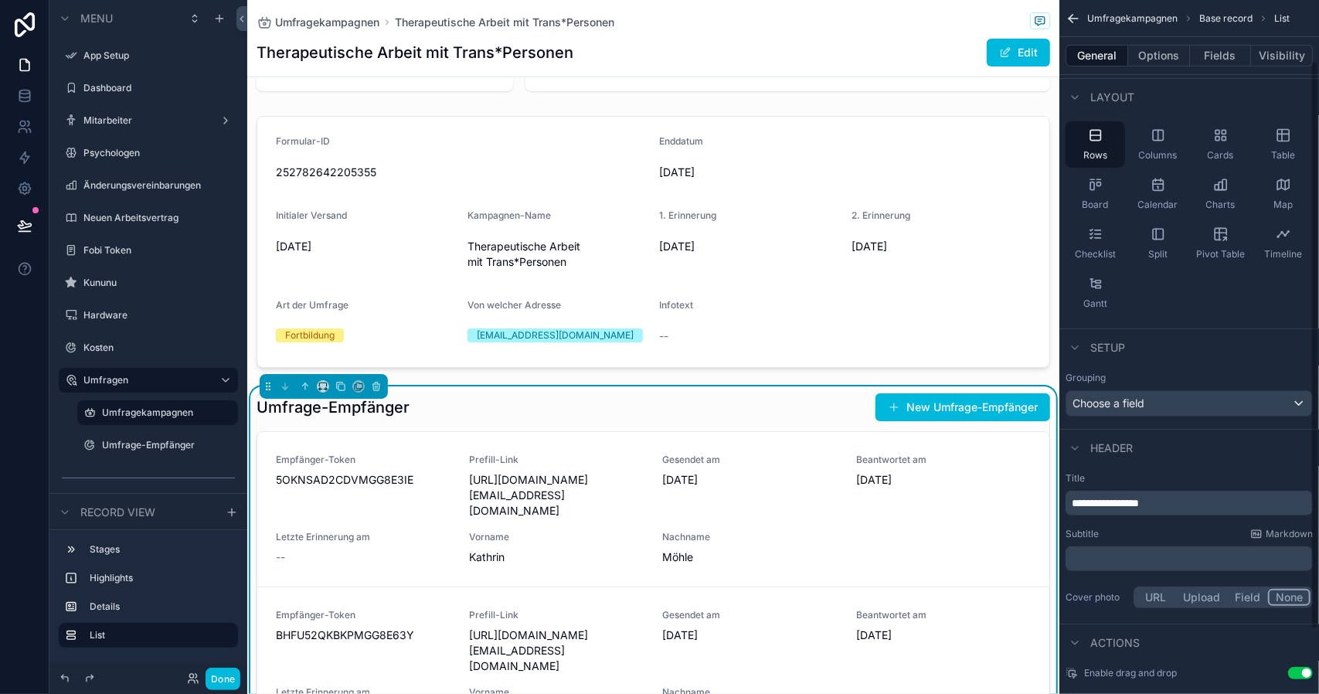
scroll to position [0, 0]
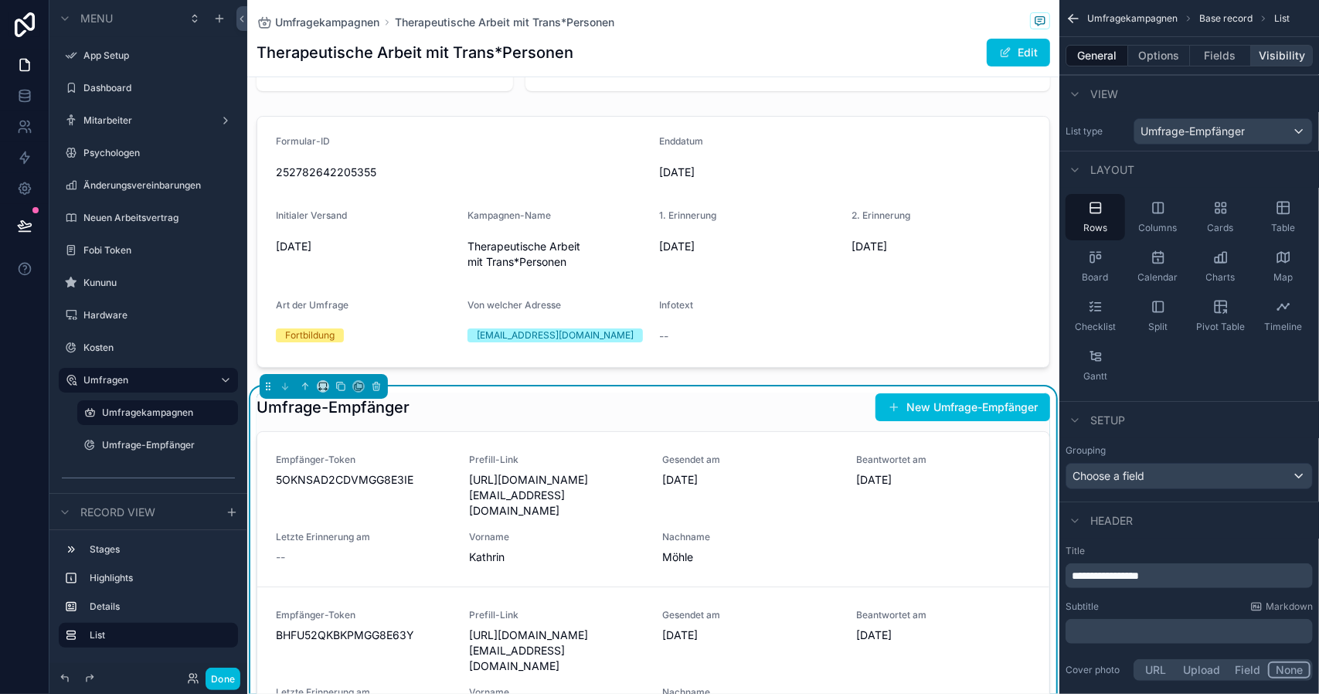
click at [1272, 53] on button "Visibility" at bounding box center [1282, 56] width 62 height 22
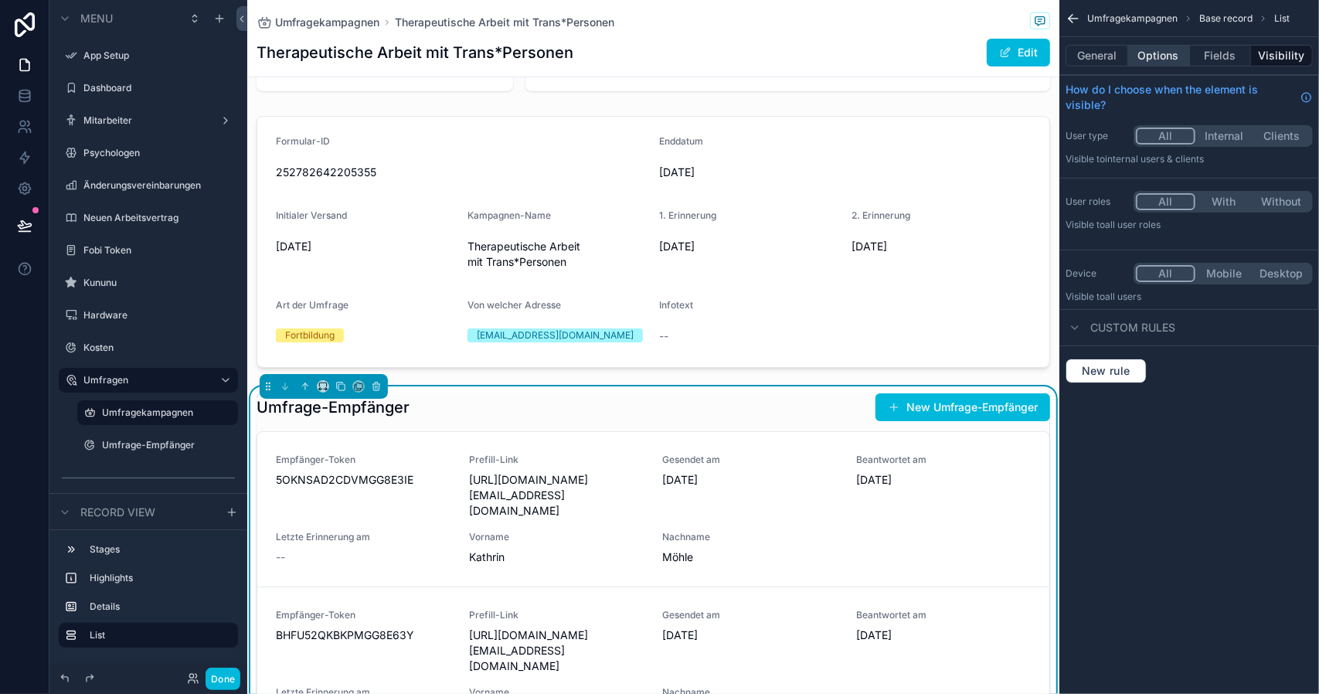
click at [1148, 63] on button "Options" at bounding box center [1159, 56] width 62 height 22
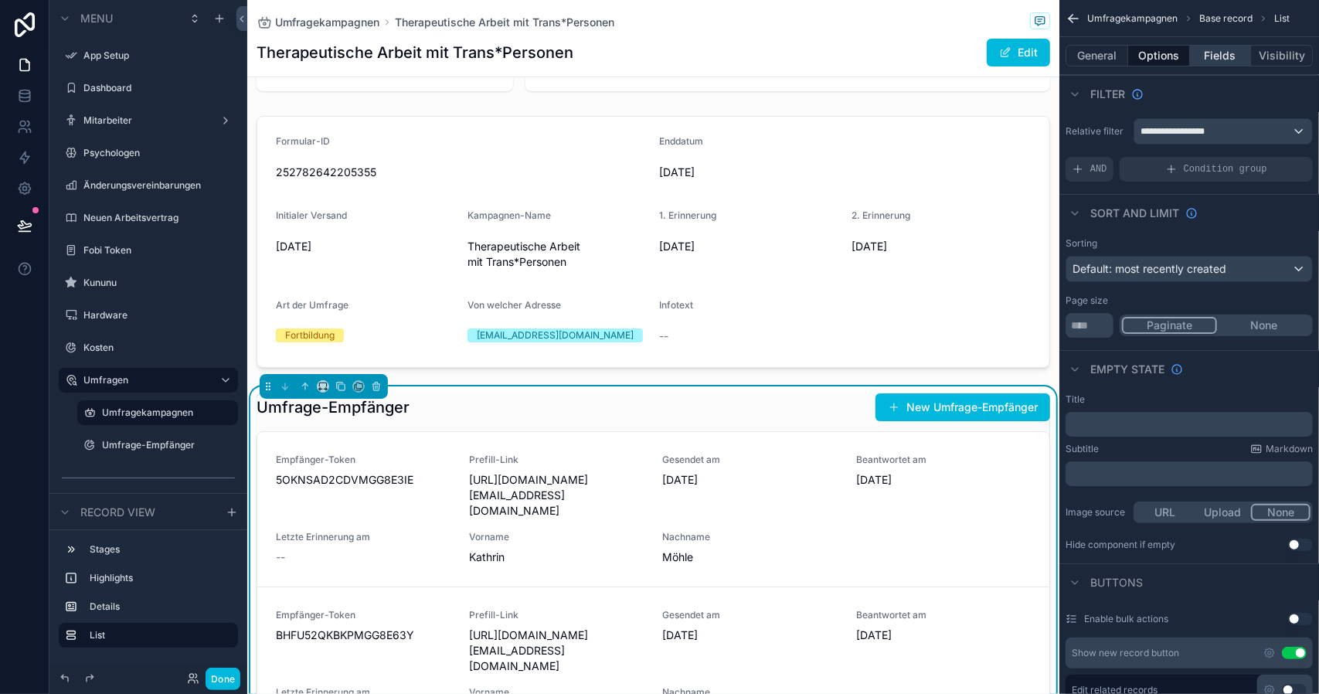
click at [1214, 46] on button "Fields" at bounding box center [1221, 56] width 62 height 22
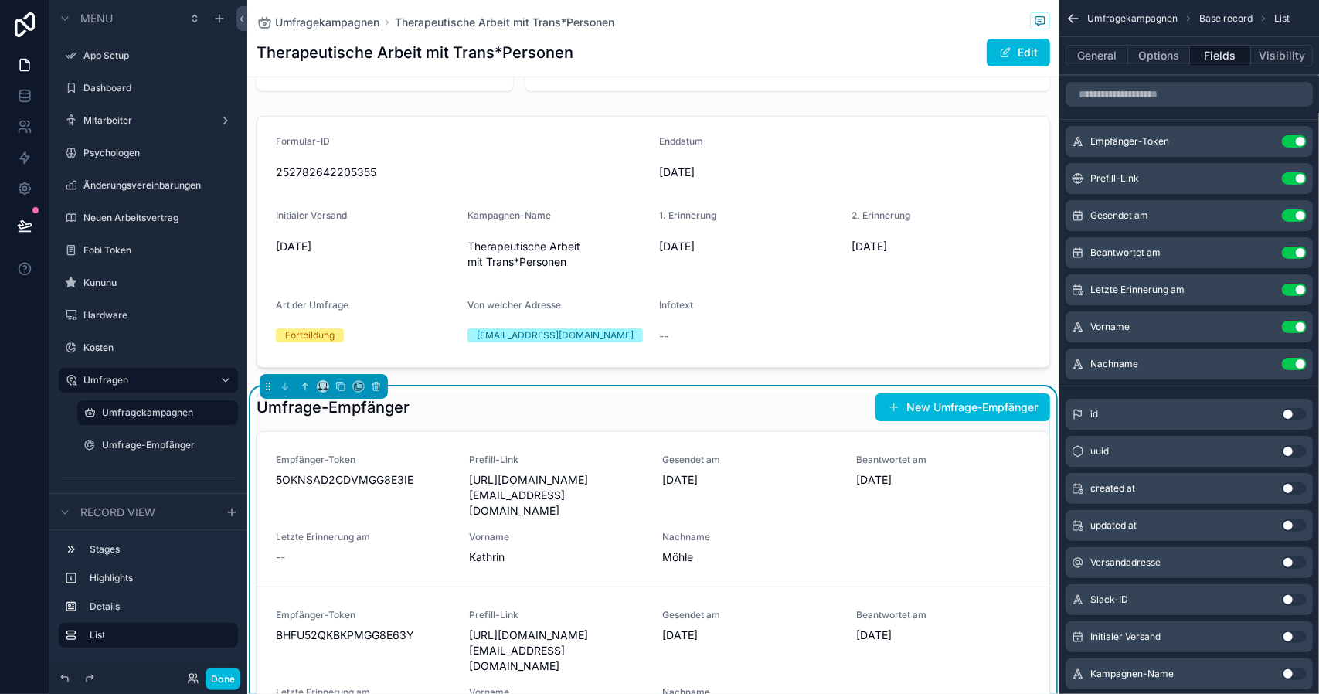
click at [1211, 52] on button "Fields" at bounding box center [1221, 56] width 62 height 22
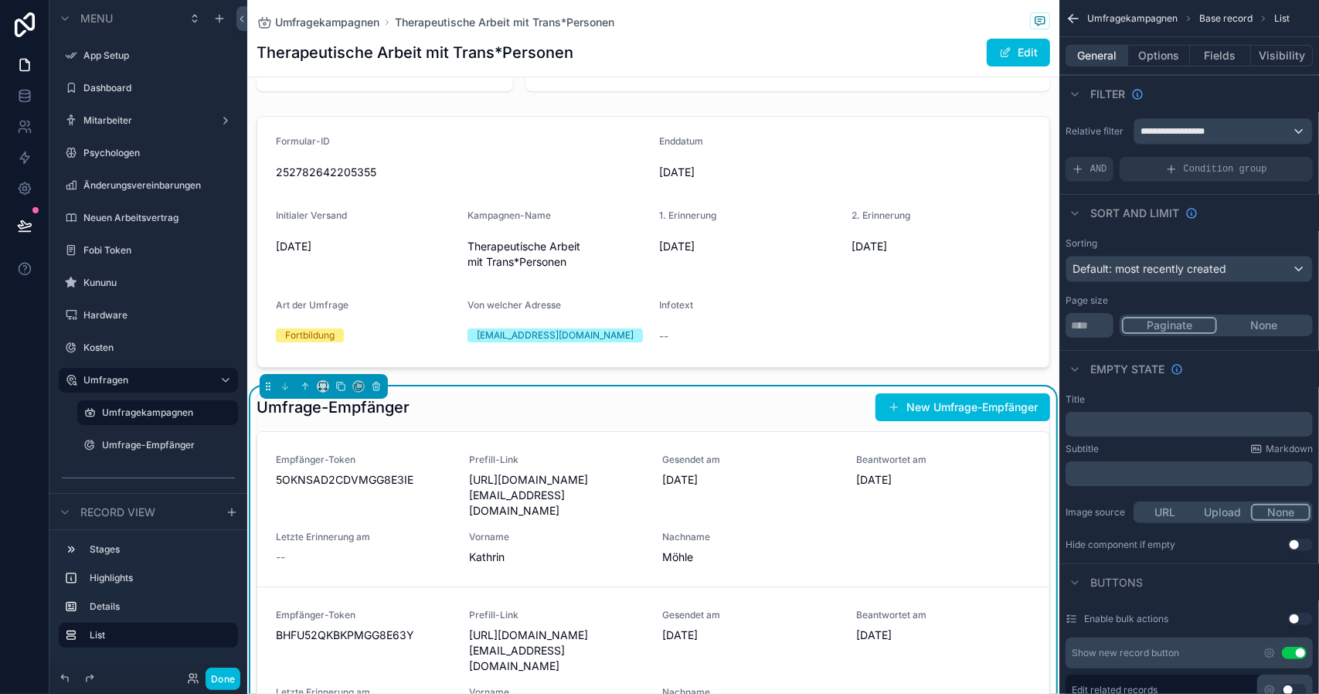
click at [1114, 56] on button "General" at bounding box center [1096, 56] width 63 height 22
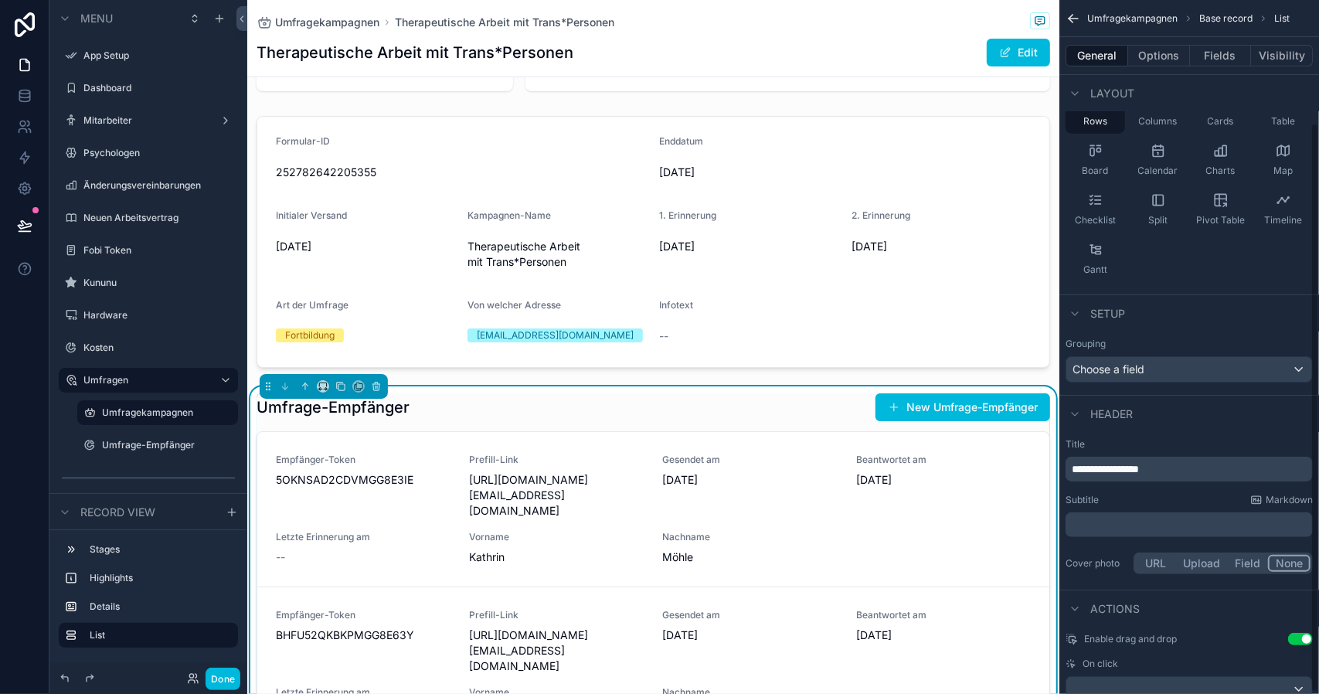
scroll to position [150, 0]
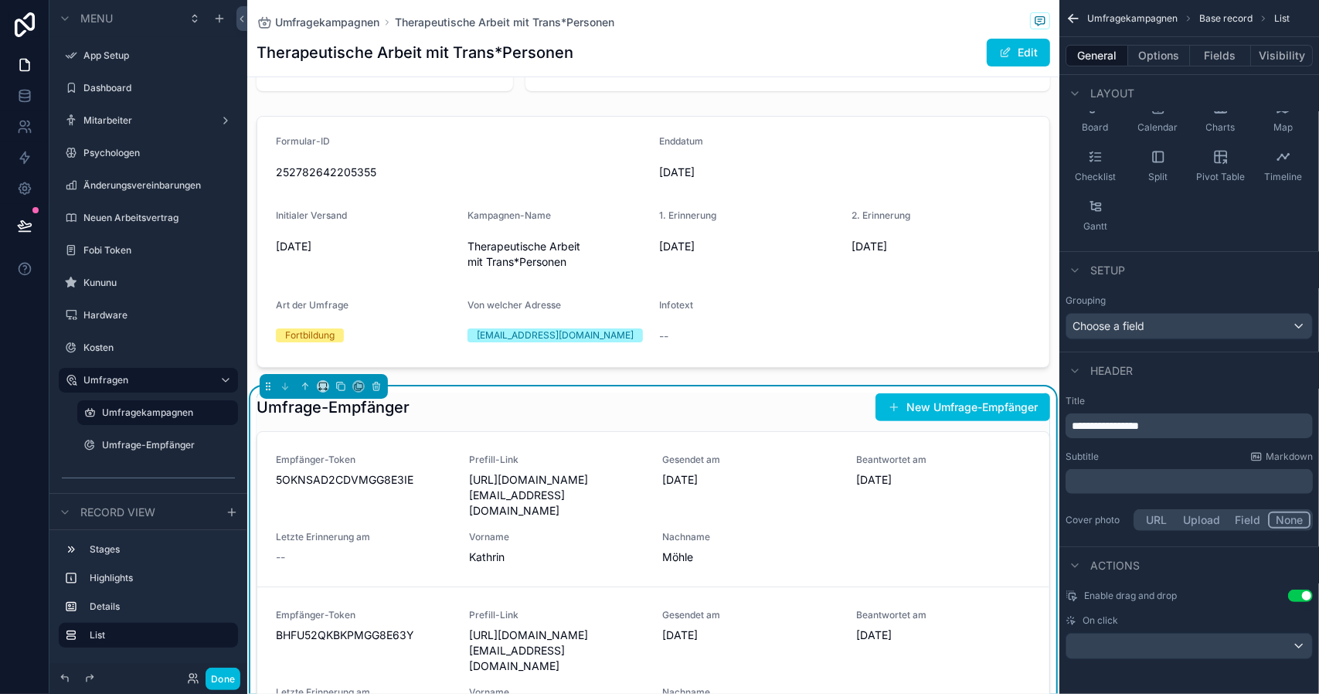
click at [385, 418] on h1 "Umfrage-Empfänger" at bounding box center [332, 407] width 153 height 22
click at [527, 422] on div "Umfrage-Empfänger New Umfrage-Empfänger" at bounding box center [652, 406] width 793 height 29
drag, startPoint x: 527, startPoint y: 426, endPoint x: 490, endPoint y: 423, distance: 37.3
click at [484, 422] on div "Umfrage-Empfänger New Umfrage-Empfänger" at bounding box center [652, 406] width 793 height 29
click at [1133, 56] on button "Options" at bounding box center [1159, 56] width 62 height 22
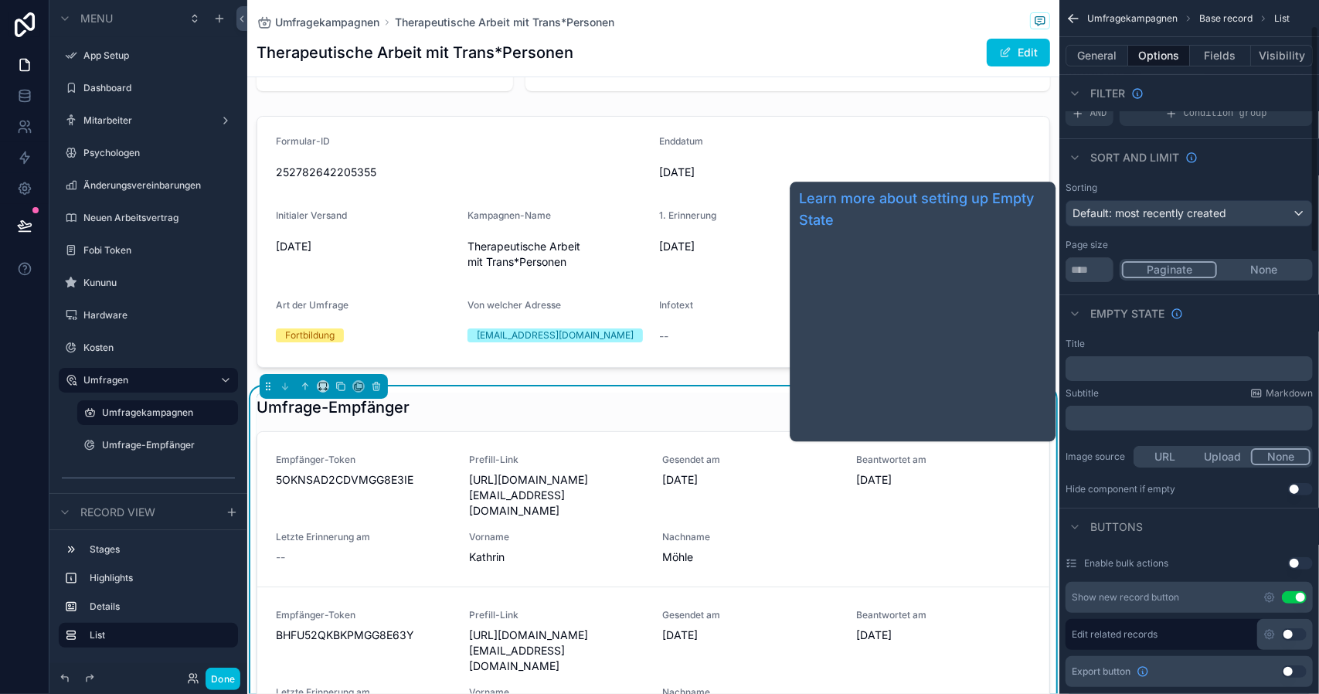
scroll to position [155, 0]
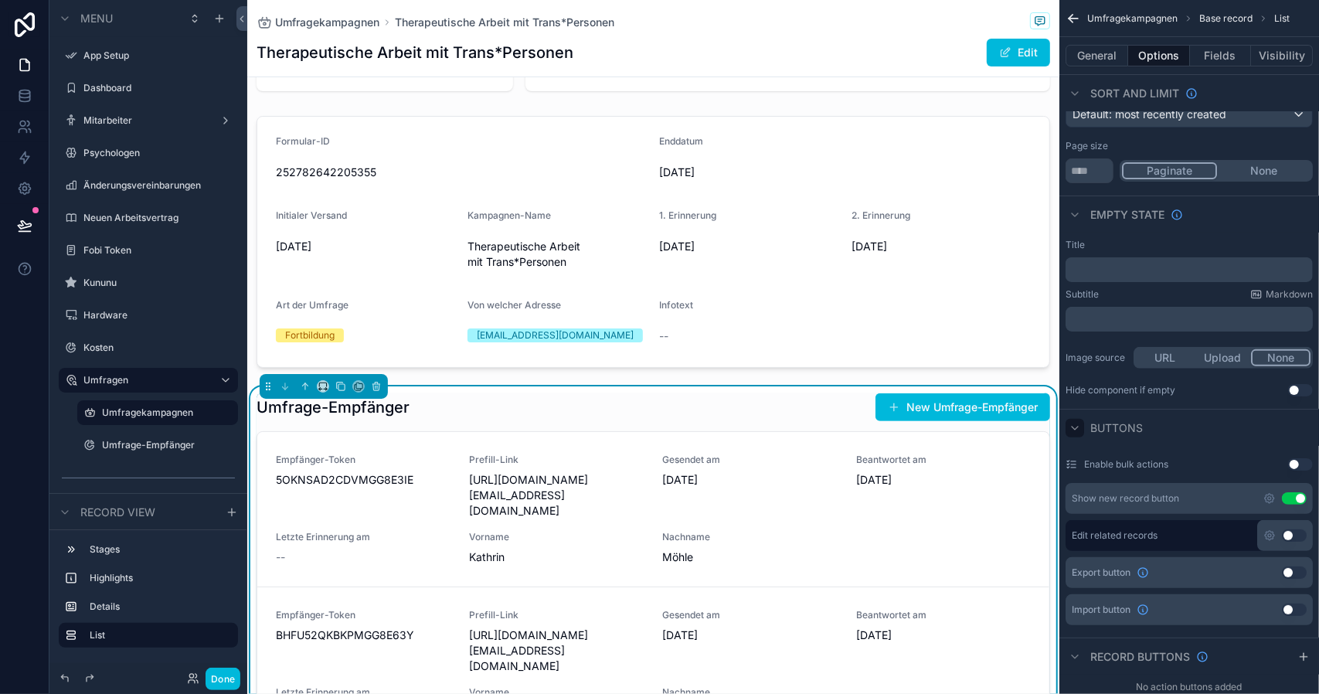
click at [1069, 426] on icon "scrollable content" at bounding box center [1074, 428] width 12 height 12
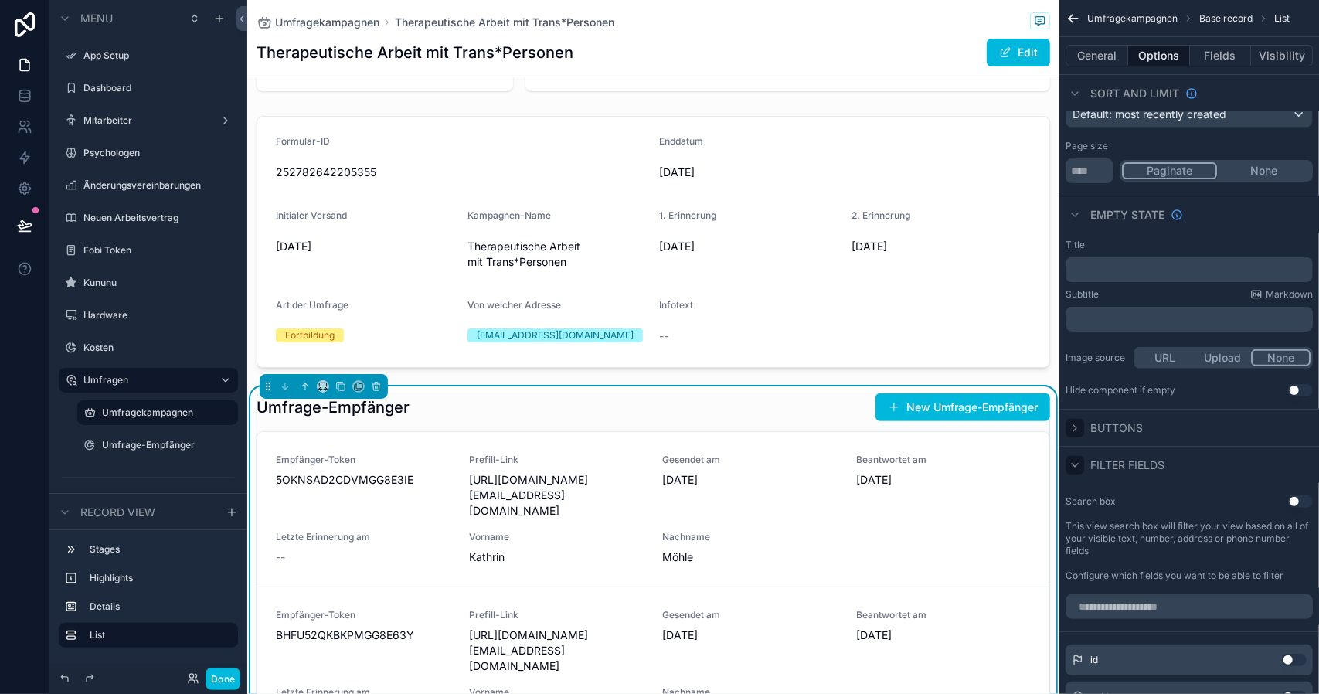
click at [1074, 461] on icon "scrollable content" at bounding box center [1074, 465] width 12 height 12
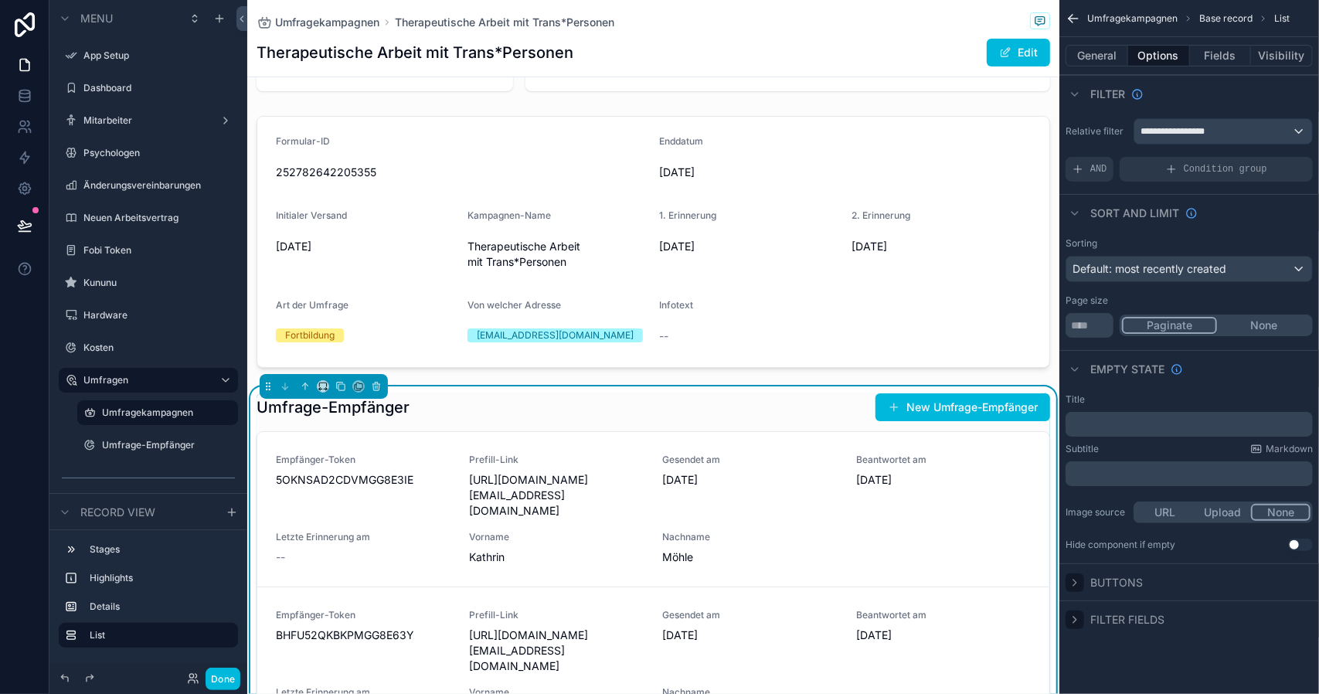
scroll to position [0, 0]
click at [1077, 368] on icon "scrollable content" at bounding box center [1075, 369] width 6 height 3
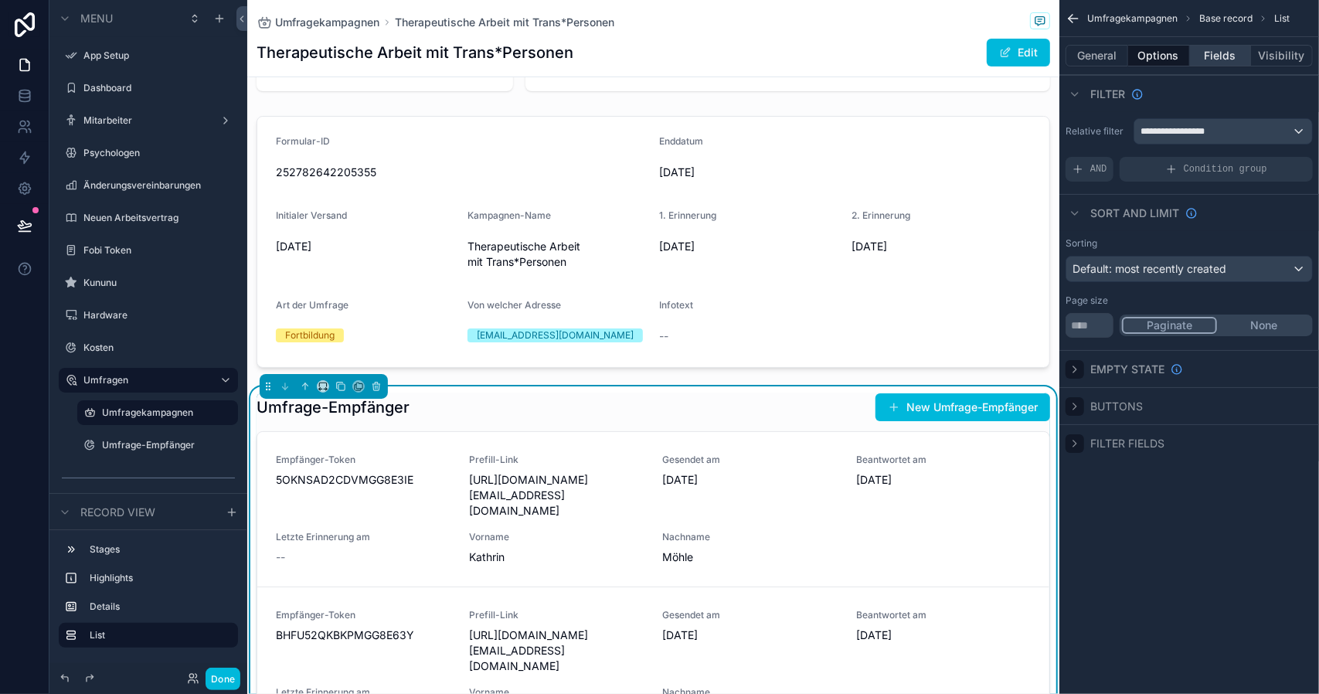
click at [1214, 49] on button "Fields" at bounding box center [1221, 56] width 62 height 22
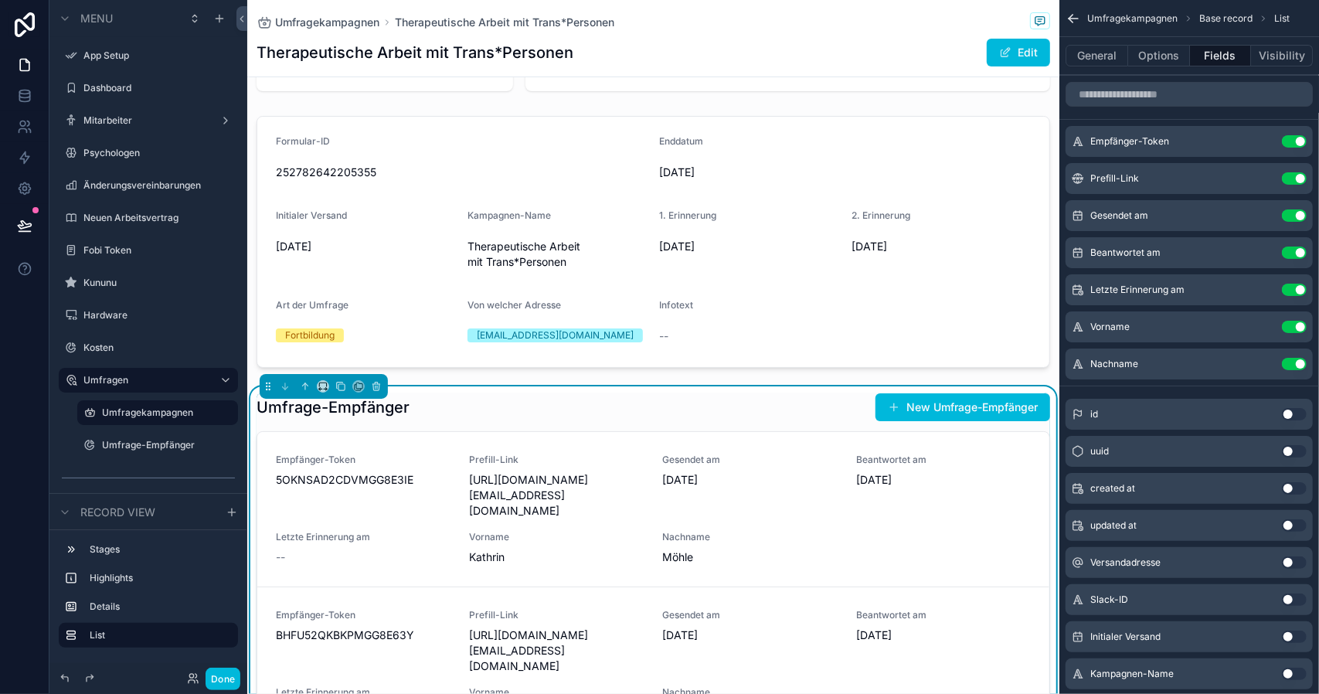
click at [321, 399] on div "scrollable content" at bounding box center [324, 386] width 128 height 25
click at [321, 392] on icon "scrollable content" at bounding box center [323, 386] width 11 height 11
click at [321, 397] on div "scrollable content" at bounding box center [659, 347] width 1319 height 694
click at [521, 422] on div "Umfrage-Empfänger New Umfrage-Empfänger" at bounding box center [652, 406] width 793 height 29
click at [1152, 59] on button "Options" at bounding box center [1159, 56] width 62 height 22
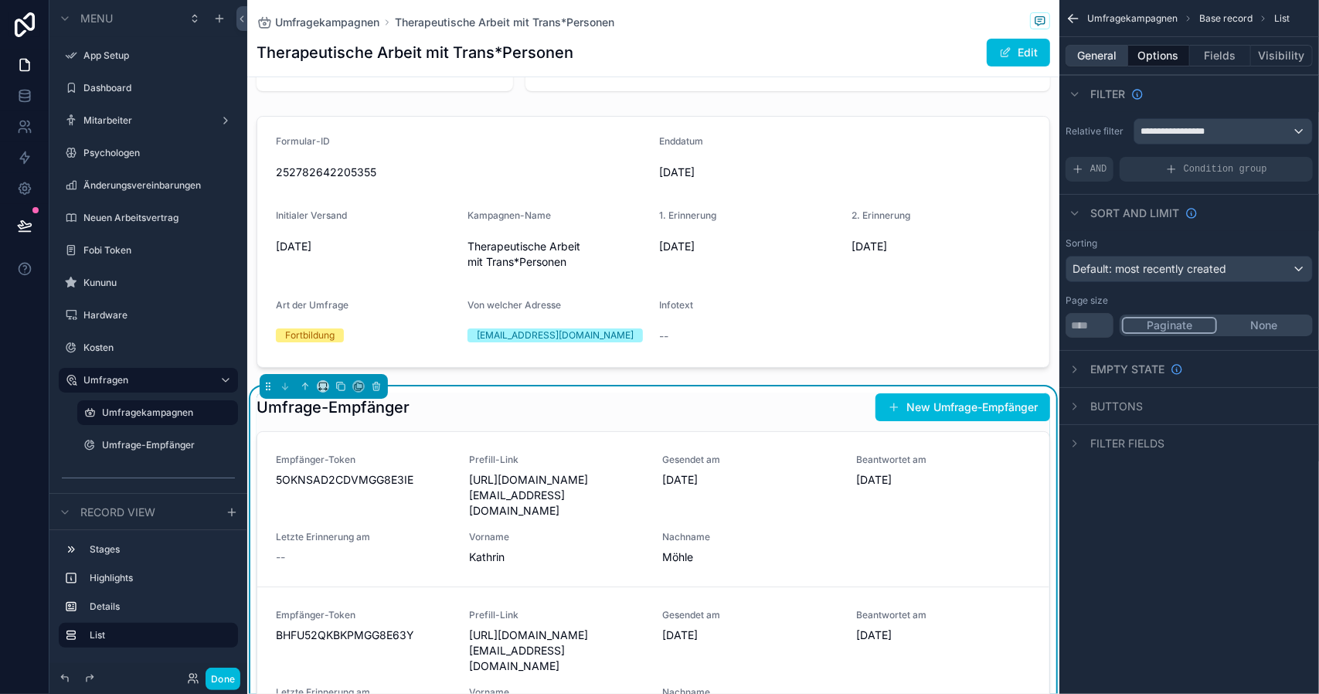
click at [1082, 64] on button "General" at bounding box center [1096, 56] width 63 height 22
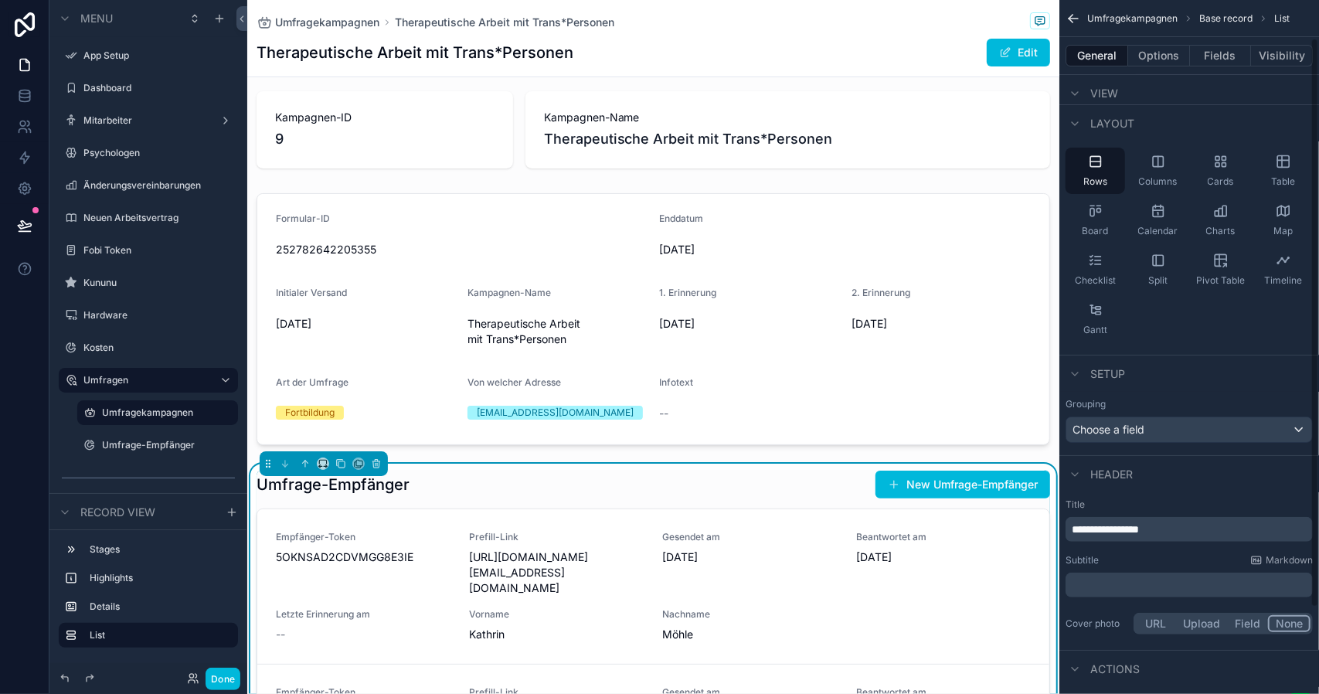
scroll to position [150, 0]
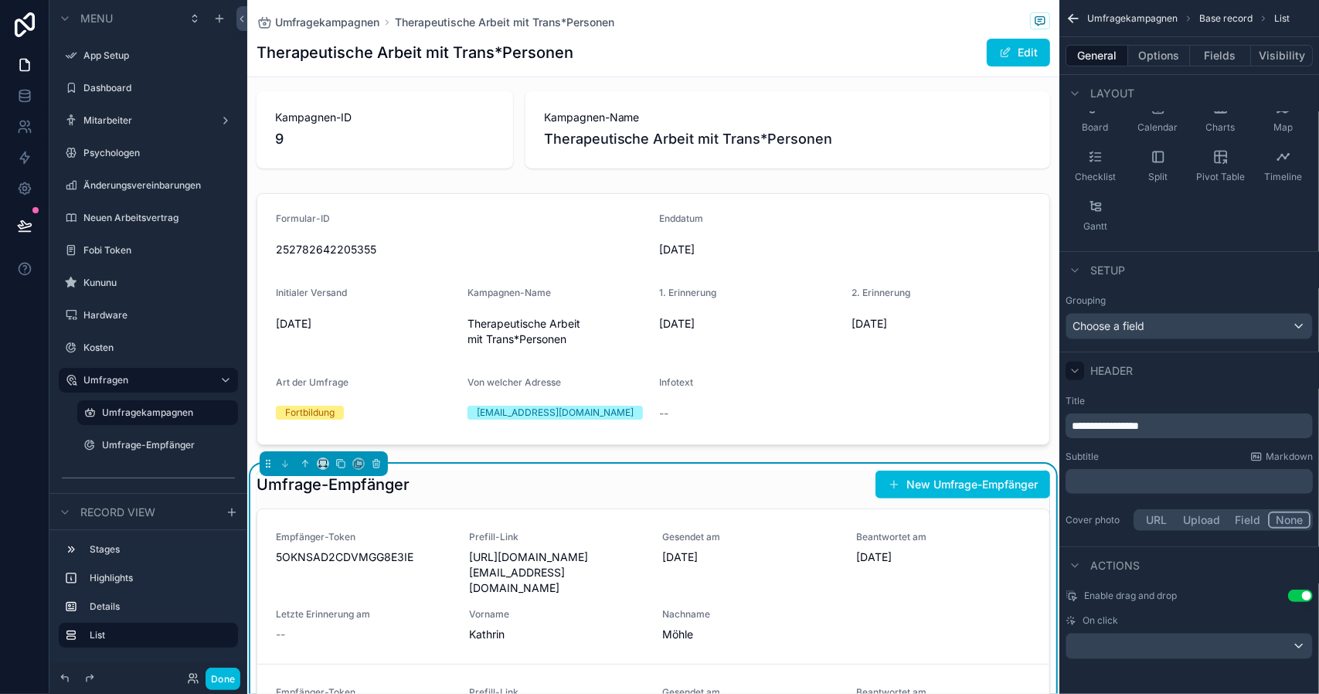
click at [1069, 370] on icon "scrollable content" at bounding box center [1074, 371] width 12 height 12
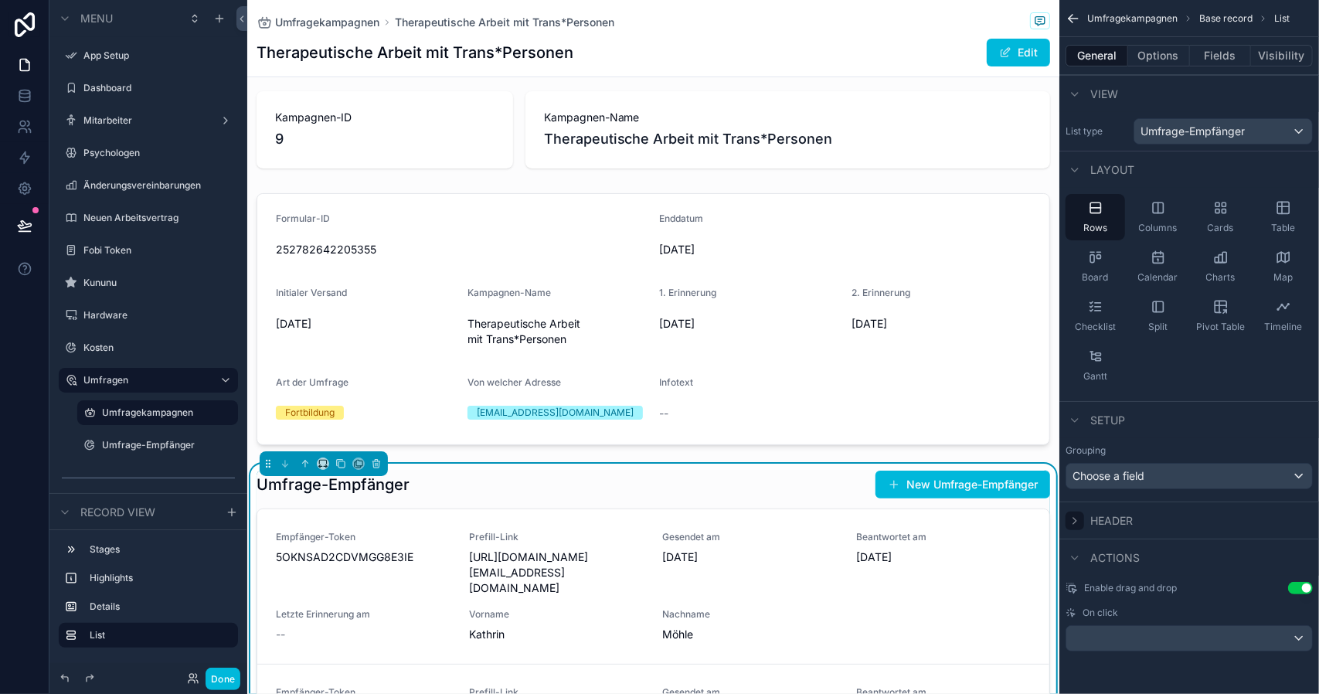
scroll to position [0, 0]
click at [1078, 559] on icon "scrollable content" at bounding box center [1074, 558] width 12 height 12
click at [1103, 642] on div "scrollable content" at bounding box center [1189, 638] width 246 height 25
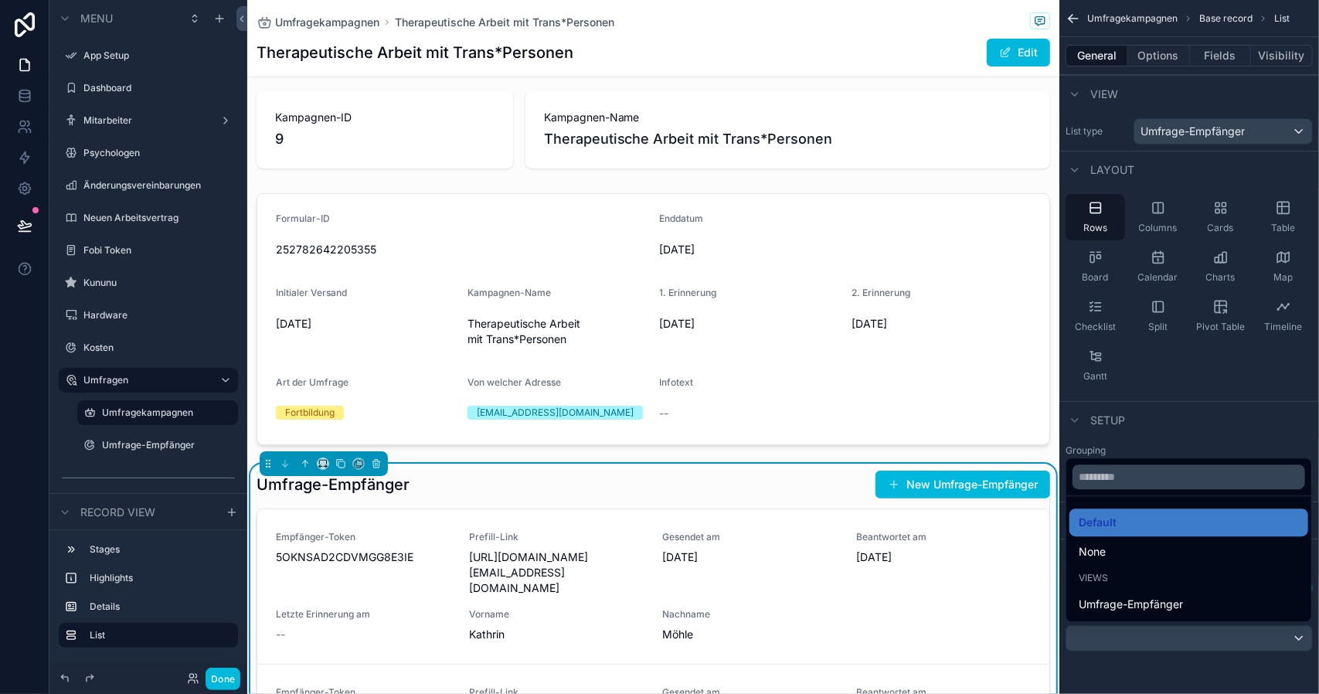
click at [1103, 642] on div "scrollable content" at bounding box center [659, 347] width 1319 height 694
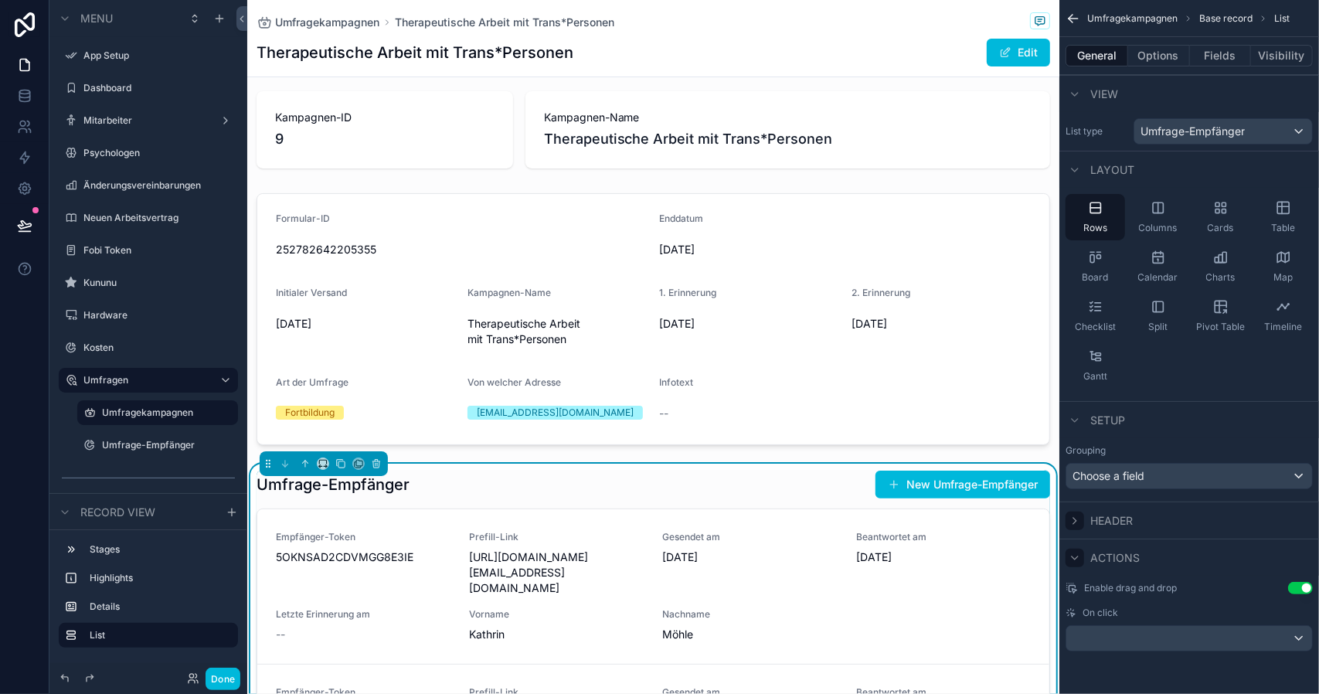
click at [1071, 562] on icon "scrollable content" at bounding box center [1074, 558] width 12 height 12
click at [1077, 419] on icon "scrollable content" at bounding box center [1074, 420] width 12 height 12
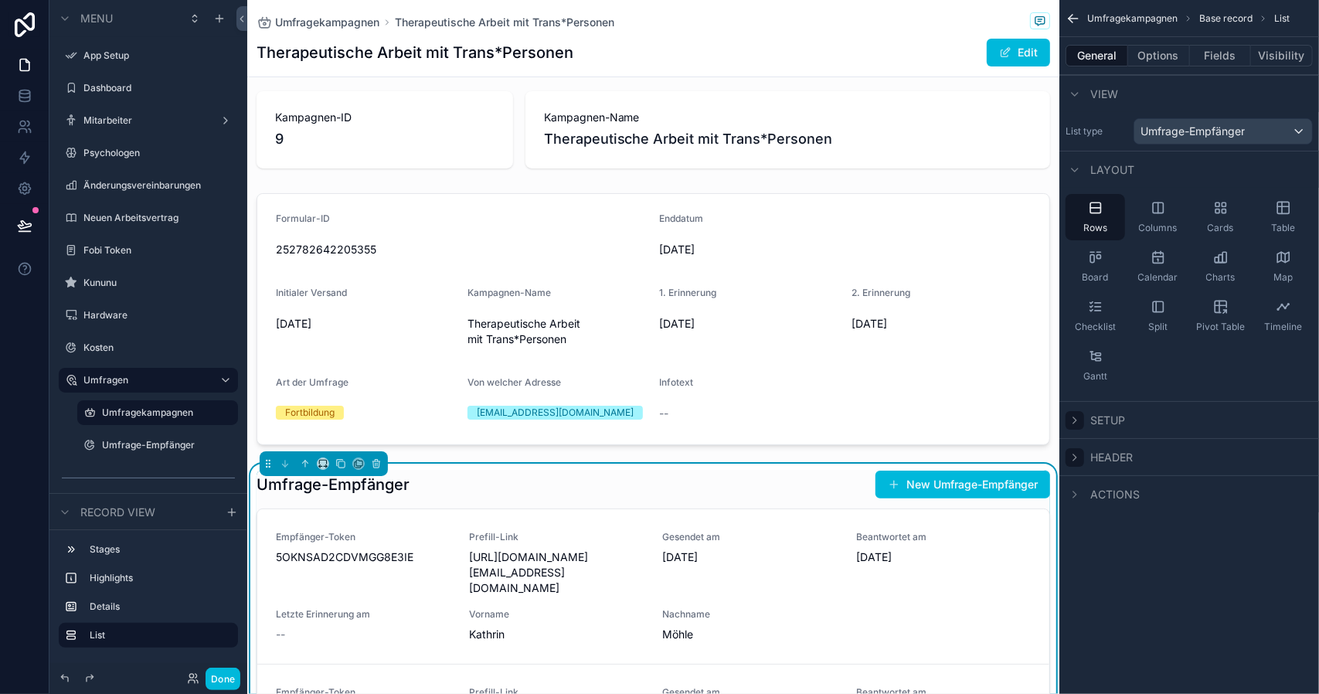
click at [1077, 419] on icon "scrollable content" at bounding box center [1074, 420] width 12 height 12
click at [1076, 415] on icon "scrollable content" at bounding box center [1074, 420] width 12 height 12
click at [1167, 125] on span "Umfrage-Empfänger" at bounding box center [1192, 131] width 104 height 15
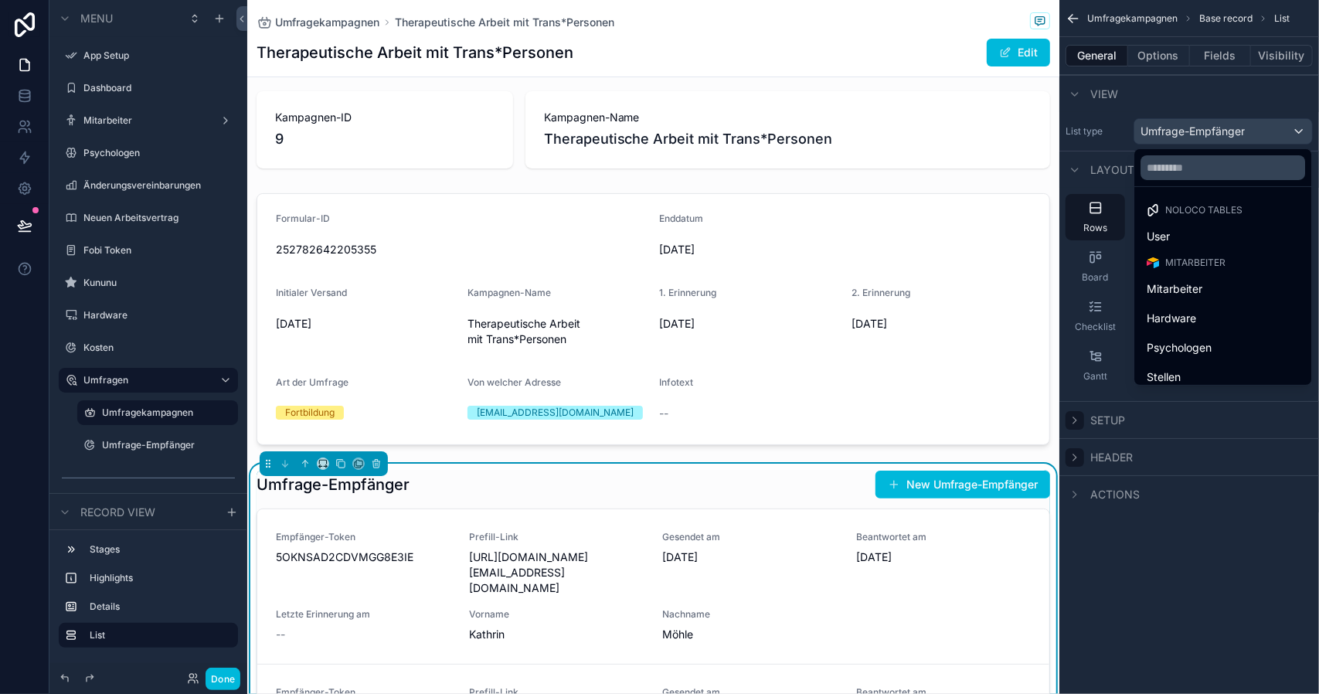
click at [1167, 125] on div "scrollable content" at bounding box center [659, 347] width 1319 height 694
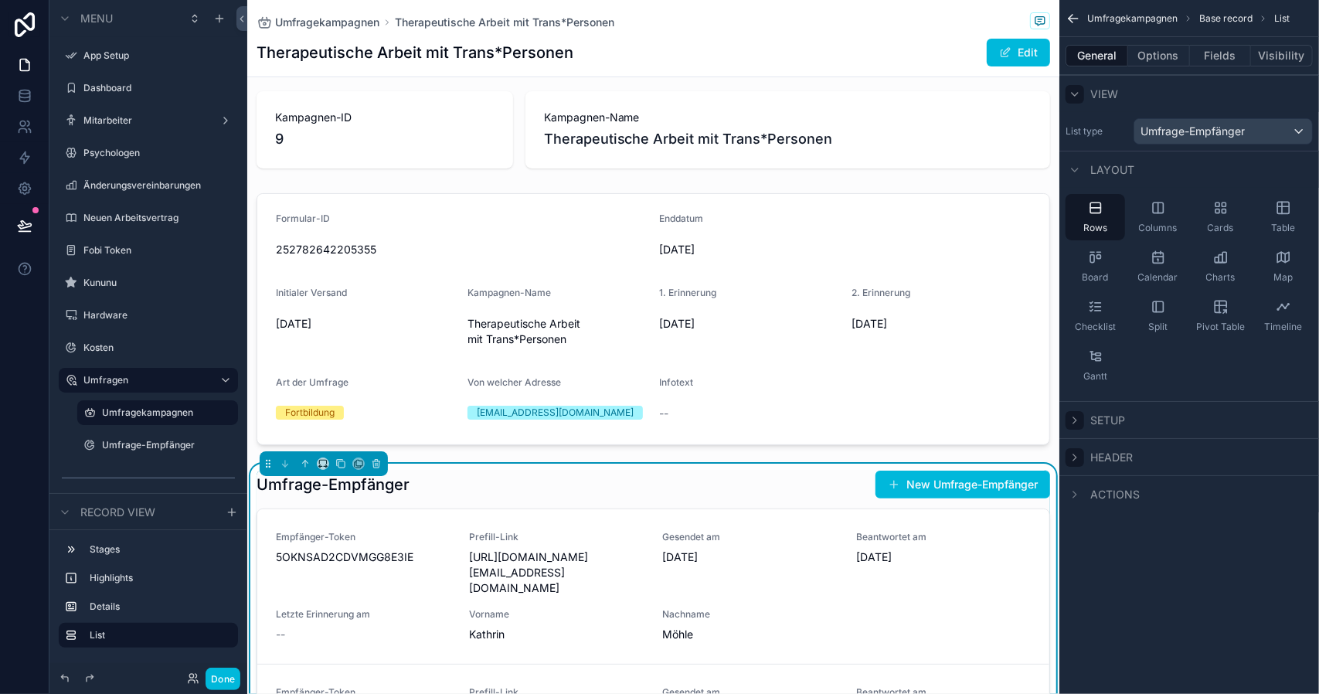
click at [1077, 97] on icon "scrollable content" at bounding box center [1074, 94] width 12 height 12
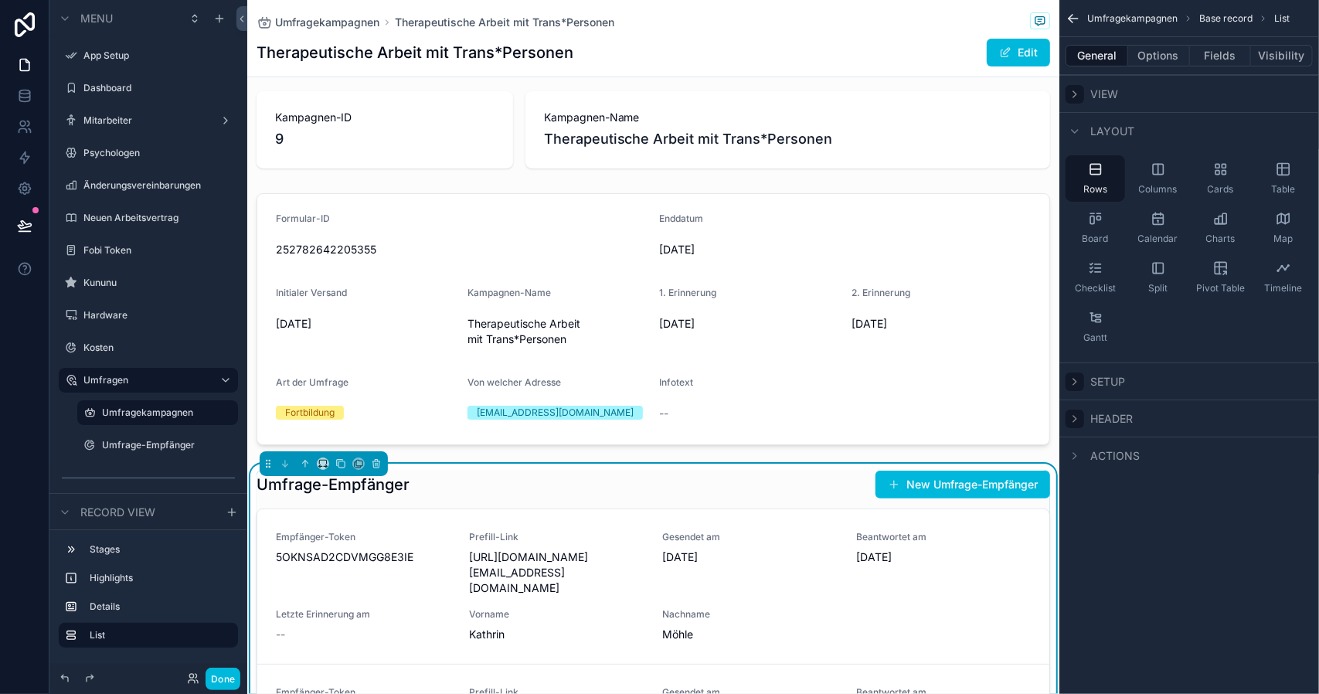
click at [1077, 97] on icon "scrollable content" at bounding box center [1074, 94] width 12 height 12
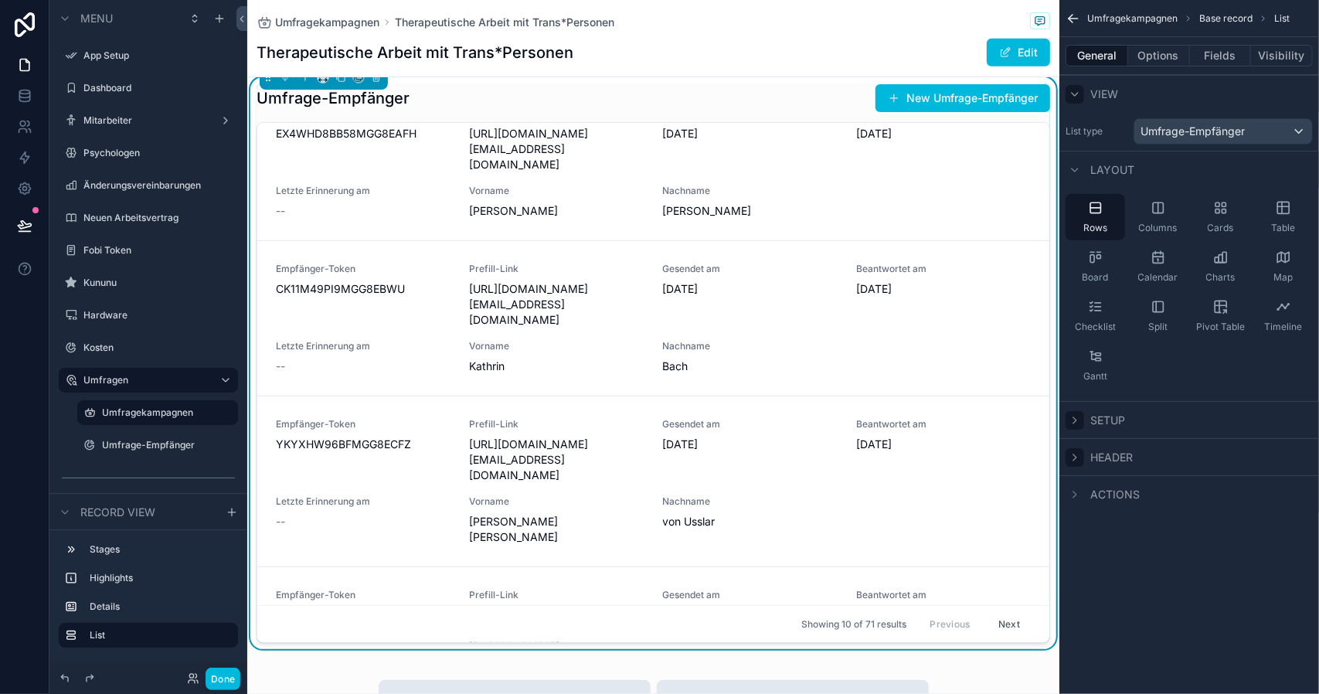
scroll to position [695, 0]
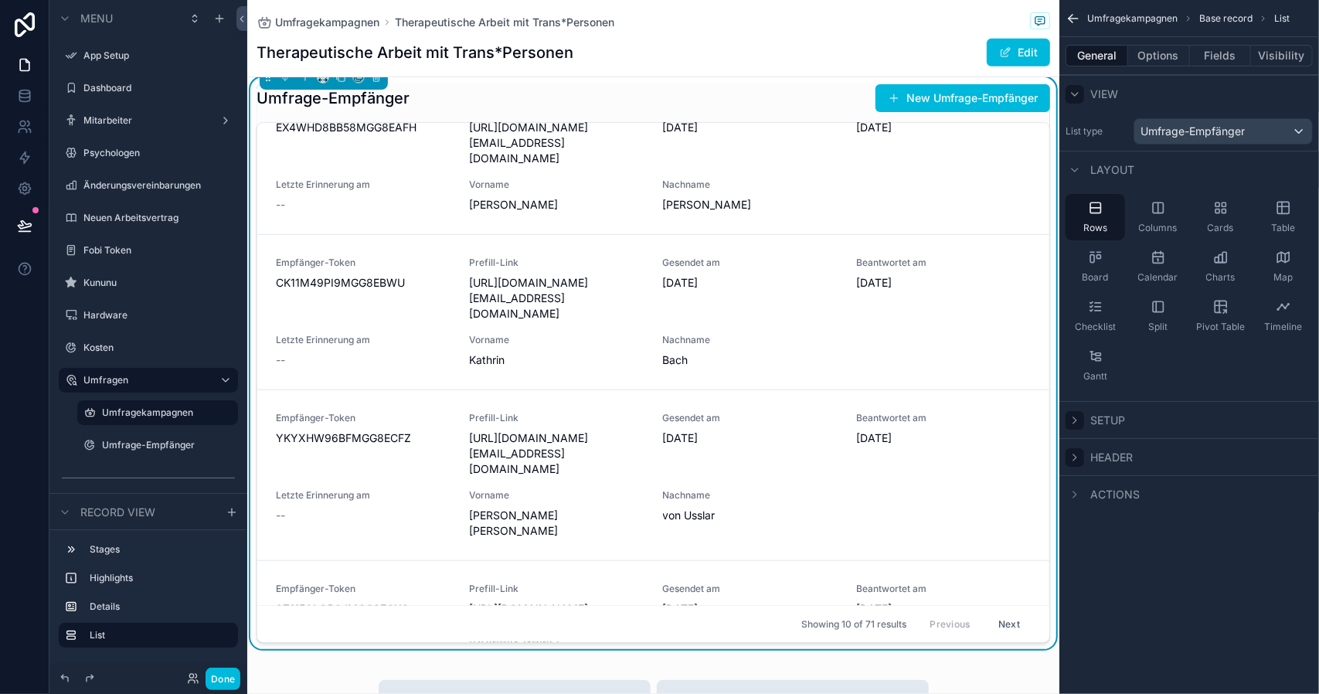
click at [638, 671] on div "Umfragekampagnen Therapeutische Arbeit mit Trans*Personen Therapeutische Arbeit…" at bounding box center [653, 444] width 812 height 1817
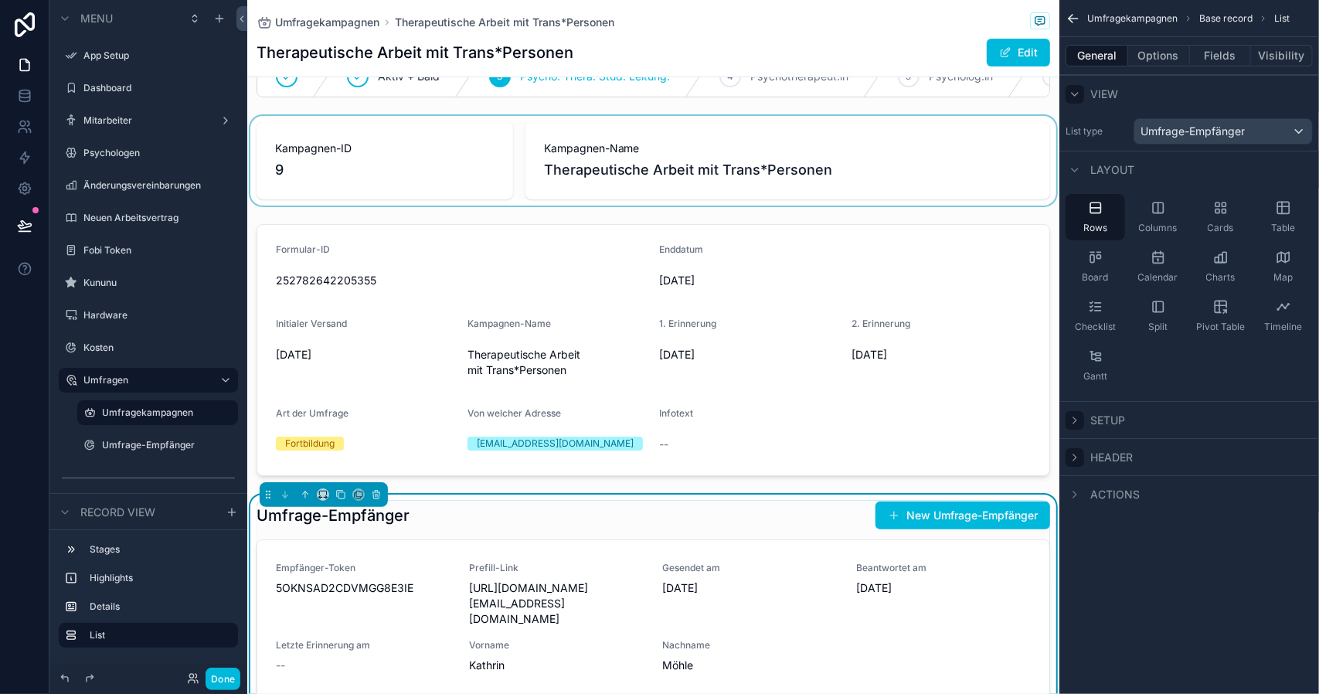
scroll to position [0, 0]
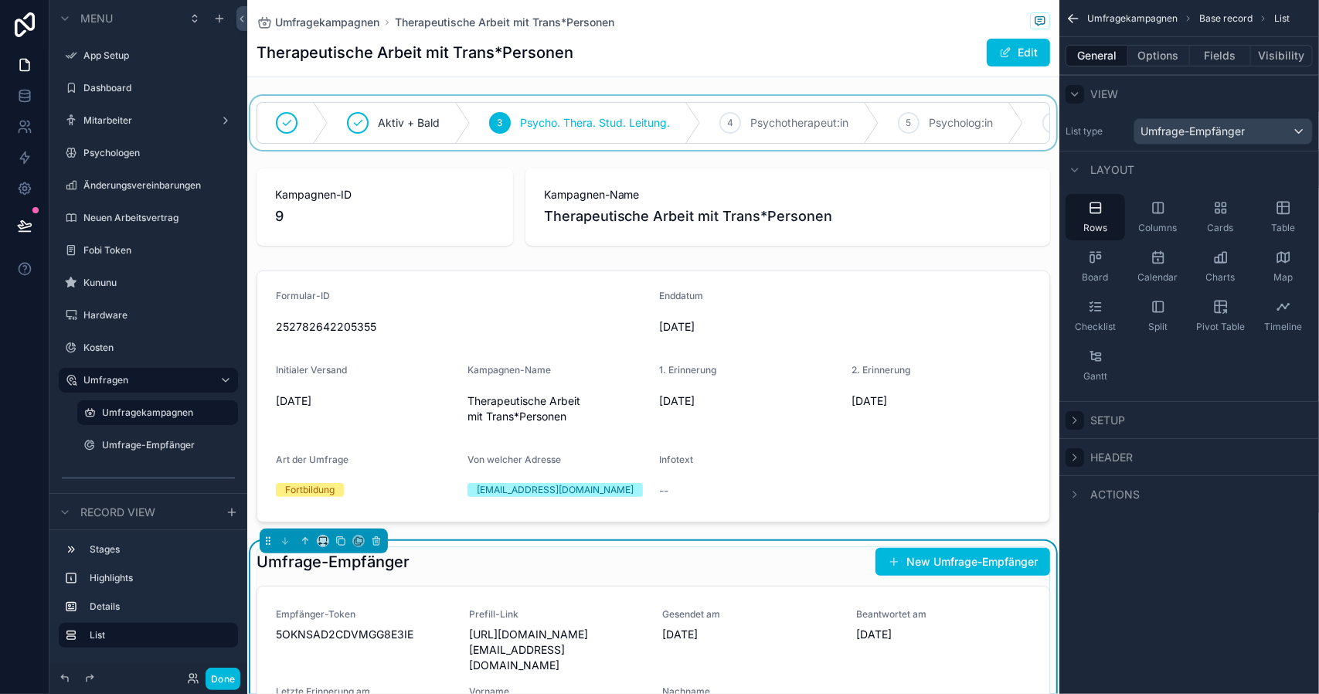
click at [760, 121] on div "scrollable content" at bounding box center [653, 123] width 812 height 54
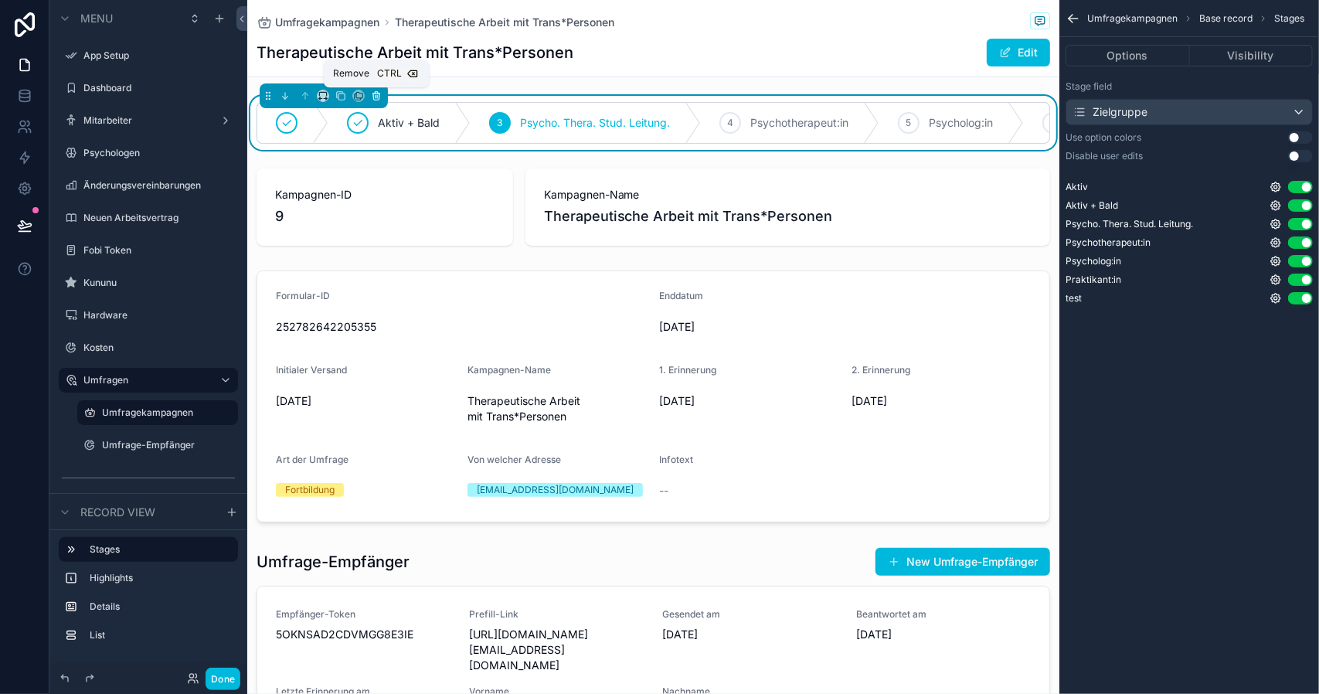
click at [375, 101] on button "scrollable content" at bounding box center [376, 95] width 17 height 17
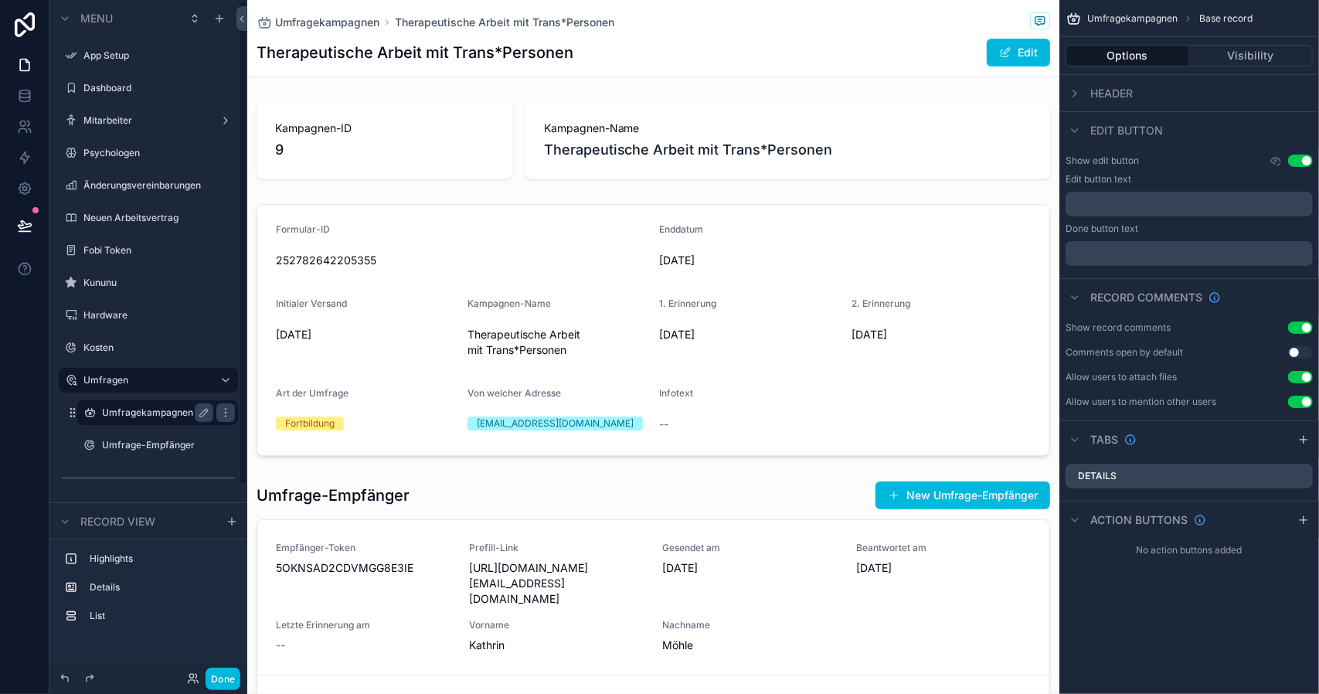
click at [148, 412] on label "Umfragekampagnen" at bounding box center [154, 412] width 105 height 12
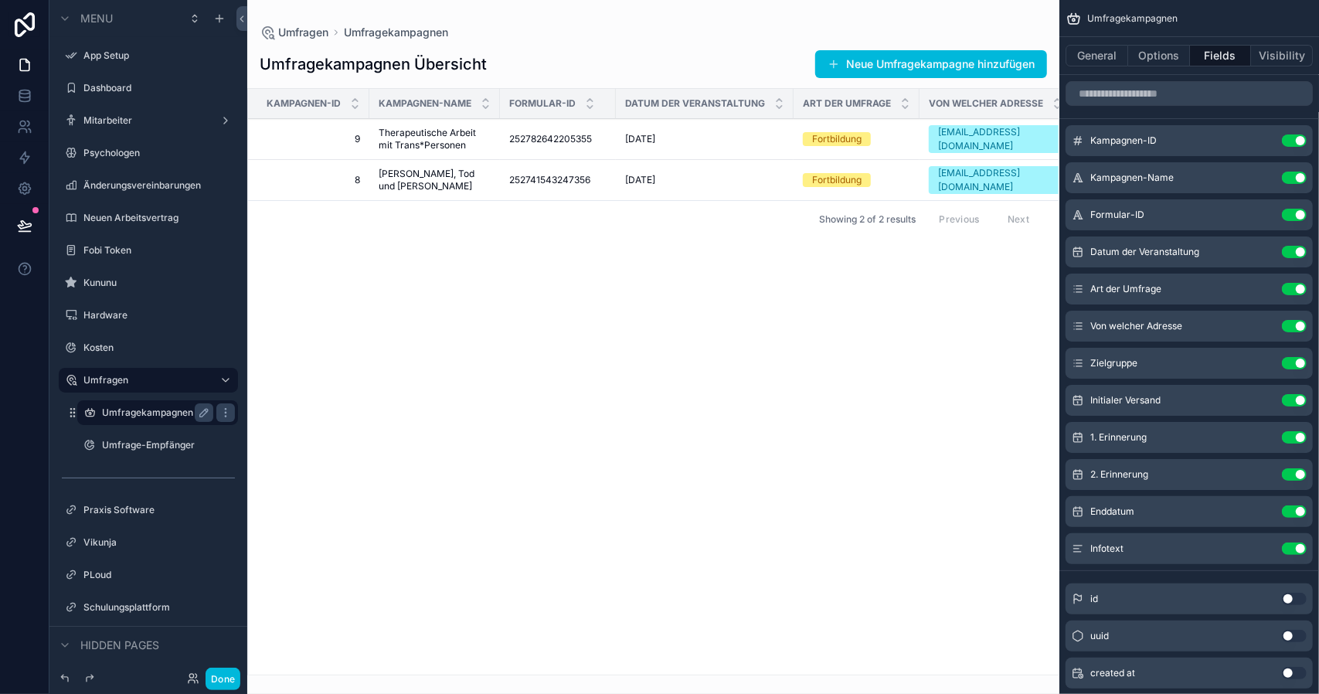
click at [148, 412] on label "Umfragekampagnen" at bounding box center [154, 412] width 105 height 12
click at [208, 413] on icon "scrollable content" at bounding box center [204, 412] width 12 height 12
click at [204, 413] on icon "scrollable content" at bounding box center [204, 412] width 8 height 5
click at [134, 415] on label "Umfragekampagnen" at bounding box center [154, 412] width 105 height 12
click at [427, 125] on div "scrollable content" at bounding box center [653, 347] width 812 height 694
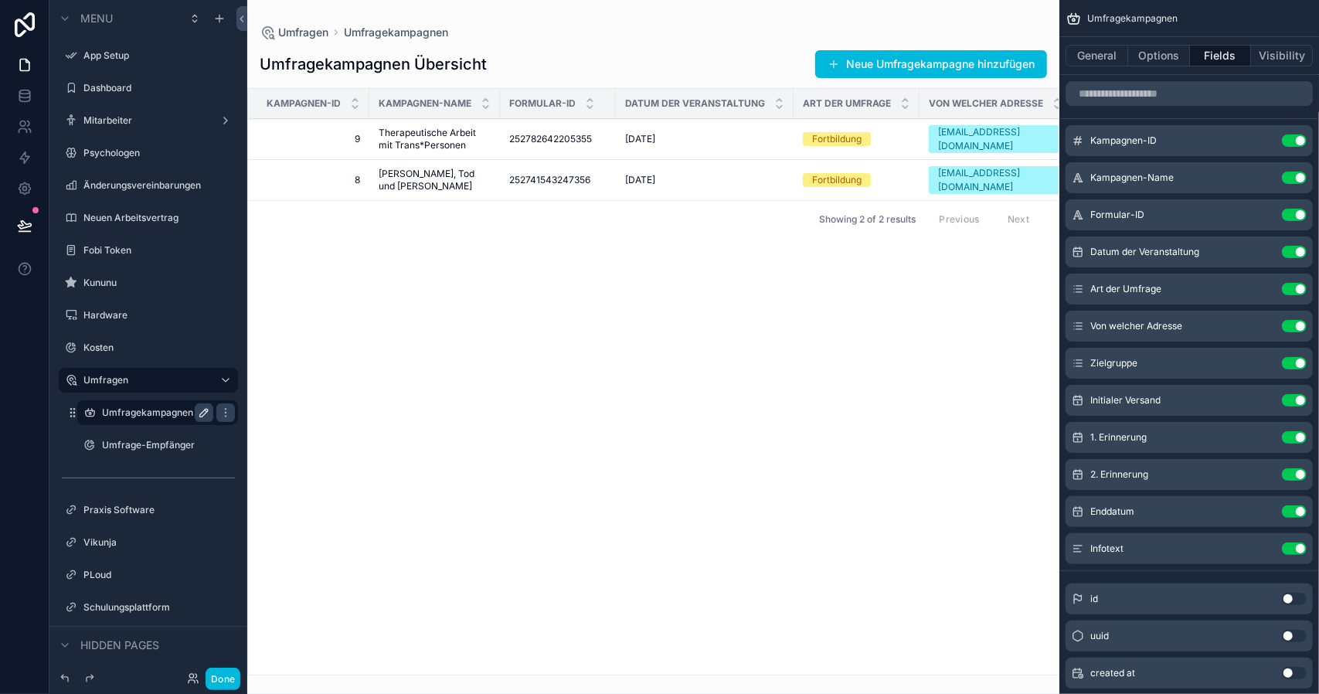
click at [428, 134] on span "Therapeutische Arbeit mit Trans*Personen" at bounding box center [435, 139] width 112 height 25
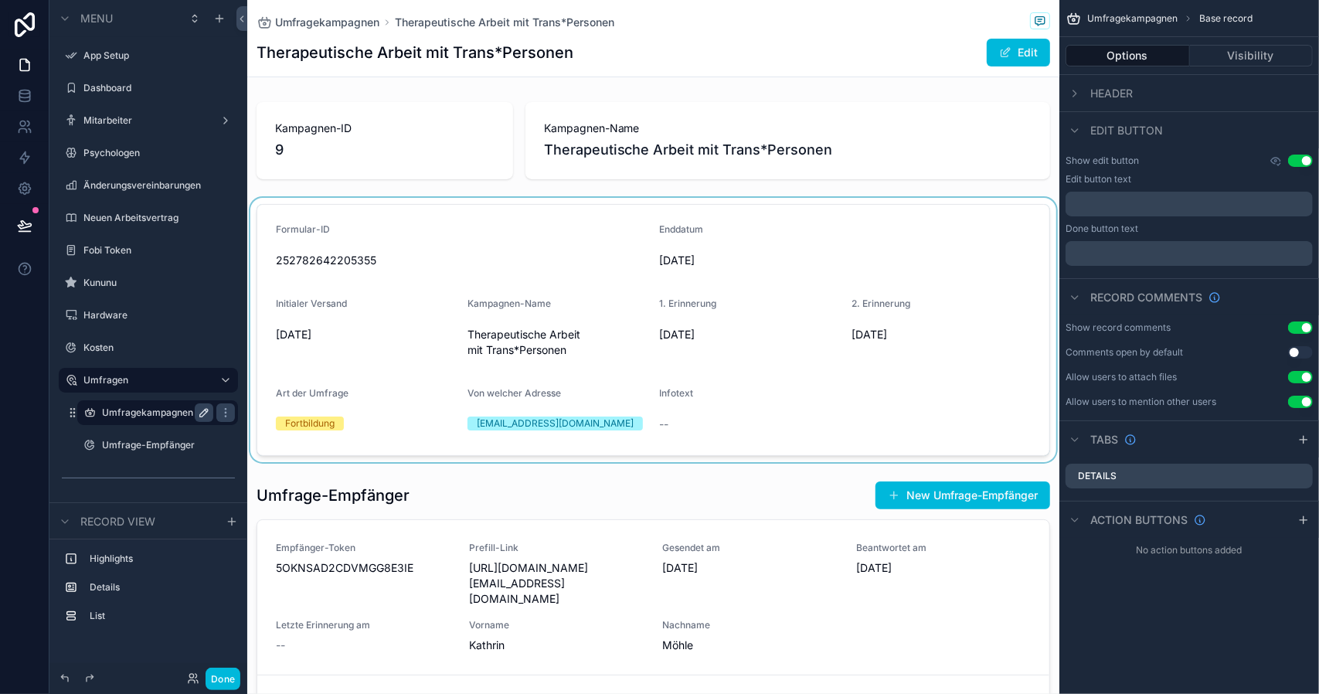
click at [849, 269] on div "scrollable content" at bounding box center [653, 330] width 812 height 264
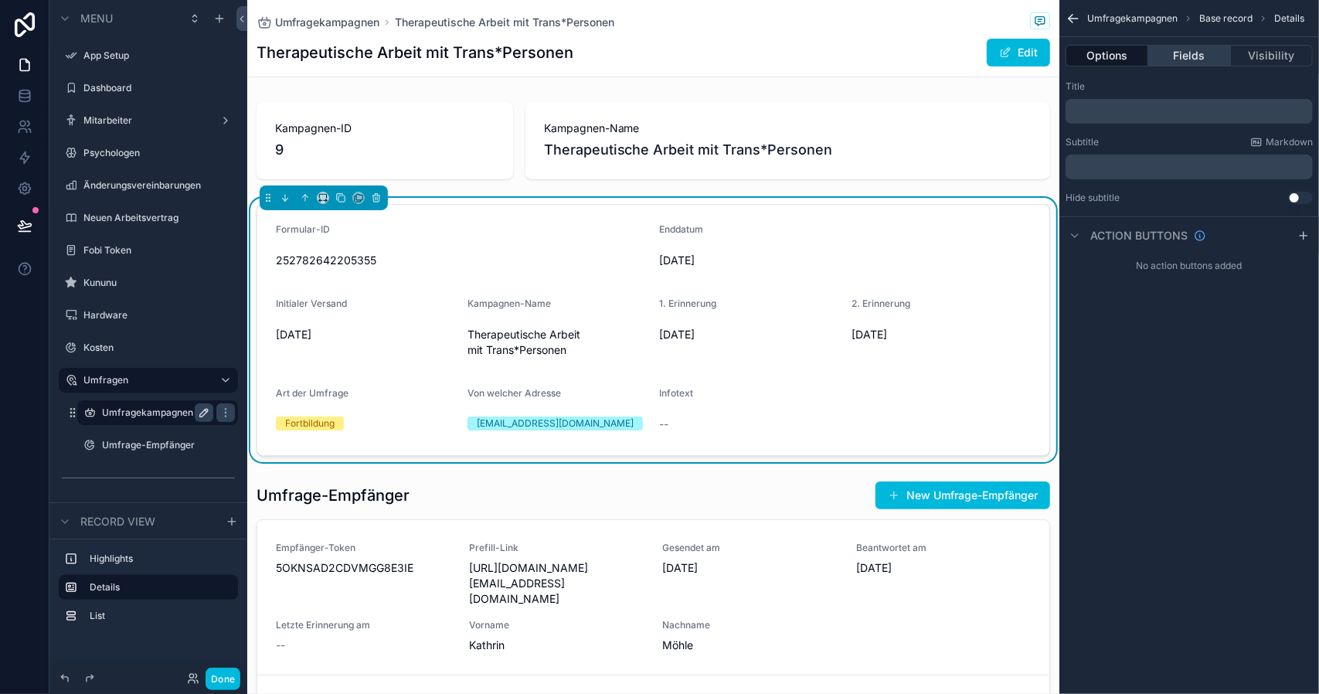
click at [1201, 59] on button "Fields" at bounding box center [1189, 56] width 82 height 22
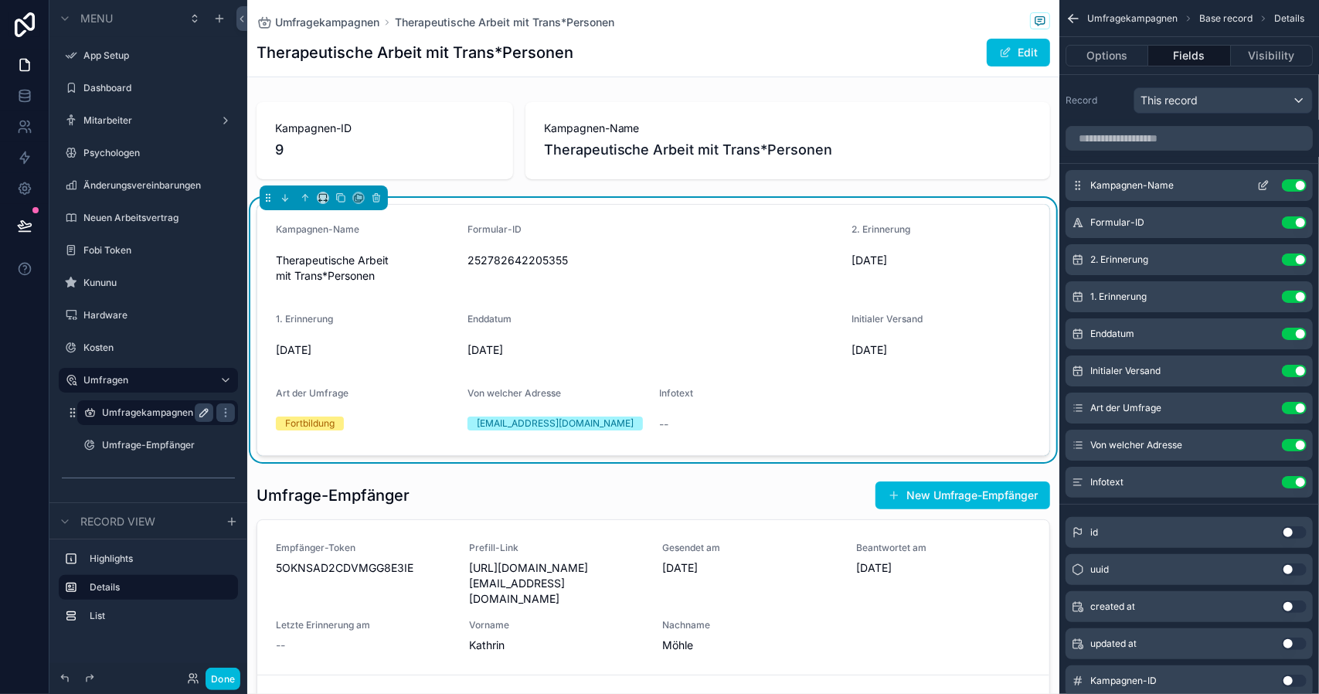
click at [1259, 184] on icon "scrollable content" at bounding box center [1262, 186] width 7 height 7
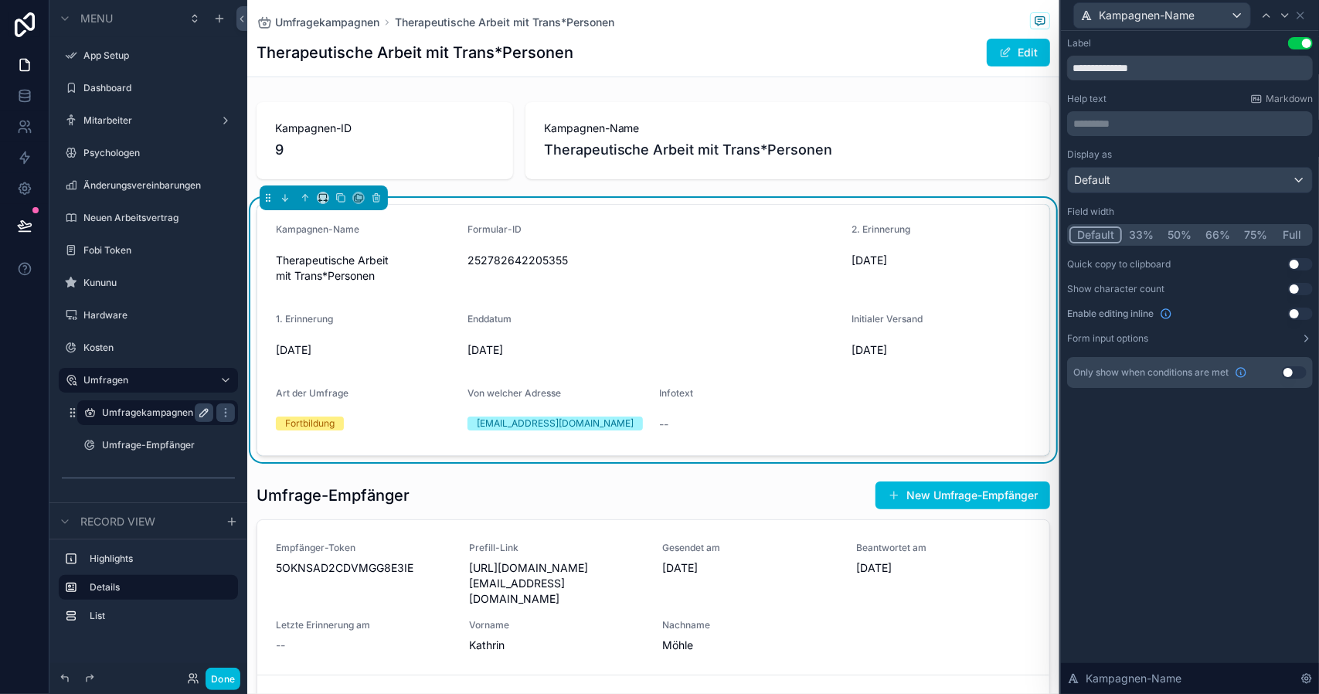
click at [1170, 235] on button "50%" at bounding box center [1179, 234] width 38 height 17
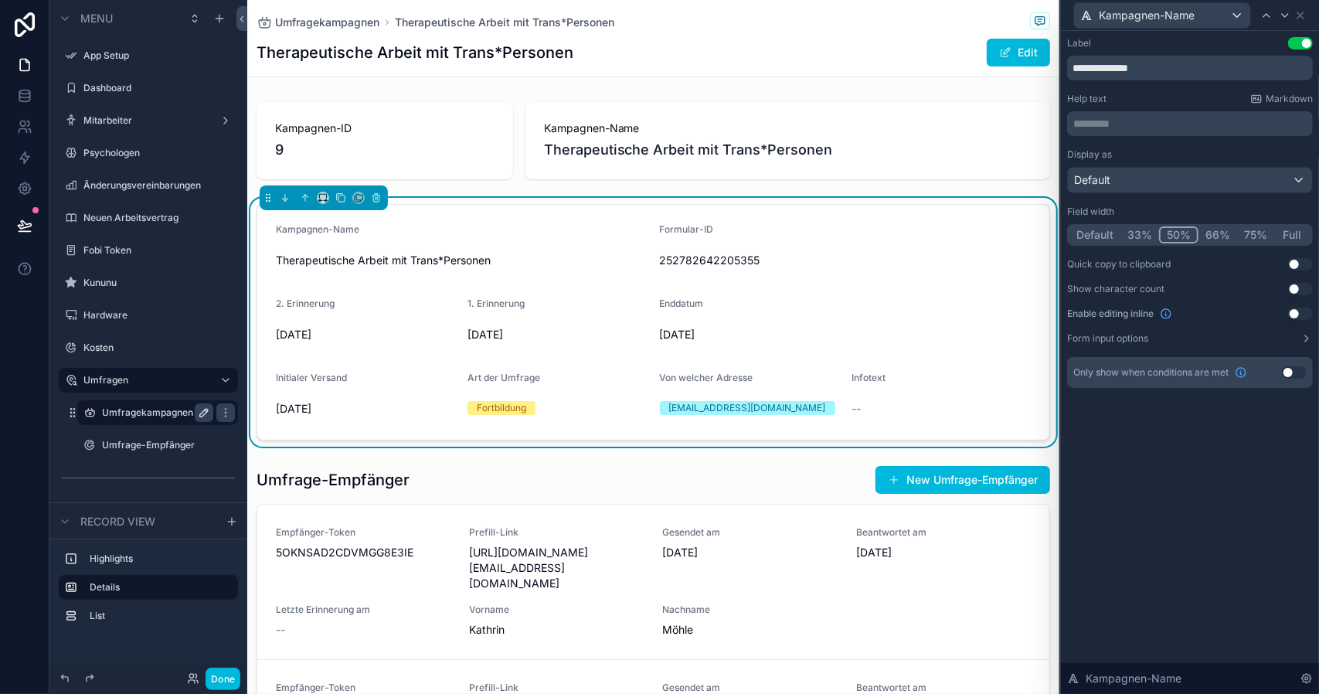
click at [1141, 241] on button "33%" at bounding box center [1139, 234] width 39 height 17
click at [1179, 229] on button "50%" at bounding box center [1179, 234] width 38 height 17
click at [1298, 21] on icon at bounding box center [1300, 15] width 12 height 12
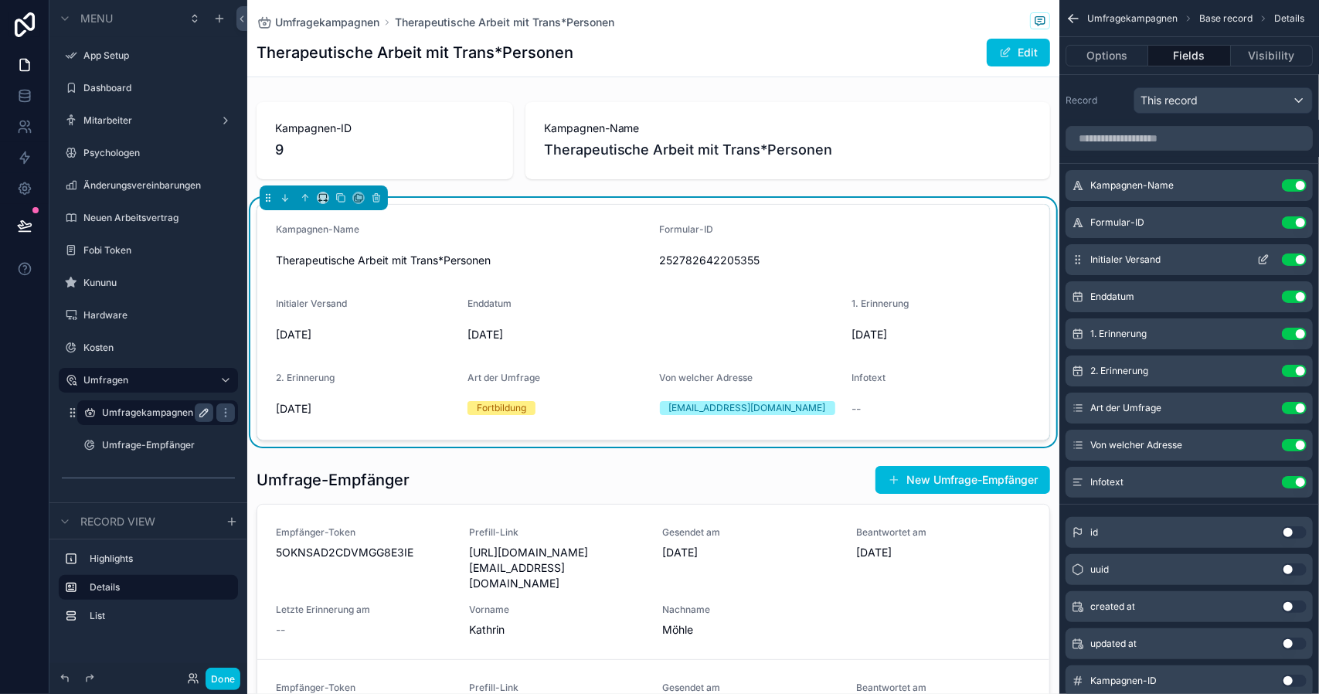
click at [1261, 257] on icon "scrollable content" at bounding box center [1263, 259] width 12 height 12
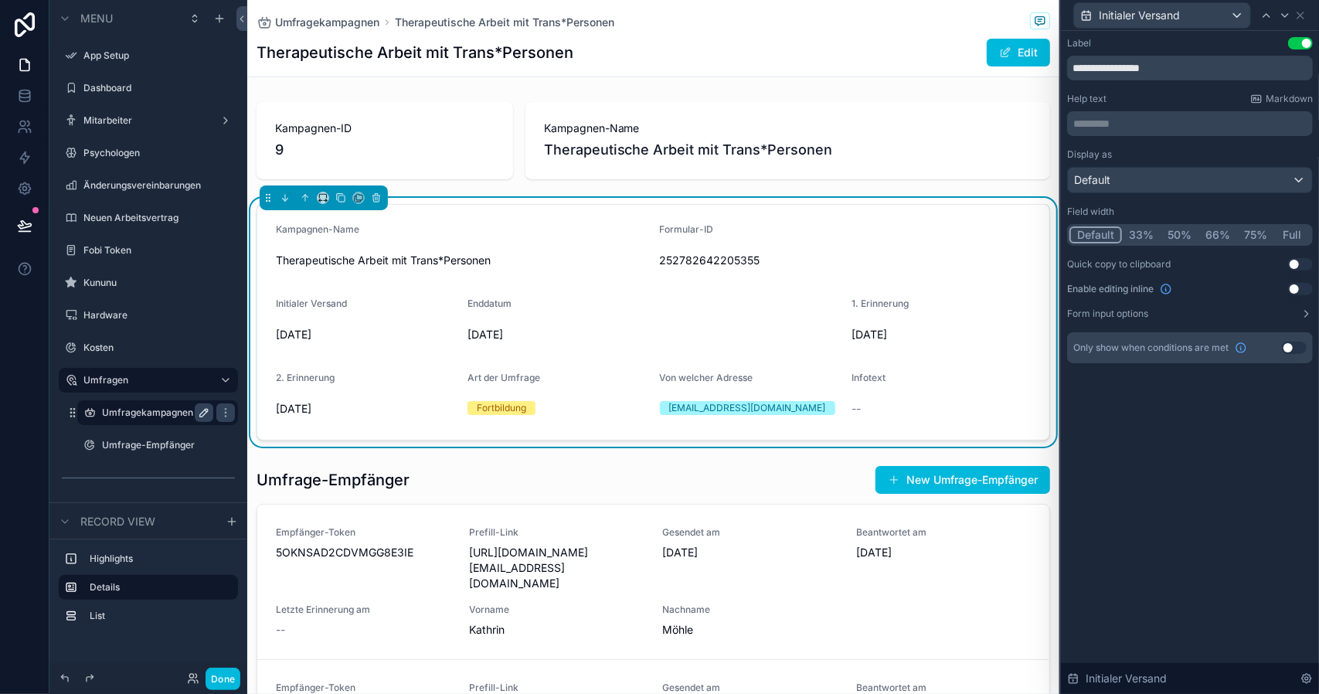
click at [1135, 229] on button "33%" at bounding box center [1141, 234] width 39 height 17
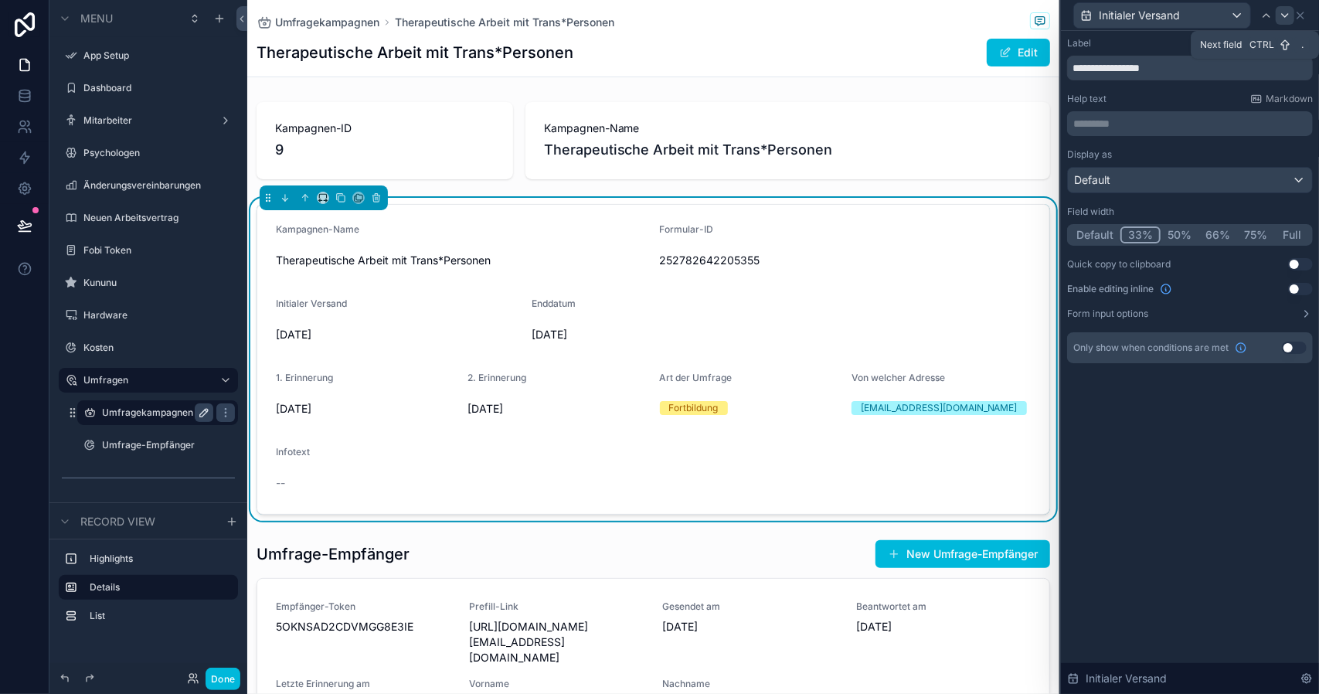
click at [1283, 16] on icon at bounding box center [1285, 15] width 12 height 12
click at [1092, 233] on button "Default" at bounding box center [1094, 234] width 51 height 17
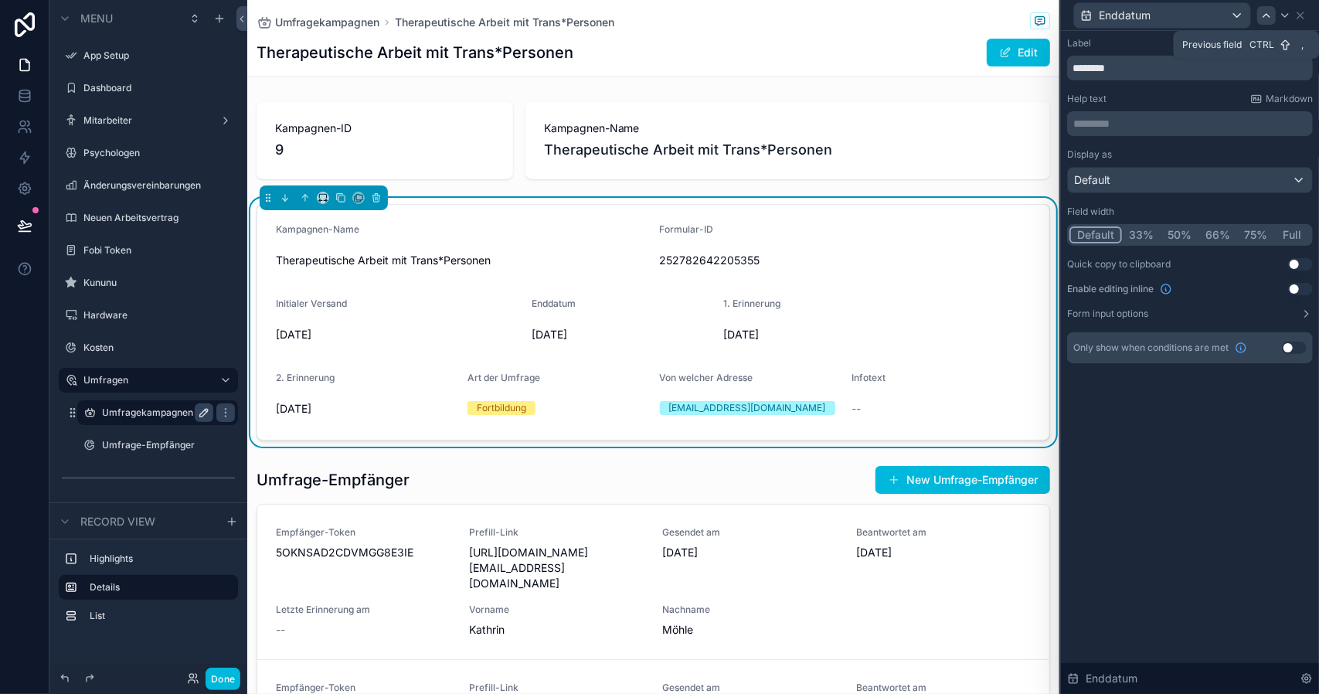
click at [1266, 9] on icon at bounding box center [1266, 15] width 12 height 12
click at [1099, 233] on button "Default" at bounding box center [1094, 234] width 51 height 17
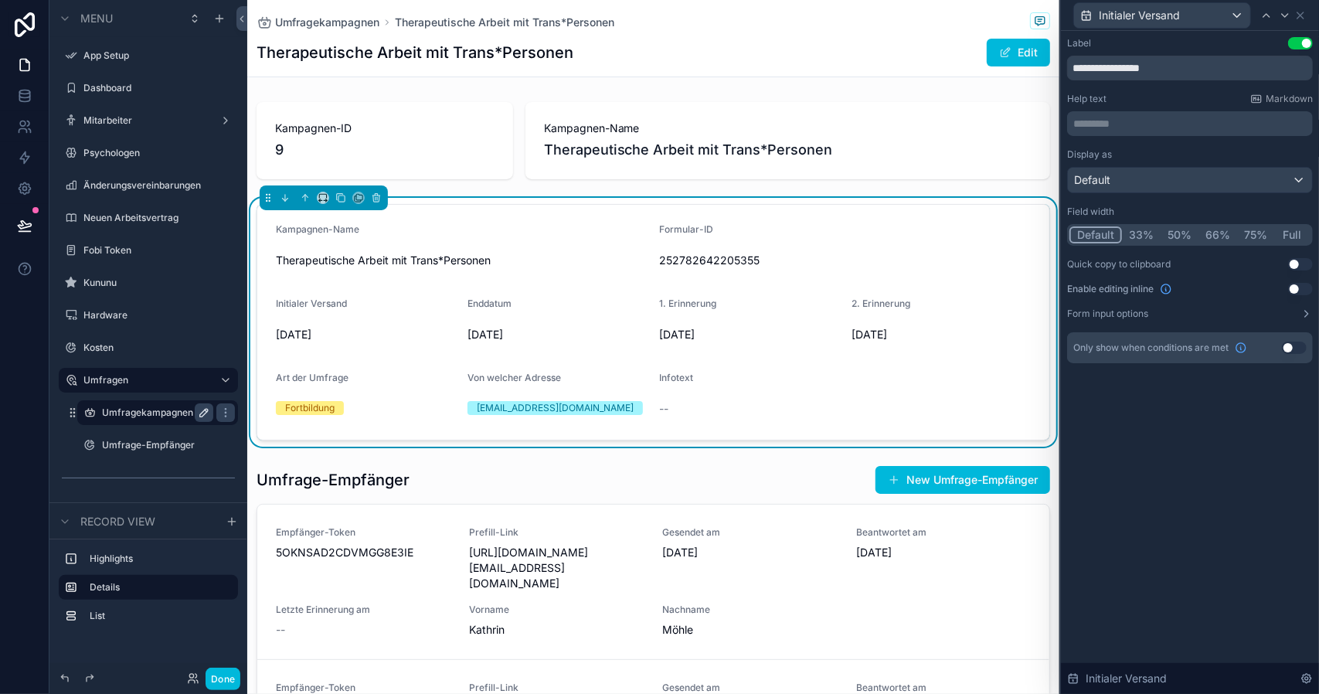
click at [660, 406] on span "--" at bounding box center [664, 408] width 9 height 15
click at [1306, 16] on div "Initialer Versand" at bounding box center [1190, 15] width 246 height 30
click at [1301, 18] on icon at bounding box center [1300, 15] width 12 height 12
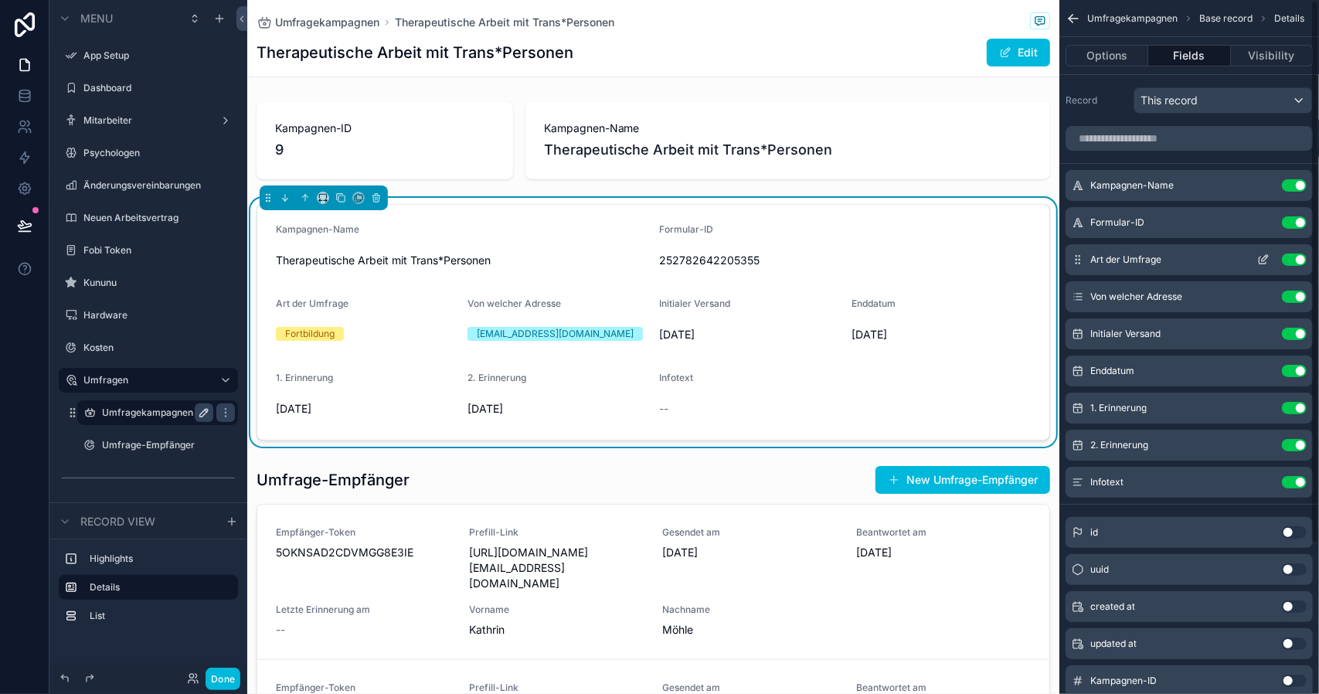
click at [1261, 257] on icon "scrollable content" at bounding box center [1262, 260] width 7 height 7
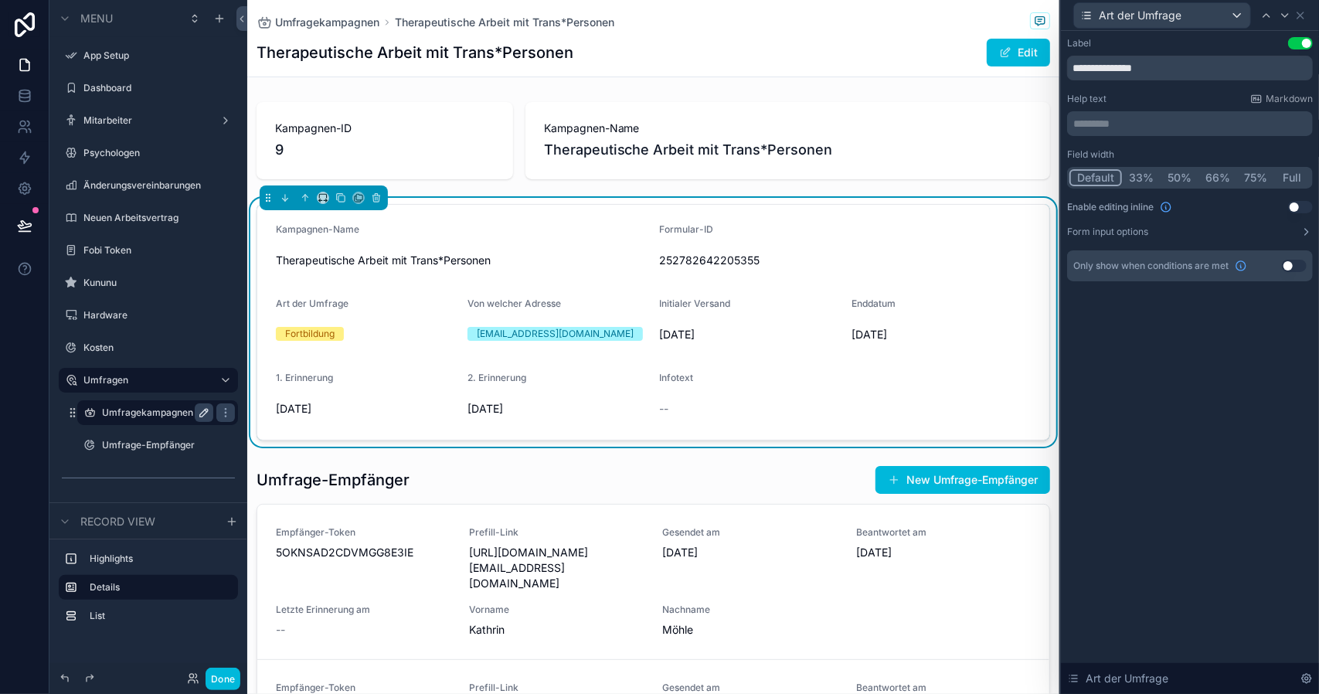
click at [1179, 172] on button "50%" at bounding box center [1179, 177] width 38 height 17
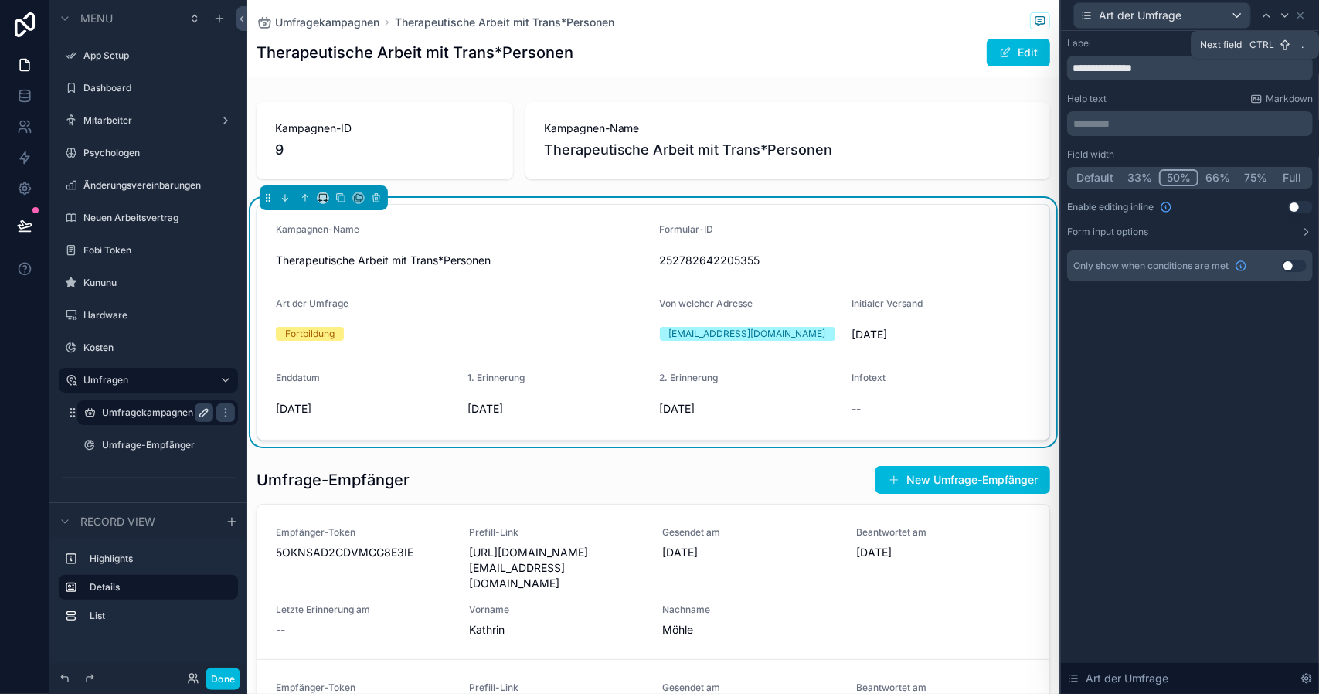
click at [1283, 18] on icon at bounding box center [1285, 15] width 12 height 12
click at [1167, 176] on button "50%" at bounding box center [1179, 177] width 38 height 17
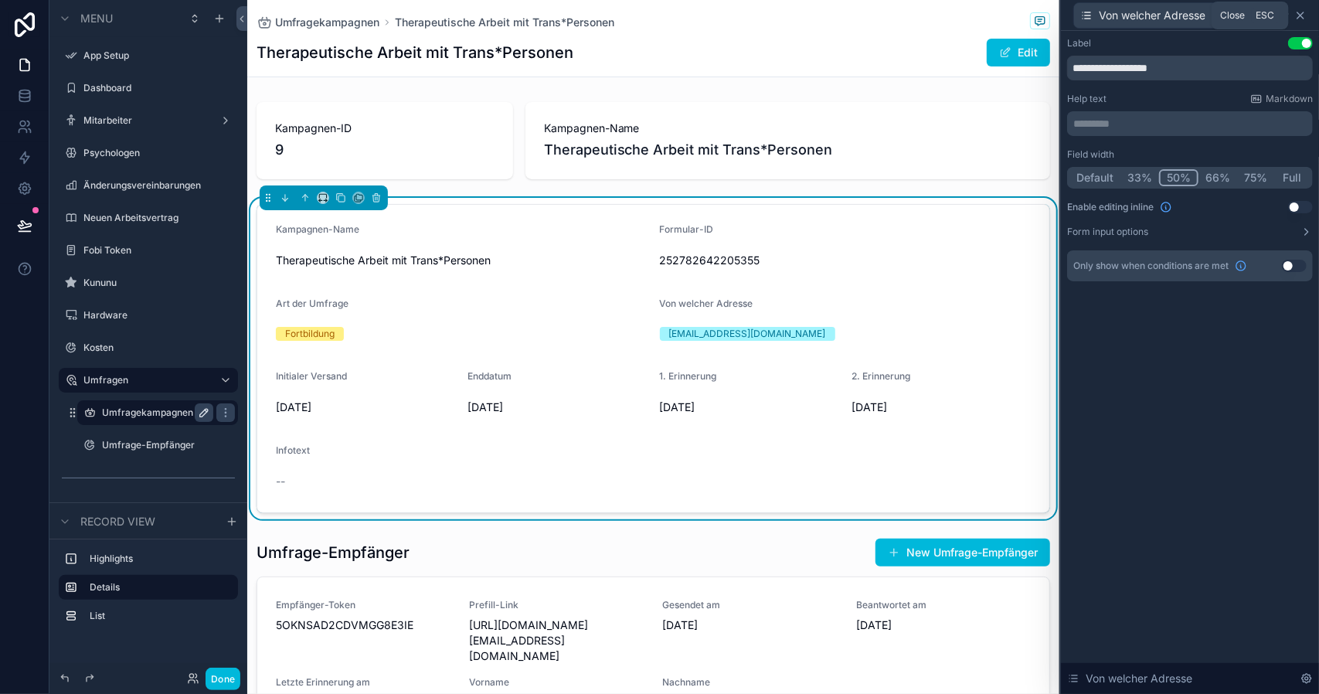
click at [1303, 18] on icon at bounding box center [1300, 15] width 6 height 6
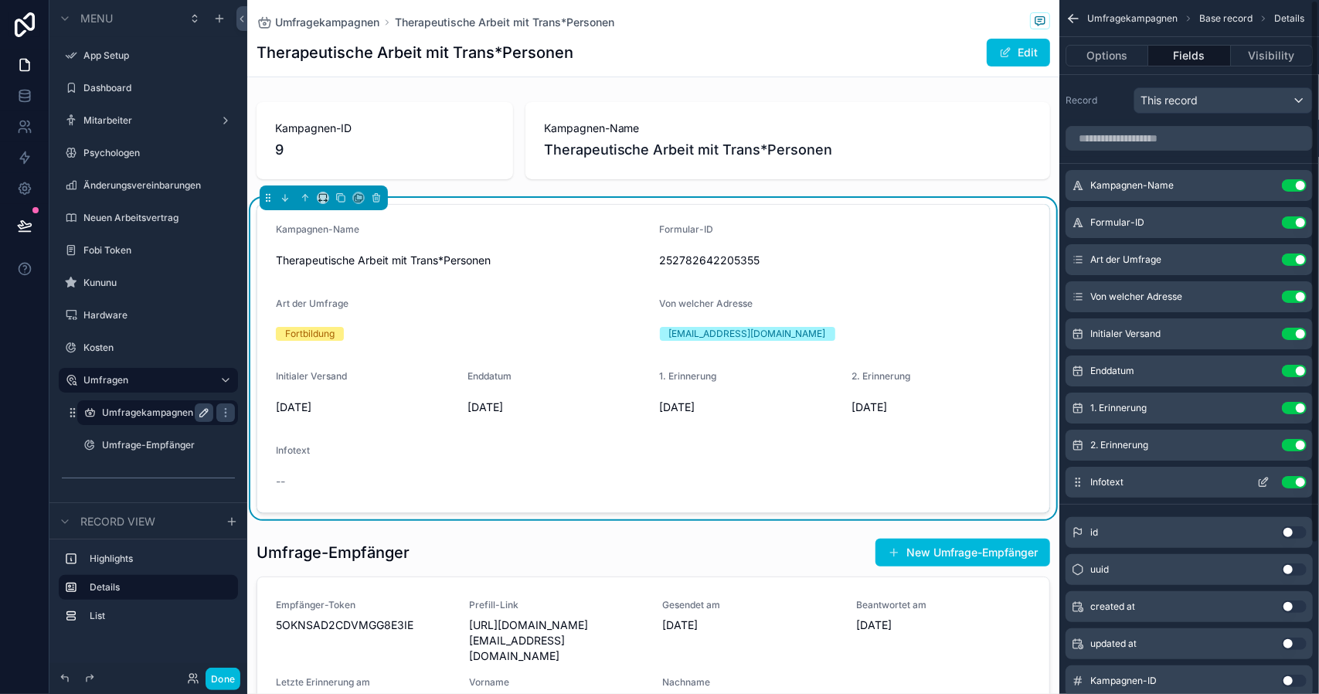
click at [1123, 476] on span "Infotext" at bounding box center [1106, 482] width 33 height 12
click at [1257, 482] on icon "scrollable content" at bounding box center [1263, 482] width 12 height 12
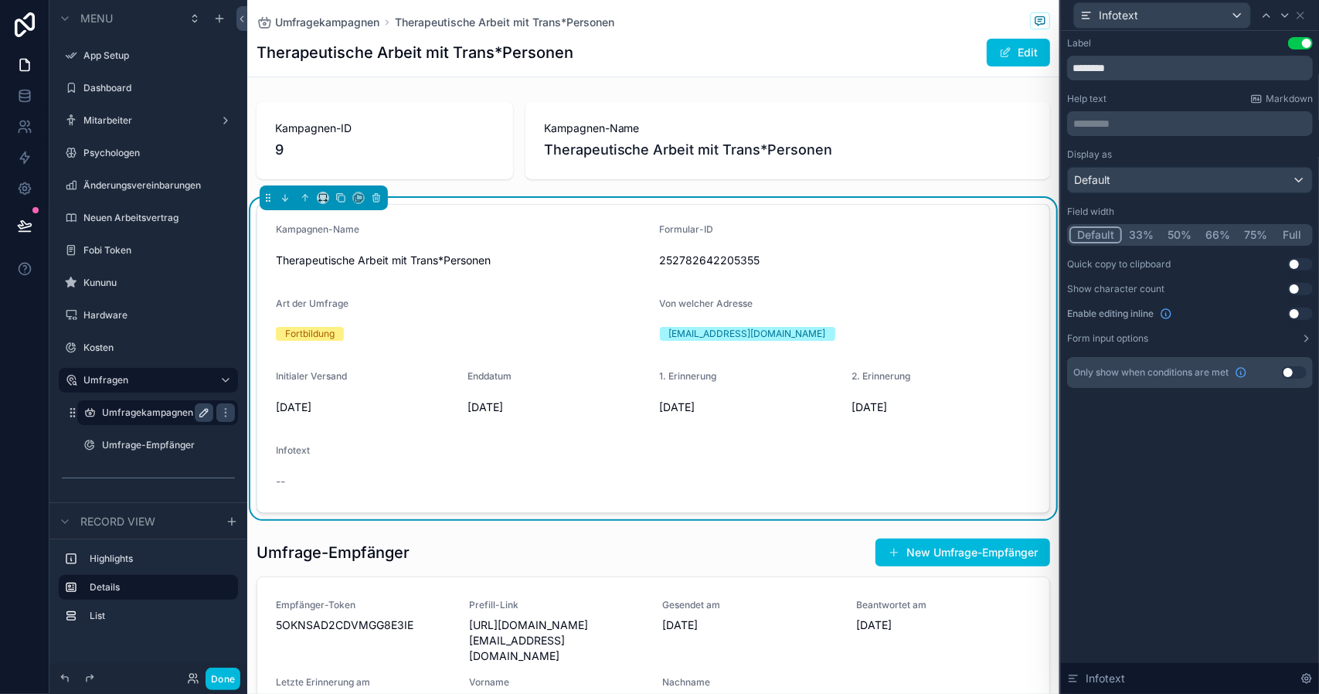
click at [1289, 231] on button "Full" at bounding box center [1292, 234] width 36 height 17
click at [1142, 487] on div "Label Use setting ******** Help text Markdown ********* ﻿ Display as Default Fi…" at bounding box center [1190, 362] width 258 height 663
click at [226, 688] on button "Done" at bounding box center [223, 679] width 35 height 22
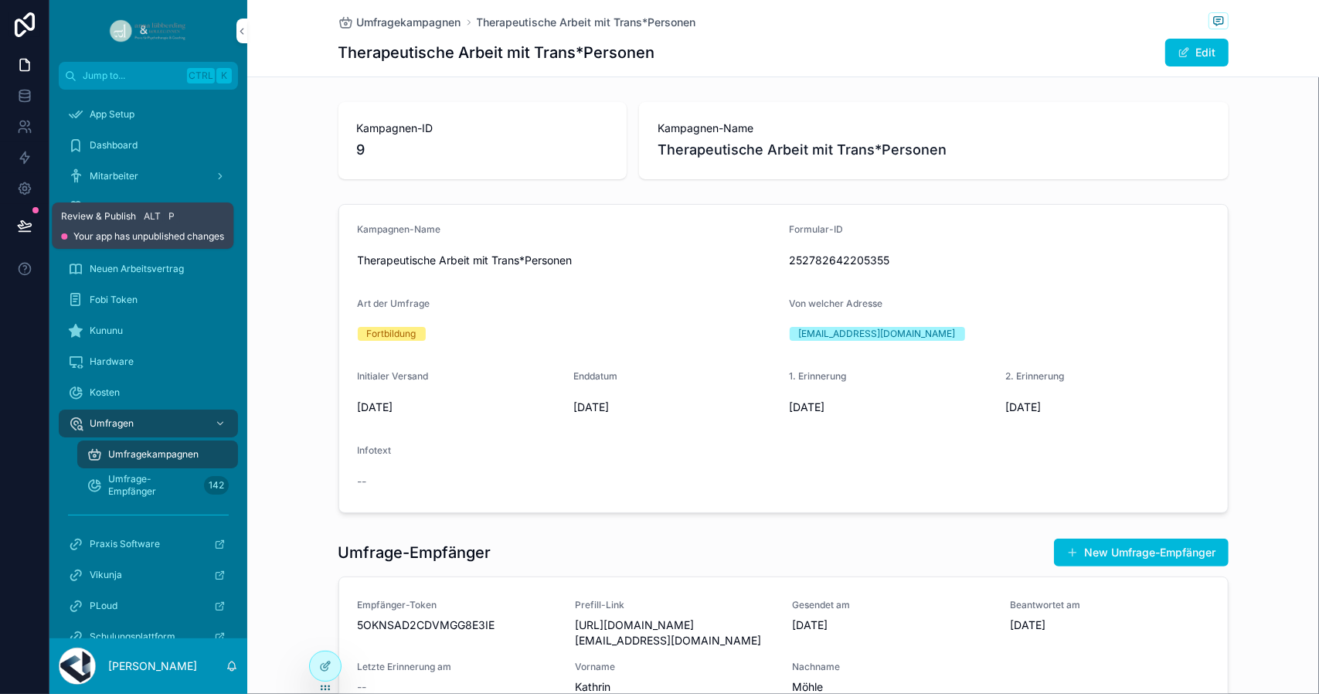
click at [25, 219] on icon at bounding box center [24, 225] width 15 height 15
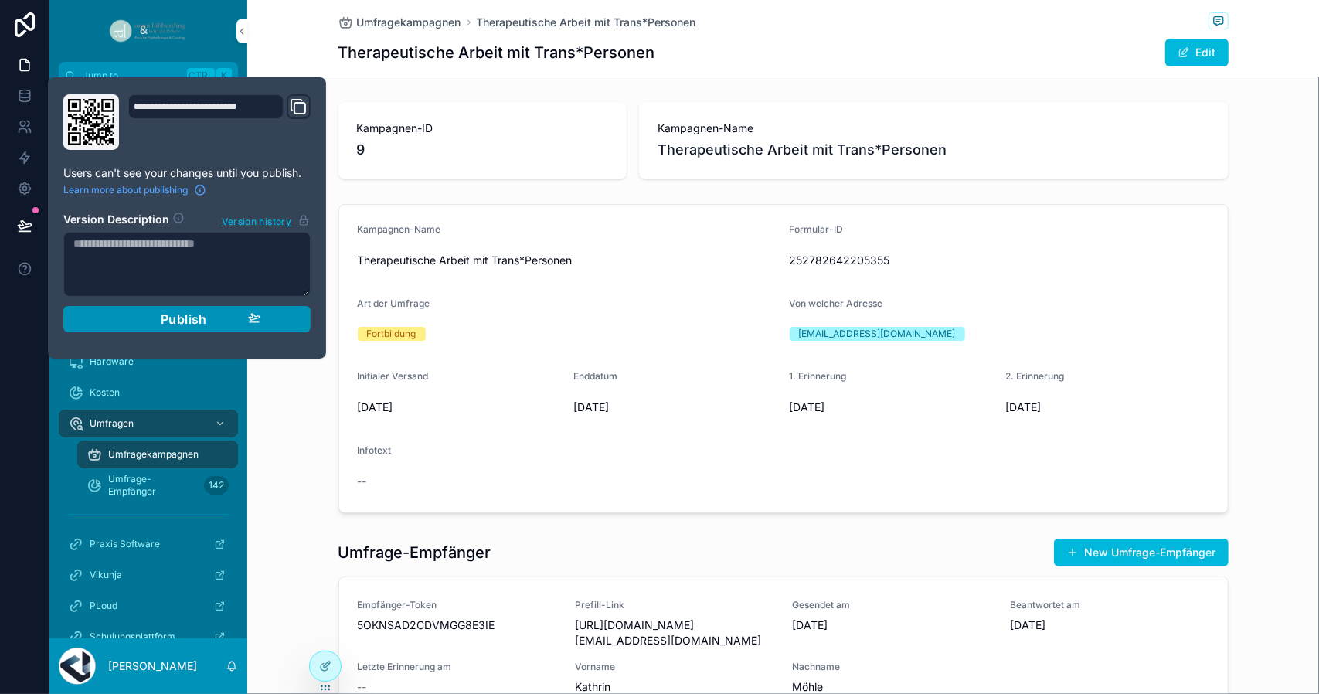
click at [157, 313] on div "Publish" at bounding box center [187, 318] width 147 height 15
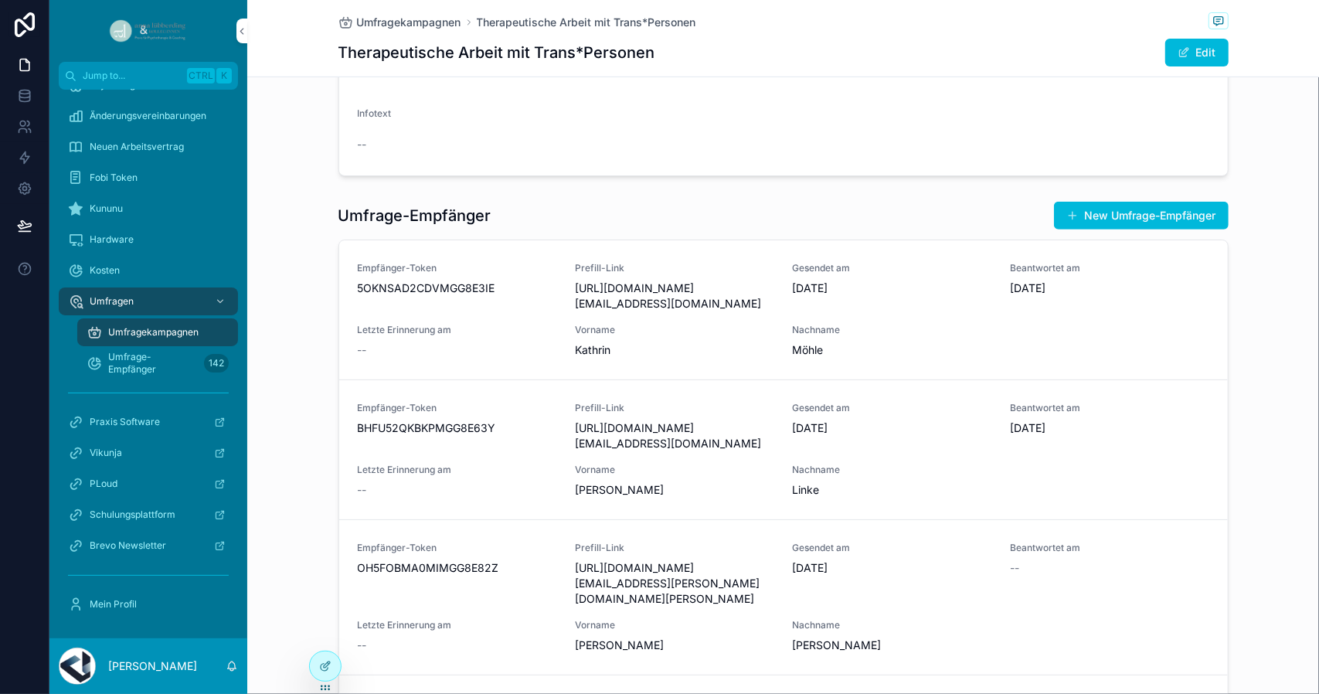
scroll to position [464, 0]
